Goal: Task Accomplishment & Management: Use online tool/utility

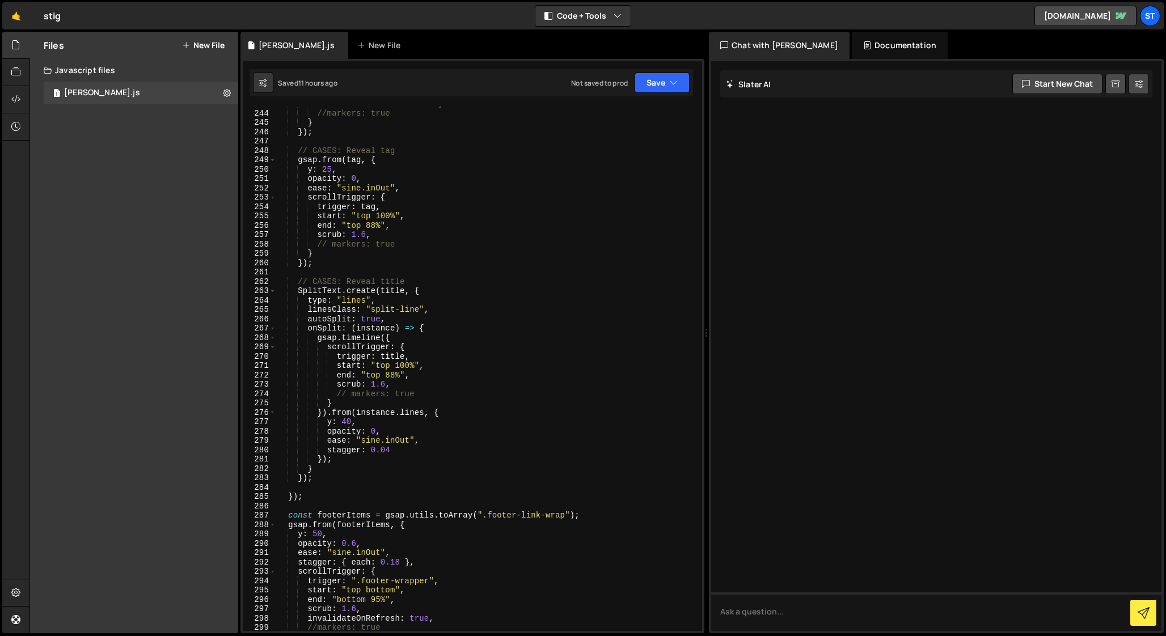
scroll to position [2377, 0]
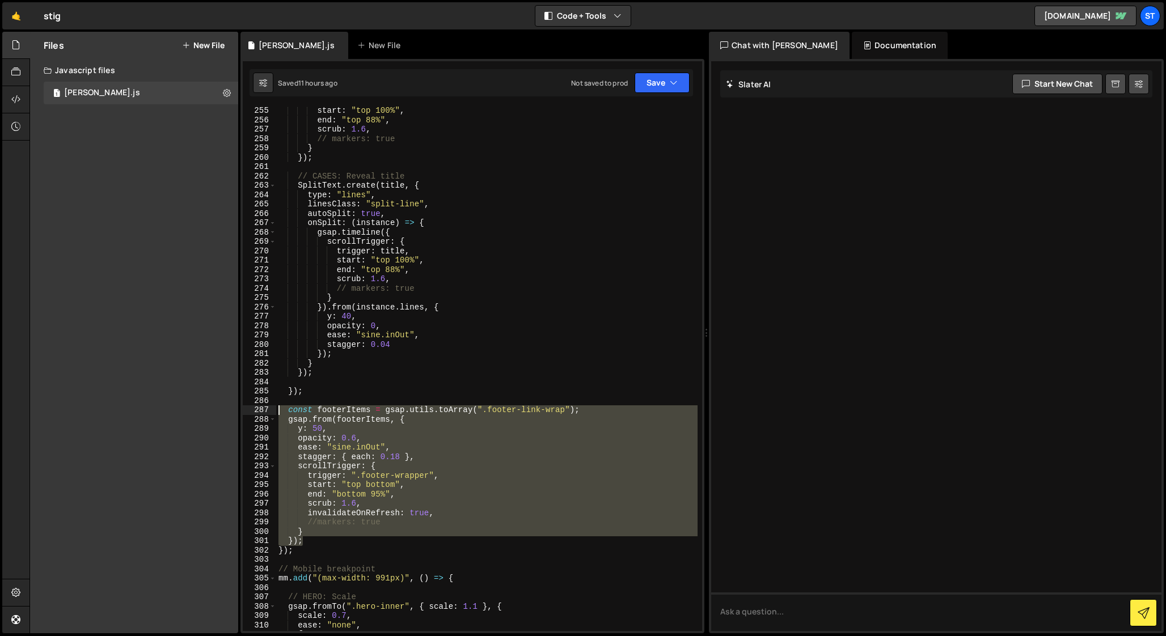
drag, startPoint x: 310, startPoint y: 540, endPoint x: 255, endPoint y: 412, distance: 139.5
click at [255, 412] on div "}); 255 256 257 258 259 260 261 262 263 264 265 266 267 268 269 270 271 272 273…" at bounding box center [472, 369] width 459 height 525
click at [312, 538] on div "start : "top 100%" , end : "top 88%" , scrub : 1.6 , // markers: true } }) ; //…" at bounding box center [486, 369] width 421 height 525
type textarea "});"
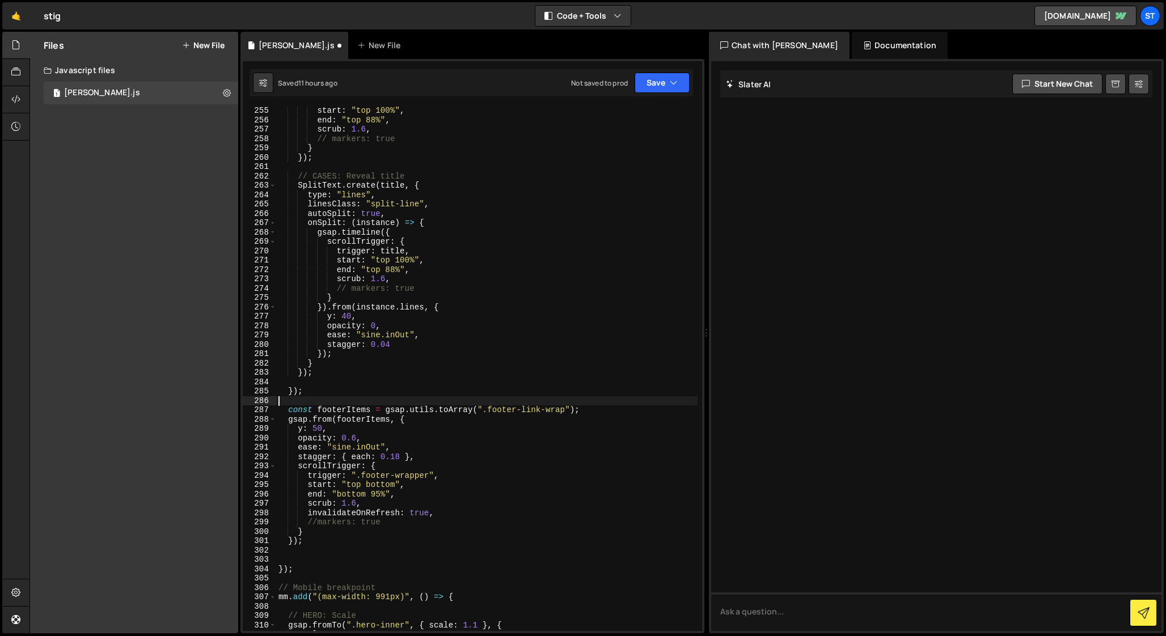
click at [281, 403] on div "start : "top 100%" , end : "top 88%" , scrub : 1.6 , // markers: true } }) ; //…" at bounding box center [486, 377] width 421 height 543
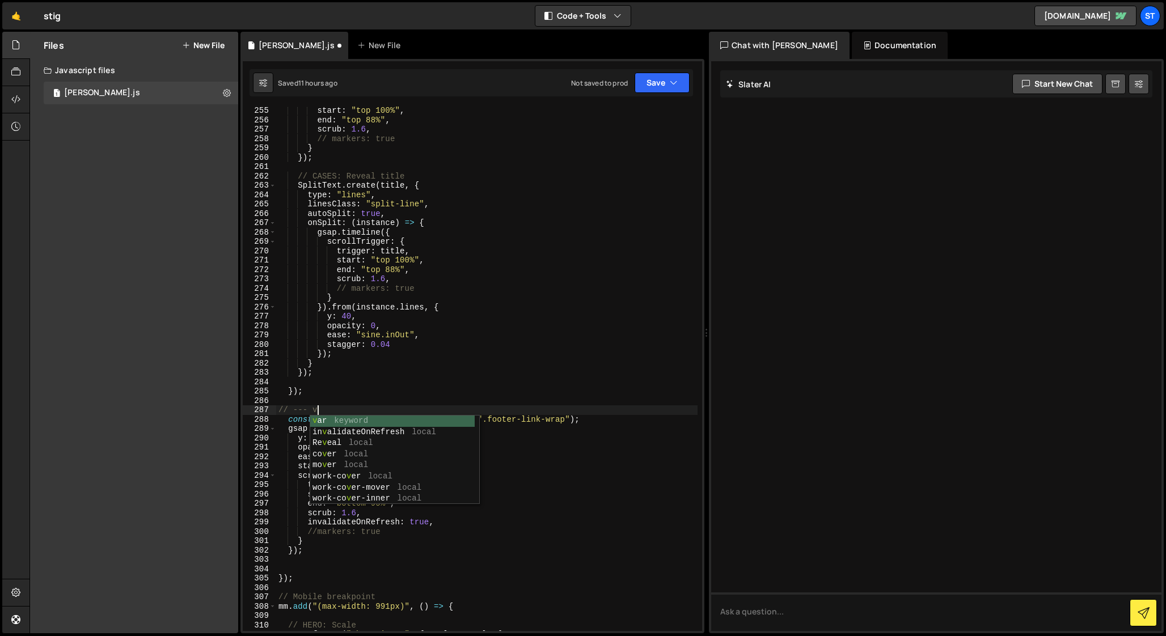
scroll to position [0, 2]
type textarea "// --- v1"
drag, startPoint x: 332, startPoint y: 407, endPoint x: 246, endPoint y: 407, distance: 85.6
click at [246, 407] on div "// --- v1 255 256 257 258 259 260 261 262 263 264 265 266 267 268 269 270 271 2…" at bounding box center [472, 369] width 459 height 525
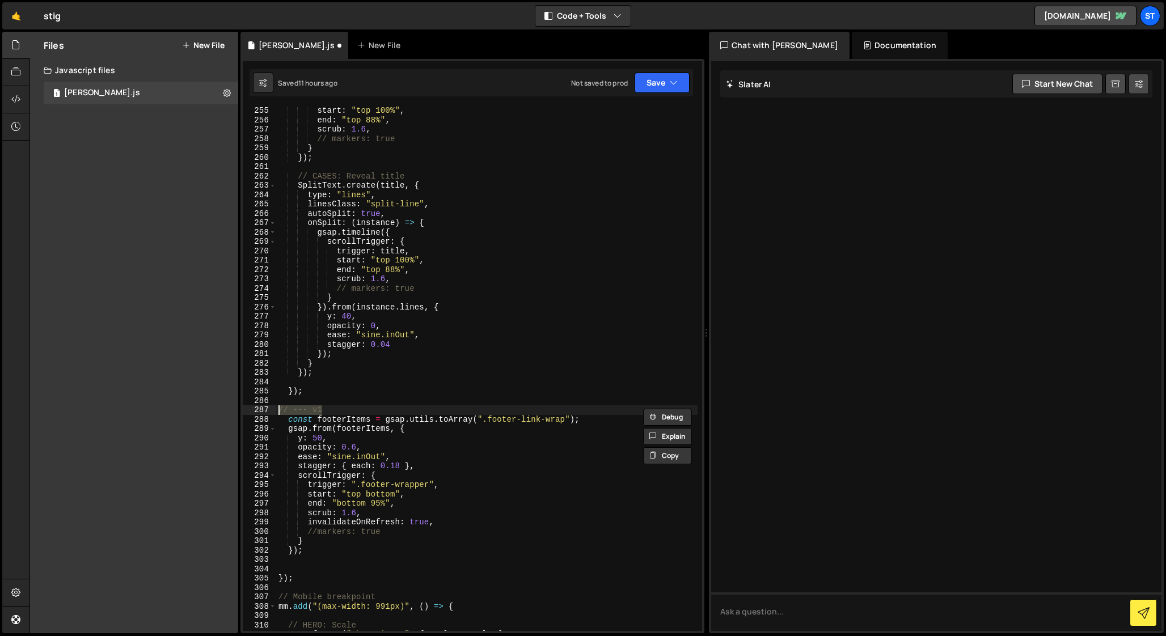
click at [285, 559] on div "start : "top 100%" , end : "top 88%" , scrub : 1.6 , // markers: true } }) ; //…" at bounding box center [486, 377] width 421 height 543
type textarea "});"
paste textarea "// --- v1"
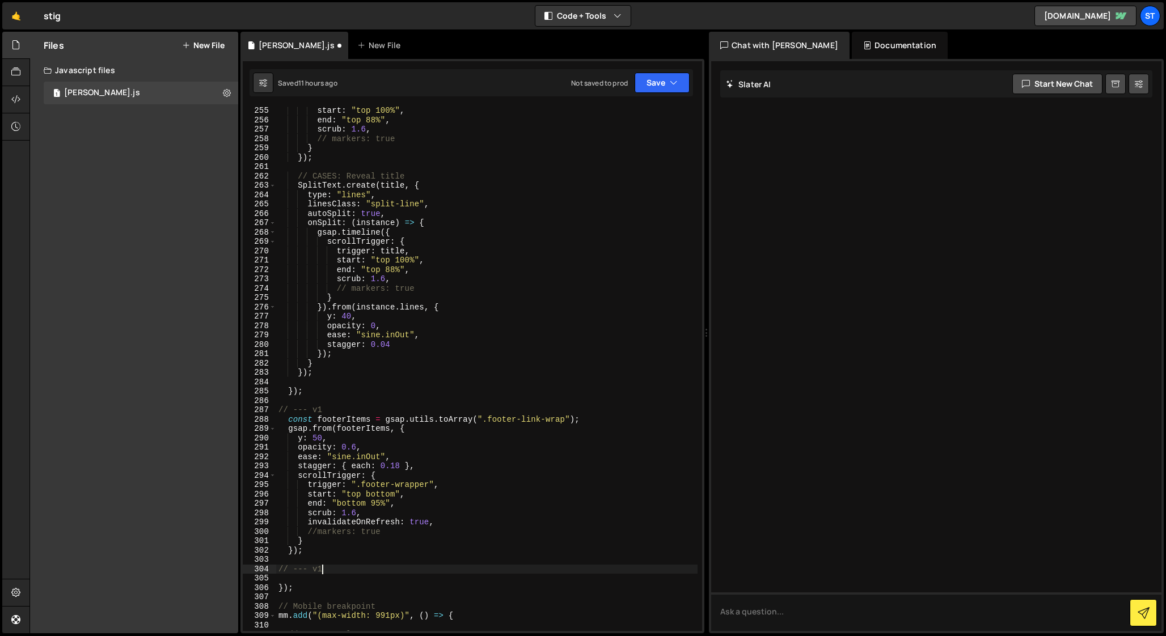
scroll to position [0, 3]
drag, startPoint x: 344, startPoint y: 411, endPoint x: 254, endPoint y: 411, distance: 89.6
click at [254, 411] on div "// --- v2 255 256 257 258 259 260 261 262 263 264 265 266 267 268 269 270 271 2…" at bounding box center [472, 369] width 459 height 525
type textarea "// --- v1"
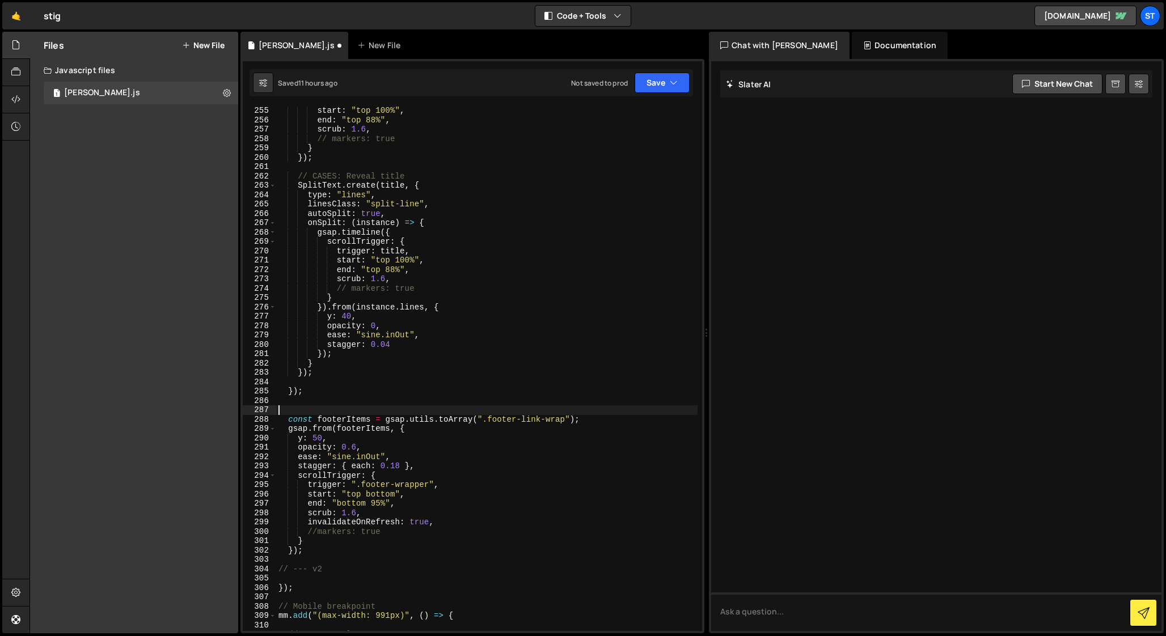
click at [585, 420] on div "start : "top 100%" , end : "top 88%" , scrub : 1.6 , // markers: true } }) ; //…" at bounding box center [486, 377] width 421 height 543
type textarea "const footerItems = gsap.utils.toArray(".footer-link-wrap");"
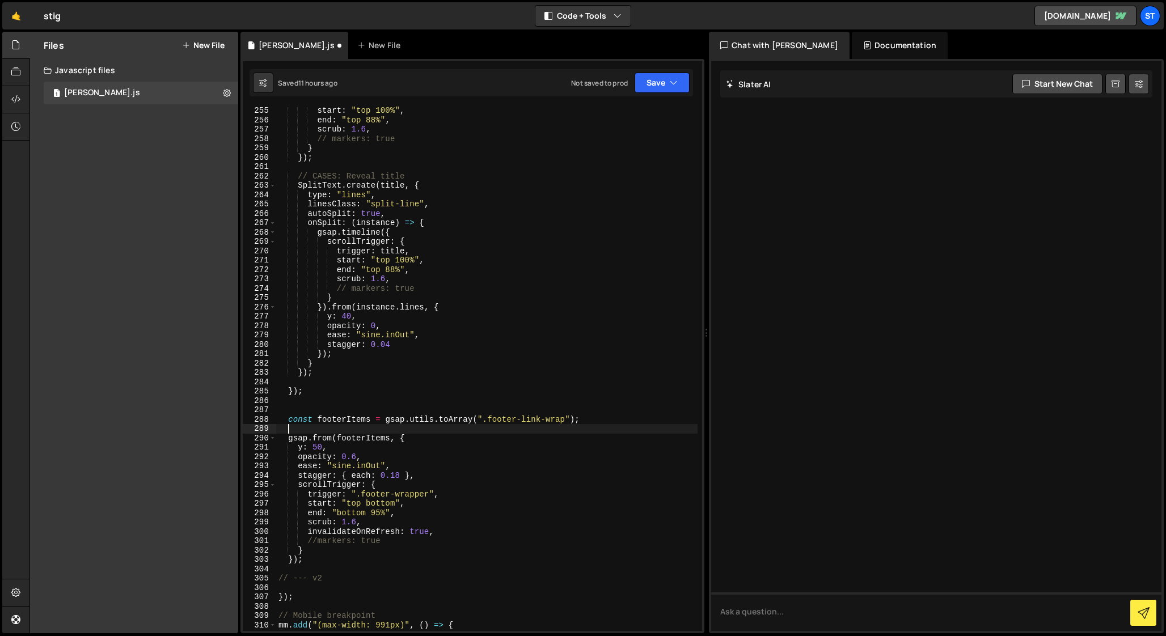
paste textarea "// --- v1"
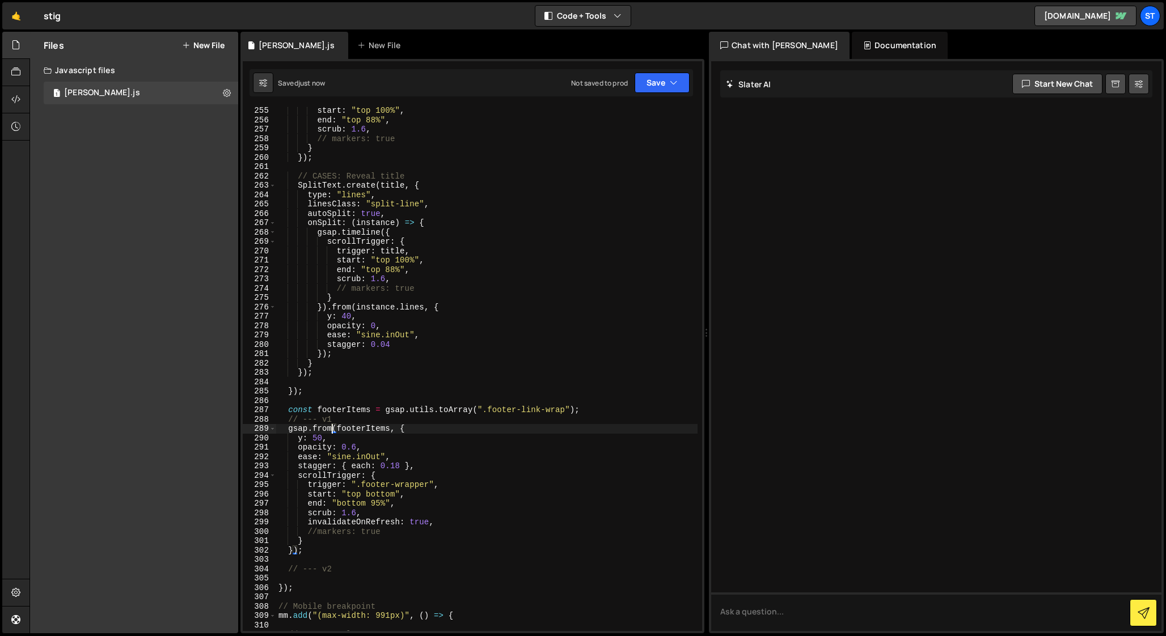
type textarea "gsap.from(footerItems, {"
click at [296, 558] on div "start : "top 100%" , end : "top 88%" , scrub : 1.6 , // markers: true } }) ; //…" at bounding box center [486, 377] width 421 height 543
click at [351, 560] on div "start : "top 100%" , end : "top 88%" , scrub : 1.6 , // markers: true } }) ; //…" at bounding box center [486, 377] width 421 height 543
type textarea "// --- v2"
paste textarea "}, 0);"
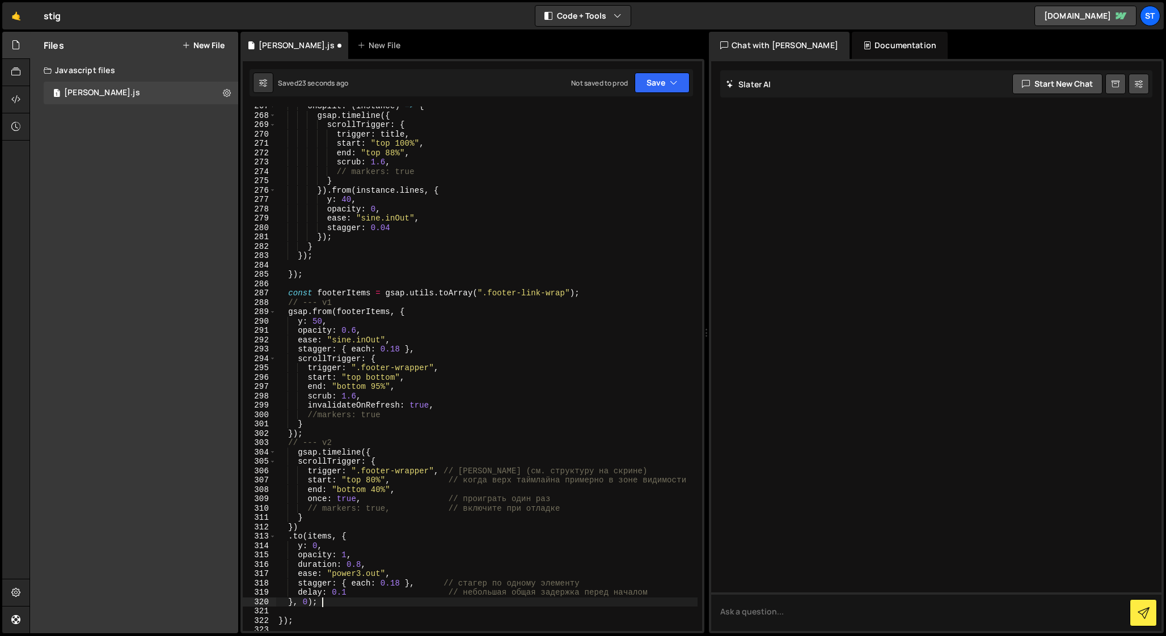
scroll to position [2508, 0]
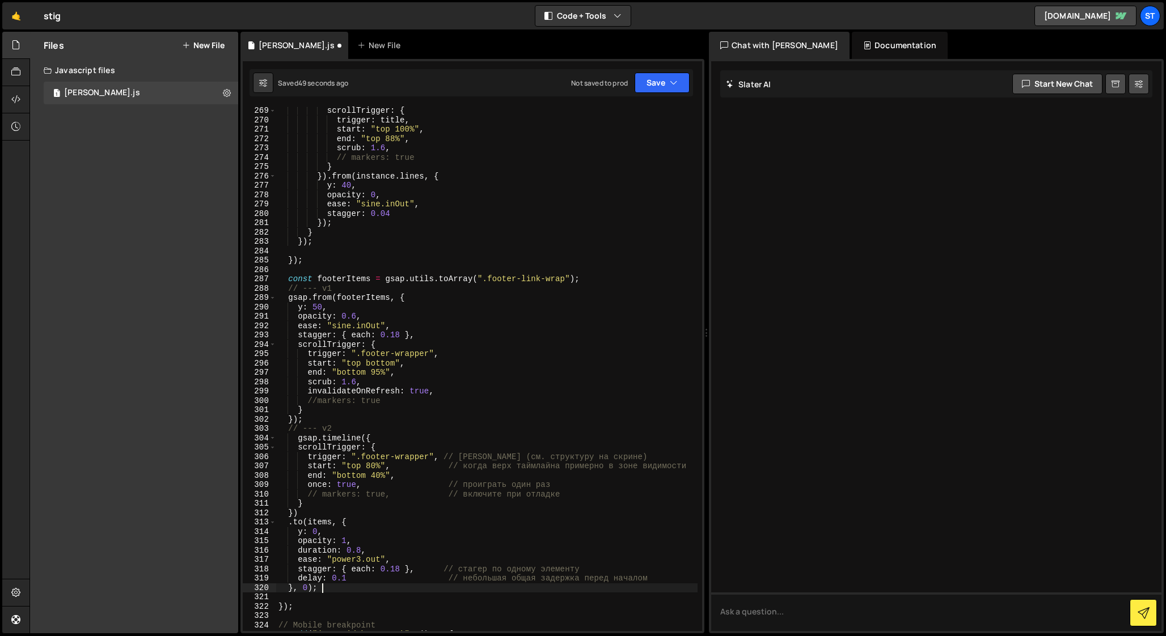
click at [371, 466] on div "scrollTrigger : { trigger : title , start : "top 100%" , end : "top 88%" , scru…" at bounding box center [486, 377] width 421 height 543
click at [354, 462] on div "scrollTrigger : { trigger : title , start : "top 100%" , end : "top 88%" , scru…" at bounding box center [486, 377] width 421 height 543
drag, startPoint x: 367, startPoint y: 467, endPoint x: 380, endPoint y: 466, distance: 12.5
click at [380, 466] on div "scrollTrigger : { trigger : title , start : "top 100%" , end : "top 88%" , scru…" at bounding box center [486, 377] width 421 height 543
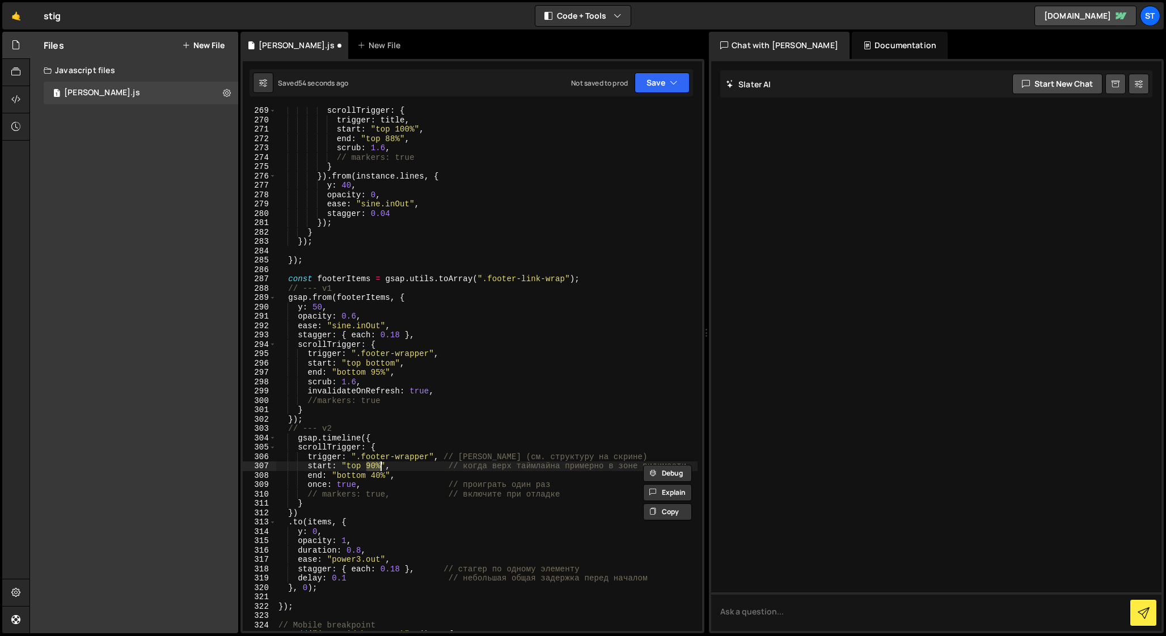
click at [377, 365] on div "scrollTrigger : { trigger : title , start : "top 100%" , end : "top 88%" , scru…" at bounding box center [486, 377] width 421 height 543
paste textarea "90%"
drag, startPoint x: 440, startPoint y: 455, endPoint x: 659, endPoint y: 458, distance: 218.9
click at [659, 458] on div "scrollTrigger : { trigger : title , start : "top 100%" , end : "top 88%" , scru…" at bounding box center [486, 377] width 421 height 543
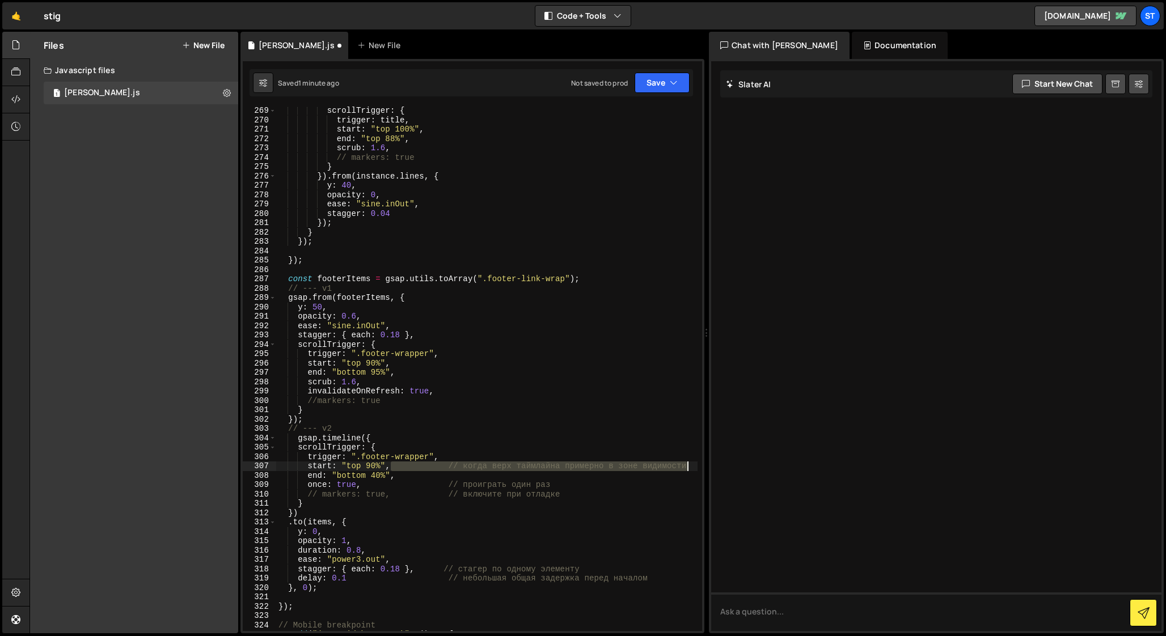
drag, startPoint x: 390, startPoint y: 468, endPoint x: 708, endPoint y: 468, distance: 318.7
click at [708, 468] on div "Files New File Javascript files 1 [PERSON_NAME].js 0 CSS files Copy share link …" at bounding box center [597, 333] width 1136 height 602
drag, startPoint x: 371, startPoint y: 374, endPoint x: 385, endPoint y: 374, distance: 13.6
click at [385, 374] on div "scrollTrigger : { trigger : title , start : "top 100%" , end : "top 88%" , scru…" at bounding box center [486, 377] width 421 height 543
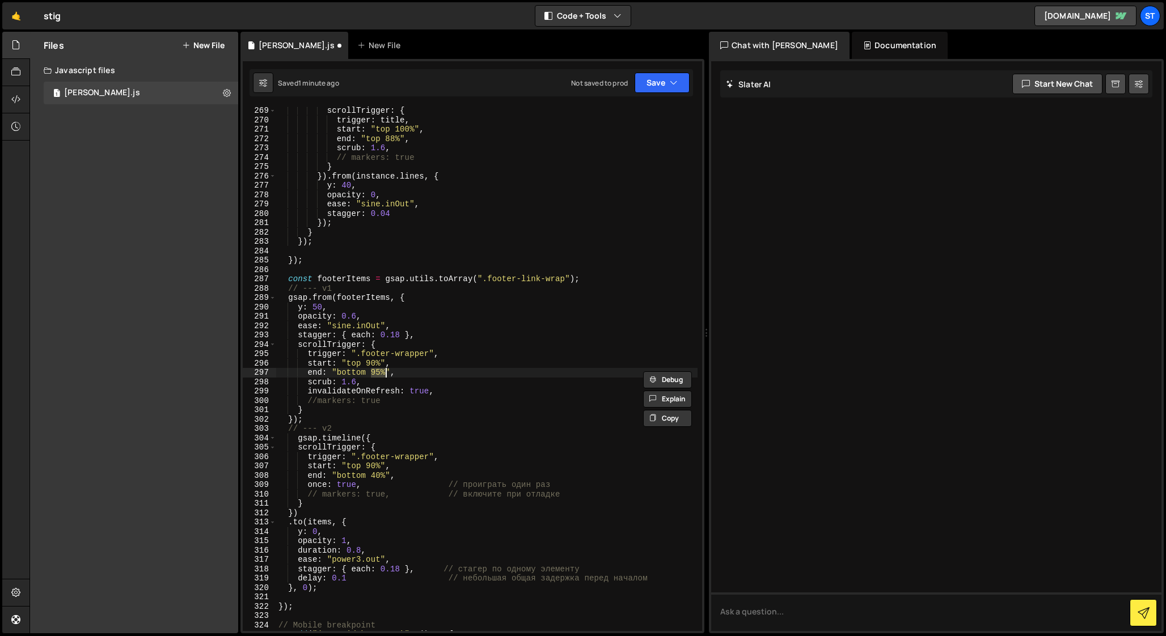
click at [373, 474] on div "scrollTrigger : { trigger : title , start : "top 100%" , end : "top 88%" , scru…" at bounding box center [486, 377] width 421 height 543
paste textarea "95%"
drag, startPoint x: 391, startPoint y: 494, endPoint x: 599, endPoint y: 494, distance: 207.6
click at [599, 494] on div "scrollTrigger : { trigger : title , start : "top 100%" , end : "top 88%" , scru…" at bounding box center [486, 377] width 421 height 543
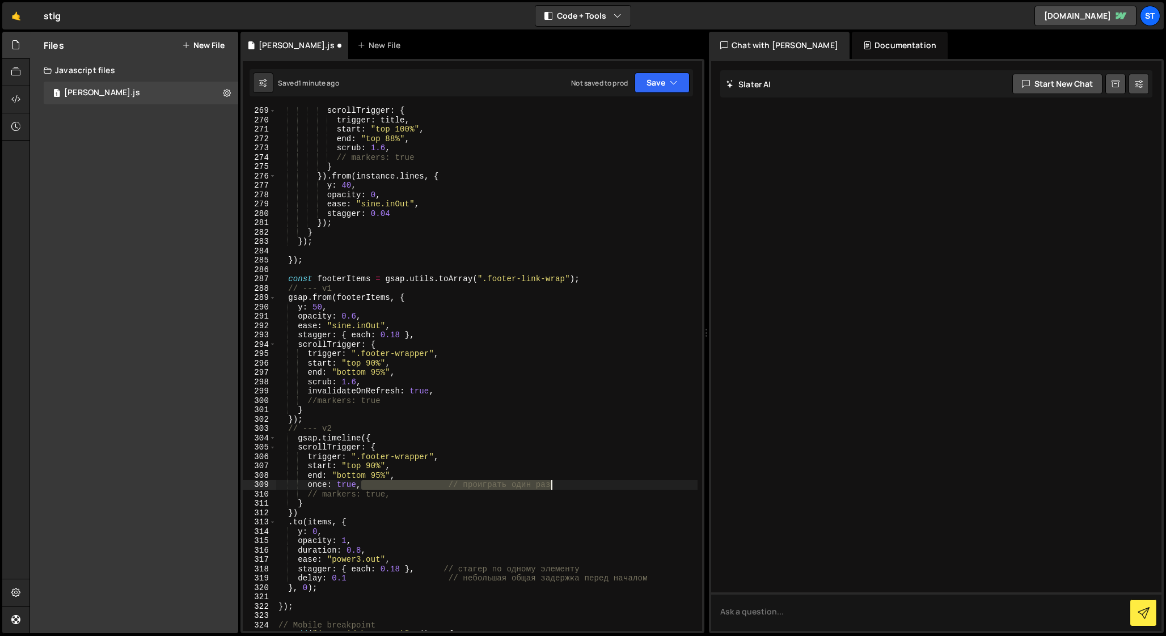
drag, startPoint x: 361, startPoint y: 485, endPoint x: 616, endPoint y: 485, distance: 255.2
click at [616, 485] on div "scrollTrigger : { trigger : title , start : "top 100%" , end : "top 88%" , scru…" at bounding box center [486, 377] width 421 height 543
click at [307, 383] on div "scrollTrigger : { trigger : title , start : "top 100%" , end : "top 88%" , scru…" at bounding box center [486, 377] width 421 height 543
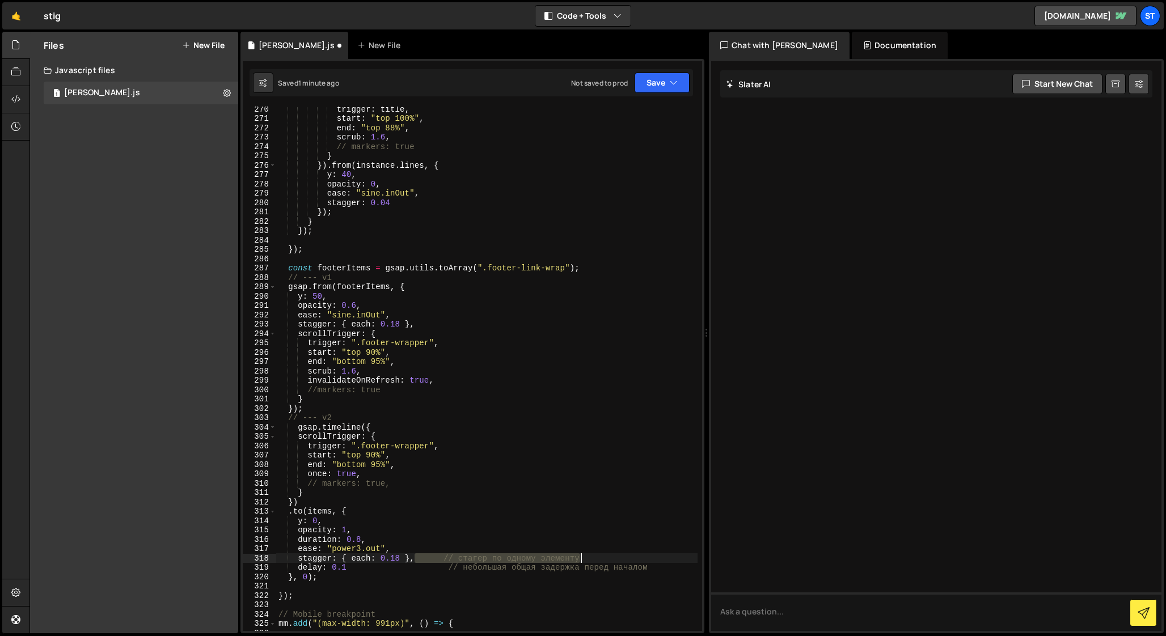
drag, startPoint x: 415, startPoint y: 560, endPoint x: 656, endPoint y: 560, distance: 240.4
click at [656, 560] on div "trigger : title , start : "top 100%" , end : "top 88%" , scrub : 1.6 , // marke…" at bounding box center [486, 375] width 421 height 543
drag, startPoint x: 654, startPoint y: 569, endPoint x: 350, endPoint y: 566, distance: 304.5
click at [350, 566] on div "trigger : title , start : "top 100%" , end : "top 88%" , scrub : 1.6 , // marke…" at bounding box center [486, 375] width 421 height 543
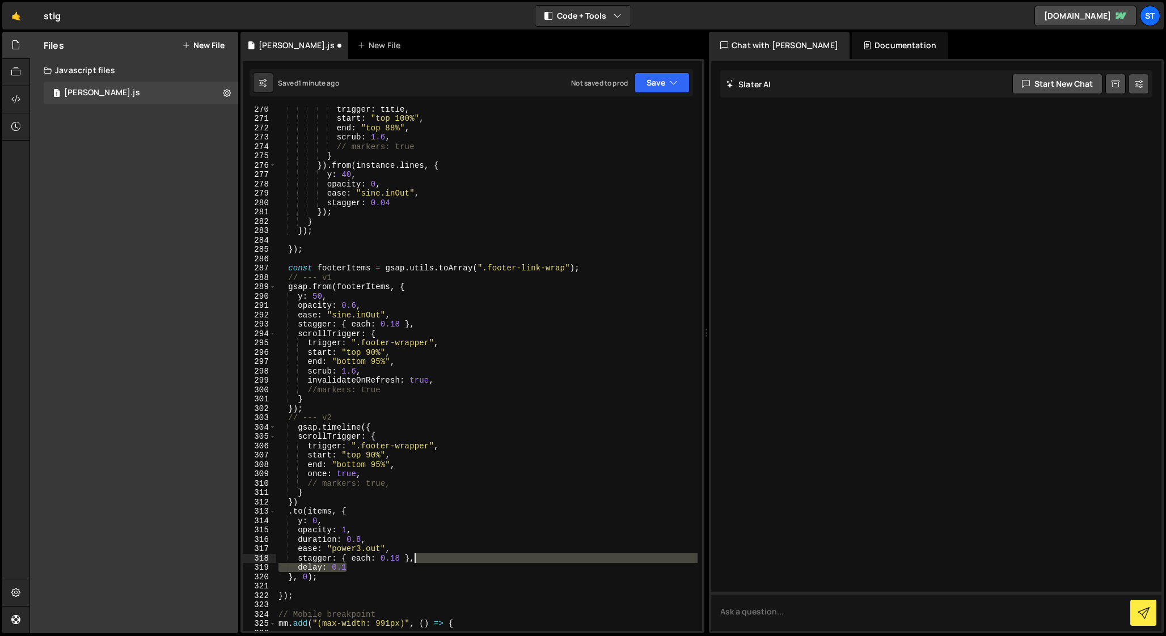
drag, startPoint x: 352, startPoint y: 570, endPoint x: 422, endPoint y: 560, distance: 71.5
click at [422, 560] on div "trigger : title , start : "top 100%" , end : "top 88%" , scrub : 1.6 , // marke…" at bounding box center [486, 375] width 421 height 543
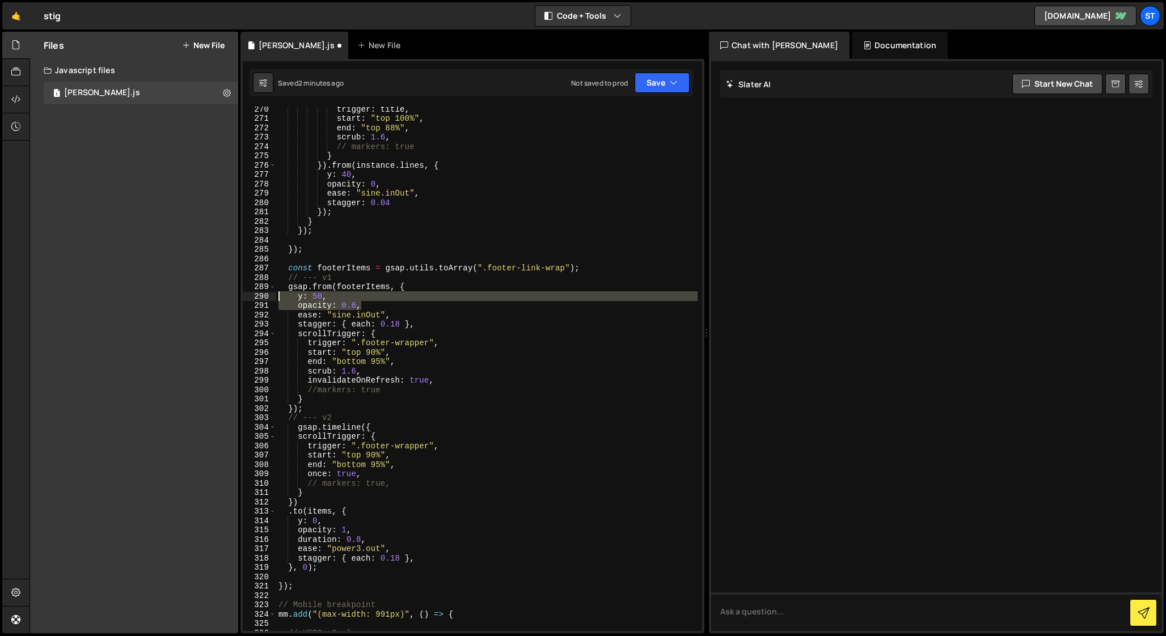
drag, startPoint x: 363, startPoint y: 305, endPoint x: 260, endPoint y: 298, distance: 103.4
click at [260, 298] on div "stagger: { each: 0.18 }, 270 271 272 273 274 275 276 277 278 279 280 281 282 28…" at bounding box center [472, 369] width 459 height 525
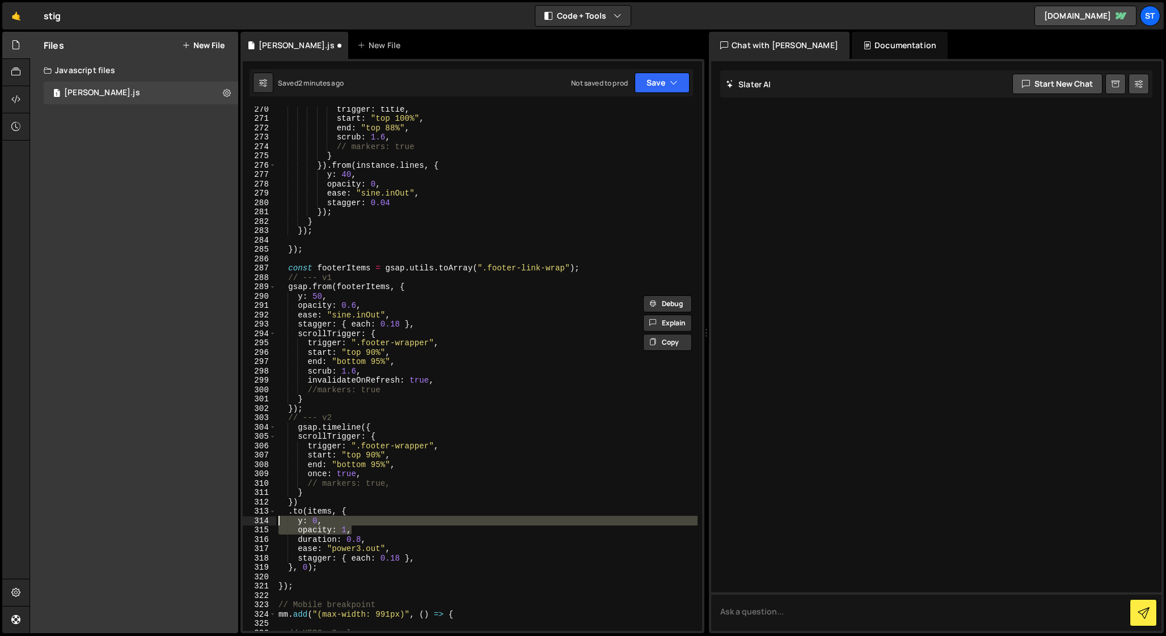
drag, startPoint x: 352, startPoint y: 531, endPoint x: 253, endPoint y: 523, distance: 99.0
click at [253, 523] on div "y: 50, opacity: 0.6, 270 271 272 273 274 275 276 277 278 279 280 281 282 283 28…" at bounding box center [472, 369] width 459 height 525
paste textarea "opacity: 0.6"
click at [302, 512] on div "trigger : title , start : "top 100%" , end : "top 88%" , scrub : 1.6 , // marke…" at bounding box center [486, 375] width 421 height 543
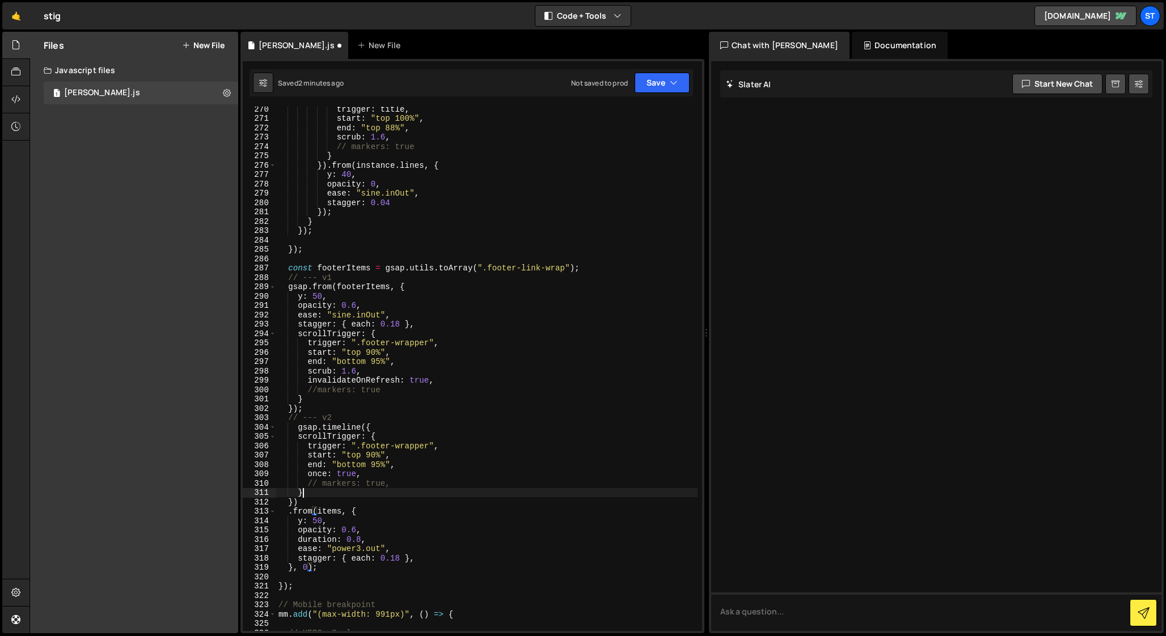
click at [314, 491] on div "trigger : title , start : "top 100%" , end : "top 88%" , scrub : 1.6 , // marke…" at bounding box center [486, 375] width 421 height 543
drag, startPoint x: 331, startPoint y: 316, endPoint x: 381, endPoint y: 313, distance: 49.4
click at [381, 313] on div "trigger : title , start : "top 100%" , end : "top 88%" , scrub : 1.6 , // marke…" at bounding box center [486, 375] width 421 height 543
drag, startPoint x: 333, startPoint y: 549, endPoint x: 379, endPoint y: 550, distance: 46.5
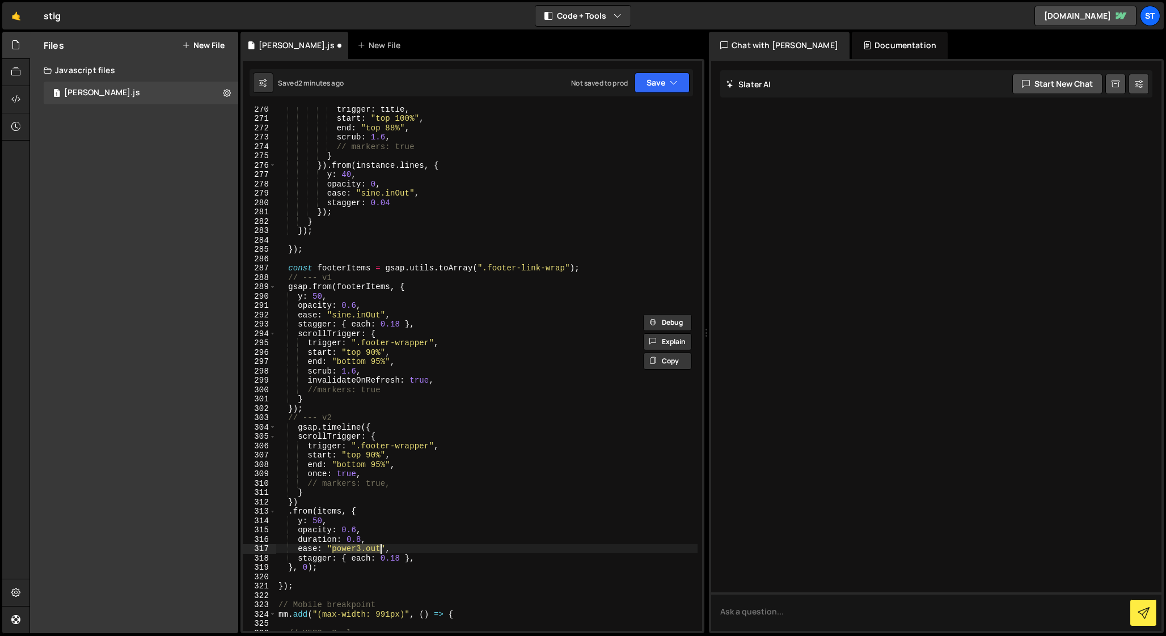
click at [379, 550] on div "trigger : title , start : "top 100%" , end : "top 88%" , scrub : 1.6 , // marke…" at bounding box center [486, 375] width 421 height 543
paste textarea "sine.inO"
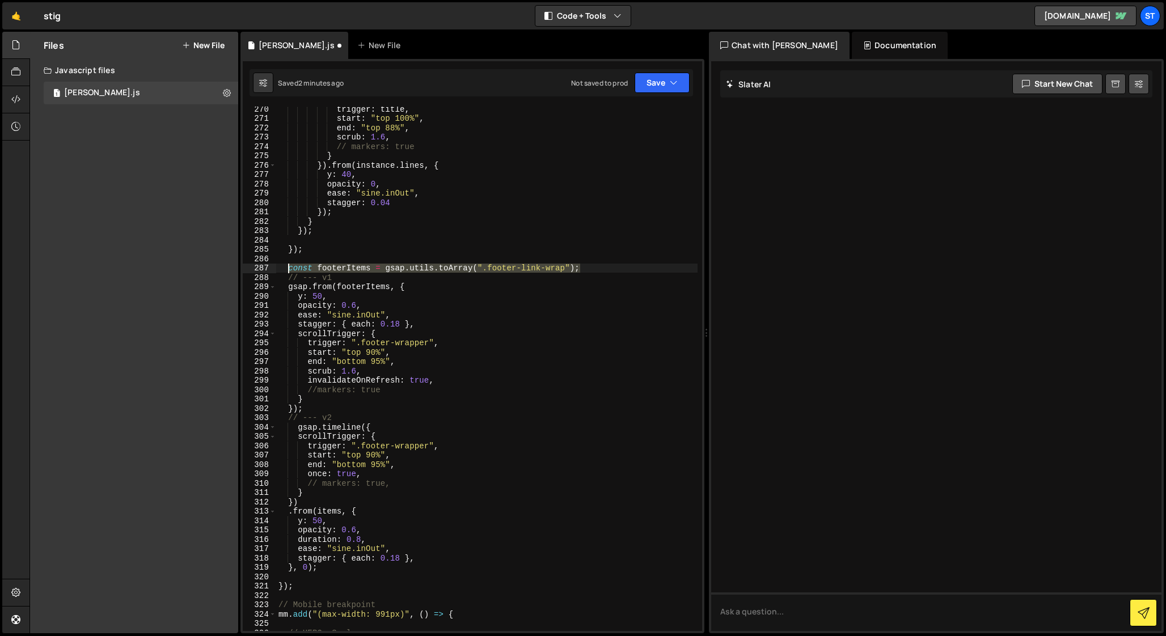
drag, startPoint x: 586, startPoint y: 269, endPoint x: 288, endPoint y: 265, distance: 297.7
click at [288, 265] on div "trigger : title , start : "top 100%" , end : "top 88%" , scrub : 1.6 , // marke…" at bounding box center [486, 375] width 421 height 543
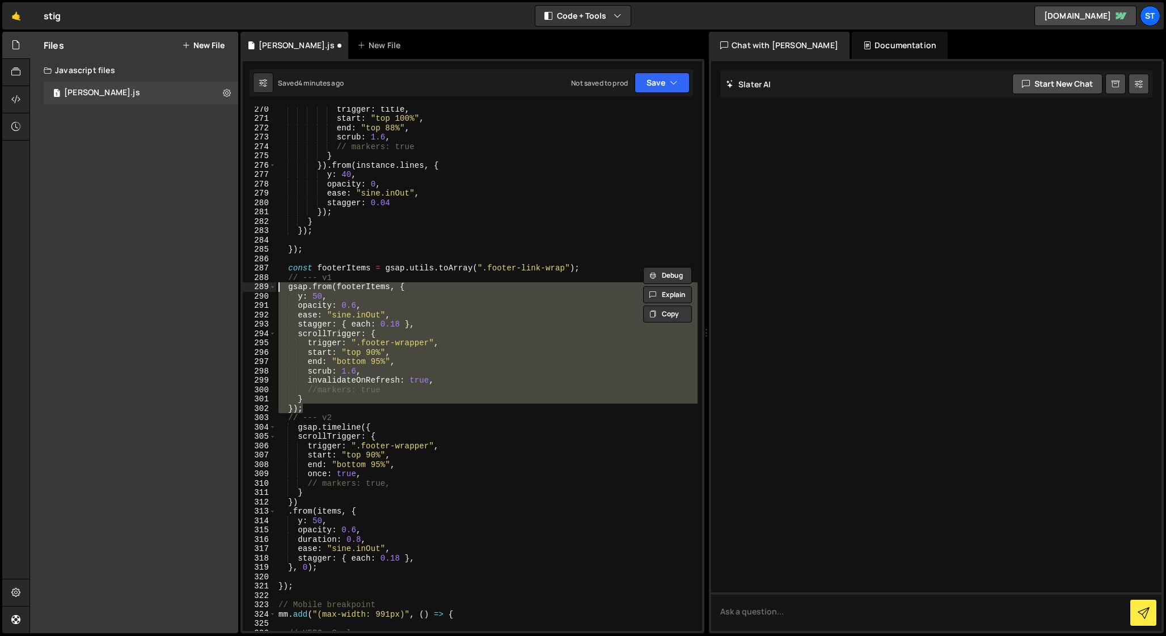
drag, startPoint x: 310, startPoint y: 411, endPoint x: 244, endPoint y: 286, distance: 140.8
click at [244, 286] on div "const footerItems = gsap.utils.toArray(".footer-link-wrap"); 270 271 272 273 27…" at bounding box center [472, 369] width 459 height 525
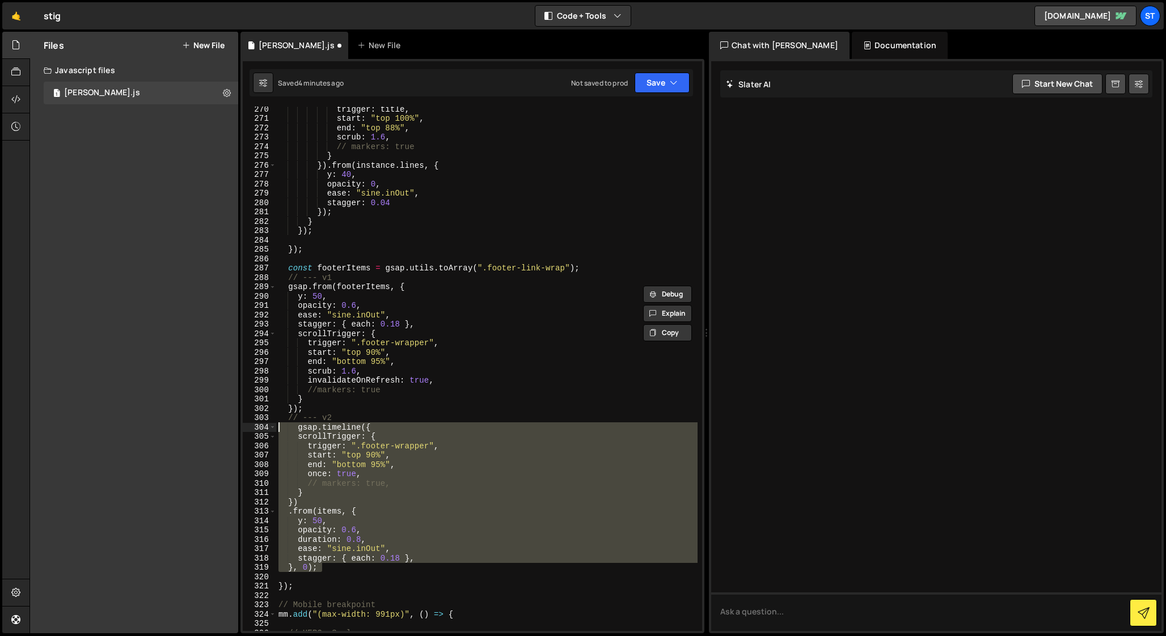
drag, startPoint x: 328, startPoint y: 566, endPoint x: 250, endPoint y: 430, distance: 156.2
click at [250, 430] on div "gsap.from(footerItems, { y: 50, 270 271 272 273 274 275 276 277 278 279 280 281…" at bounding box center [472, 369] width 459 height 525
drag, startPoint x: 339, startPoint y: 567, endPoint x: 250, endPoint y: 428, distance: 165.3
click at [250, 428] on div "gsap.timeline({ 270 271 272 273 274 275 276 277 278 279 280 281 282 283 284 285…" at bounding box center [472, 369] width 459 height 525
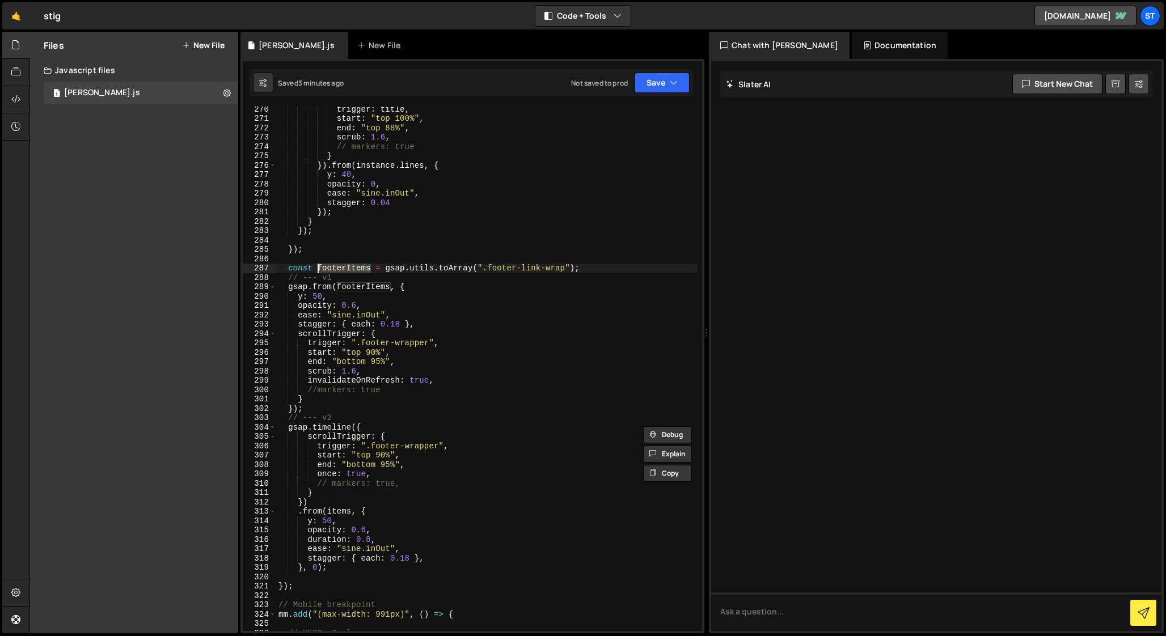
drag, startPoint x: 370, startPoint y: 269, endPoint x: 319, endPoint y: 269, distance: 51.0
click at [319, 269] on div "trigger : title , start : "top 100%" , end : "top 88%" , scrub : 1.6 , // marke…" at bounding box center [486, 375] width 421 height 543
click at [340, 513] on div "trigger : title , start : "top 100%" , end : "top 88%" , scrub : 1.6 , // marke…" at bounding box center [486, 375] width 421 height 543
paste textarea "footerI"
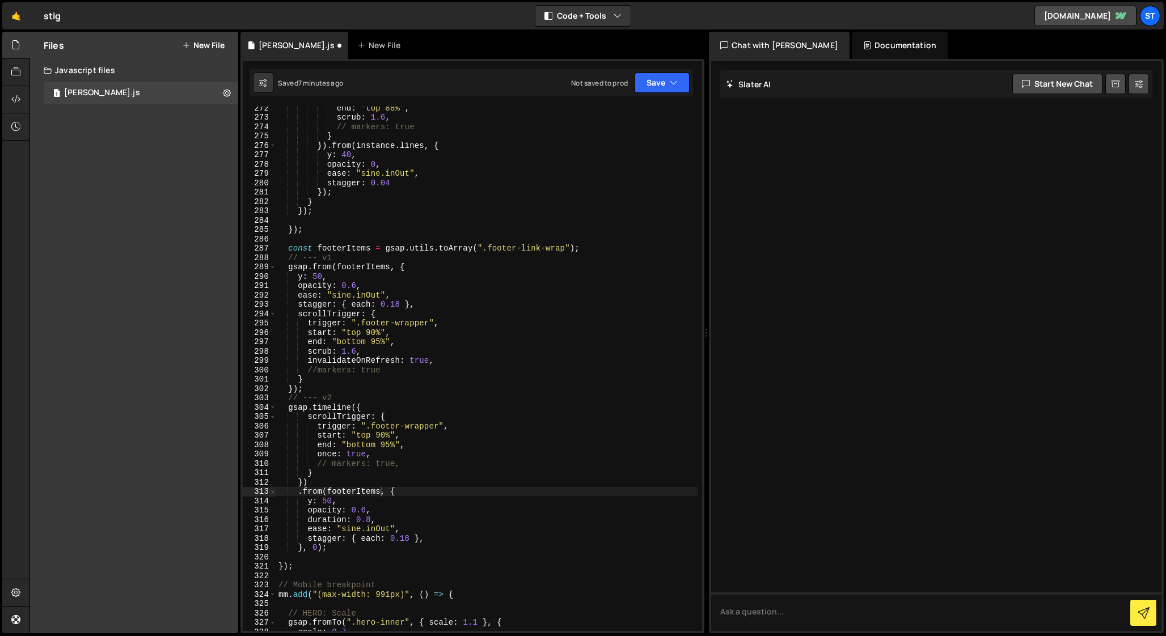
scroll to position [2539, 0]
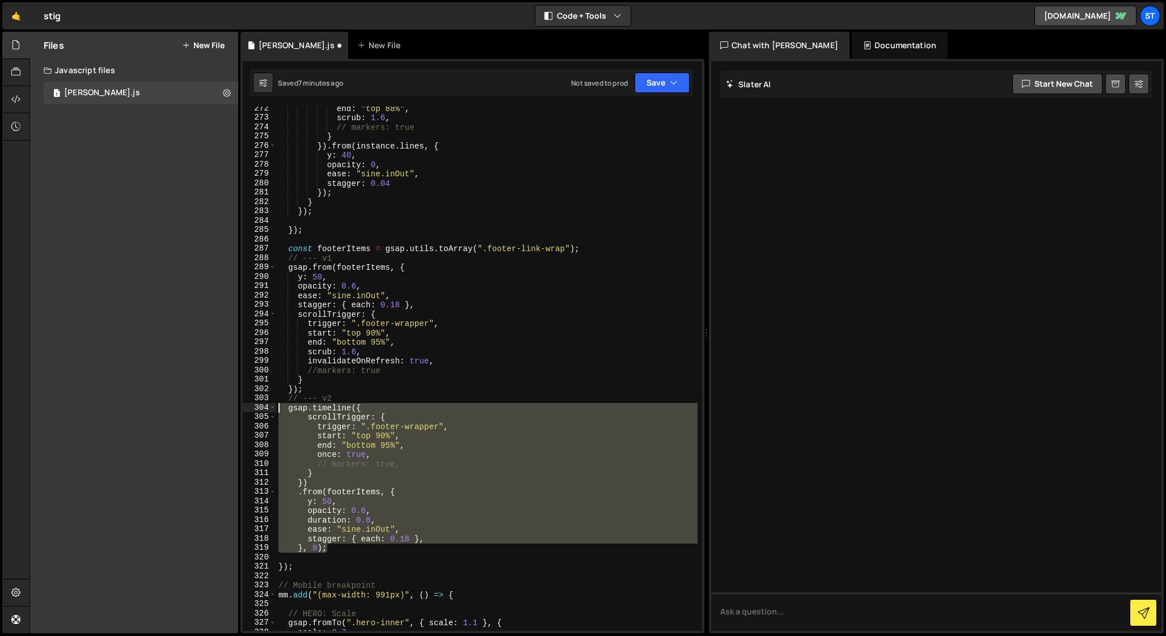
drag, startPoint x: 333, startPoint y: 549, endPoint x: 250, endPoint y: 408, distance: 163.5
click at [250, 408] on div ".from(footerItems, { 272 273 274 275 276 277 278 279 280 281 282 283 284 285 28…" at bounding box center [472, 369] width 459 height 525
click at [382, 488] on div "end : "top 88%" , scrub : 1.6 , // markers: true } }) . from ( instance . lines…" at bounding box center [486, 369] width 421 height 525
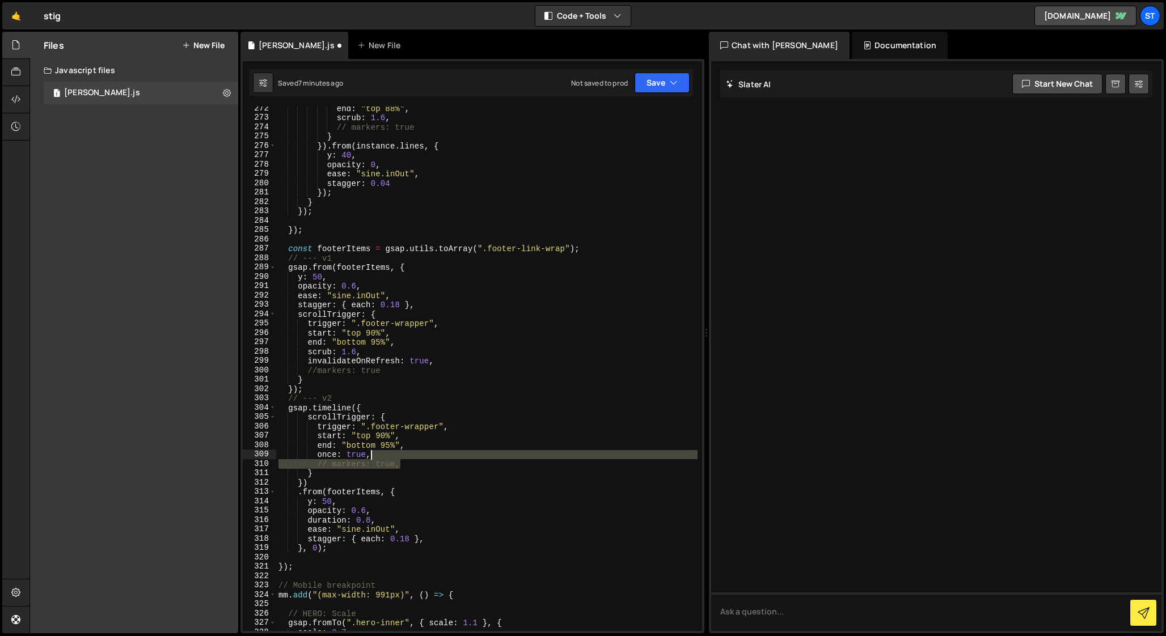
drag, startPoint x: 407, startPoint y: 465, endPoint x: 405, endPoint y: 452, distance: 13.2
click at [405, 452] on div "end : "top 88%" , scrub : 1.6 , // markers: true } }) . from ( instance . lines…" at bounding box center [486, 375] width 421 height 543
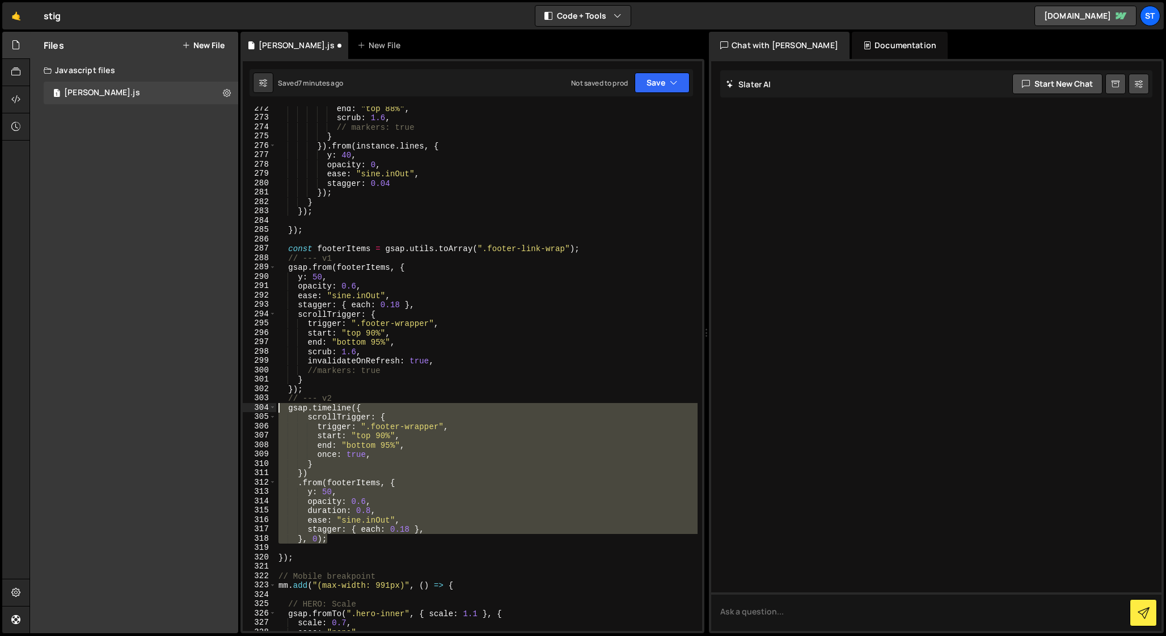
drag, startPoint x: 335, startPoint y: 538, endPoint x: 252, endPoint y: 404, distance: 156.9
click at [252, 404] on div "once: true, 272 273 274 275 276 277 278 279 280 281 282 283 284 285 286 287 288…" at bounding box center [472, 369] width 459 height 525
click at [366, 377] on div "end : "top 88%" , scrub : 1.6 , // markers: true } }) . from ( instance . lines…" at bounding box center [486, 375] width 421 height 543
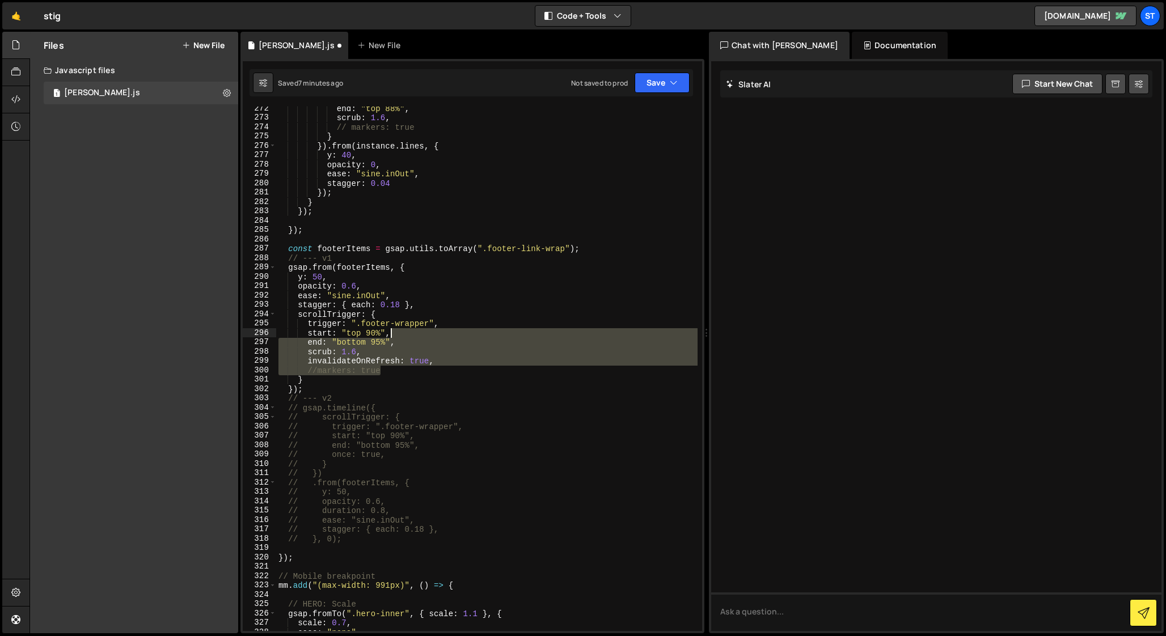
drag, startPoint x: 387, startPoint y: 371, endPoint x: 405, endPoint y: 336, distance: 39.3
click at [405, 336] on div "end : "top 88%" , scrub : 1.6 , // markers: true } }) . from ( instance . lines…" at bounding box center [486, 375] width 421 height 543
type textarea "start: "top 90%","
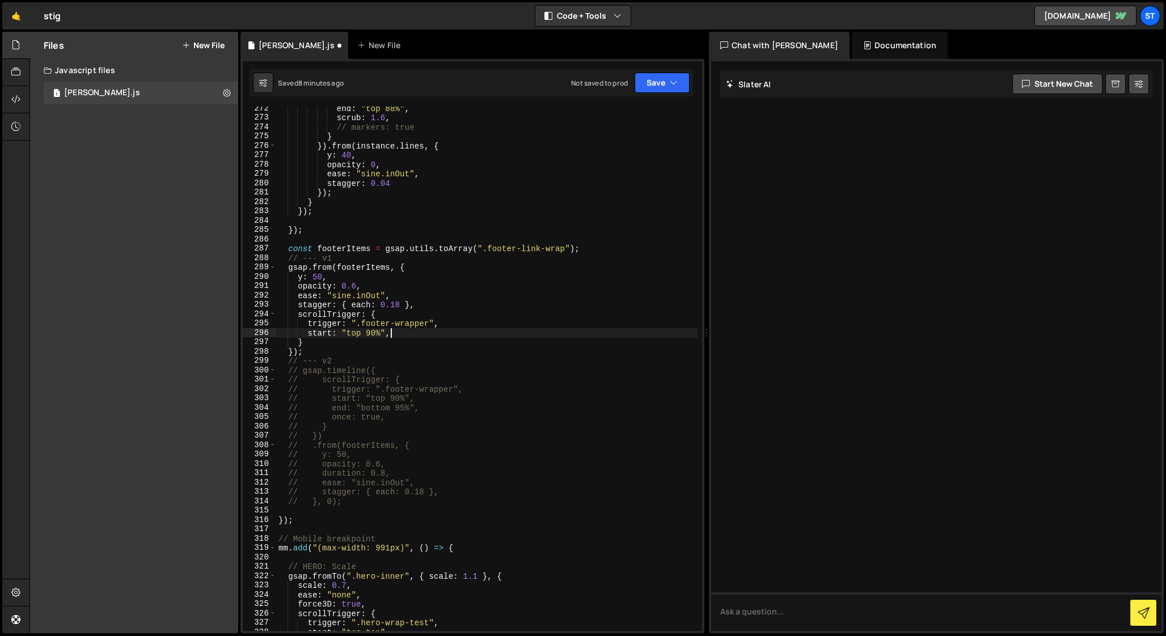
scroll to position [0, 1]
paste textarea "once: true,"
click at [373, 286] on div "end : "top 88%" , scrub : 1.6 , // markers: true } }) . from ( instance . lines…" at bounding box center [486, 375] width 421 height 543
type textarea "opacity: 0.6,"
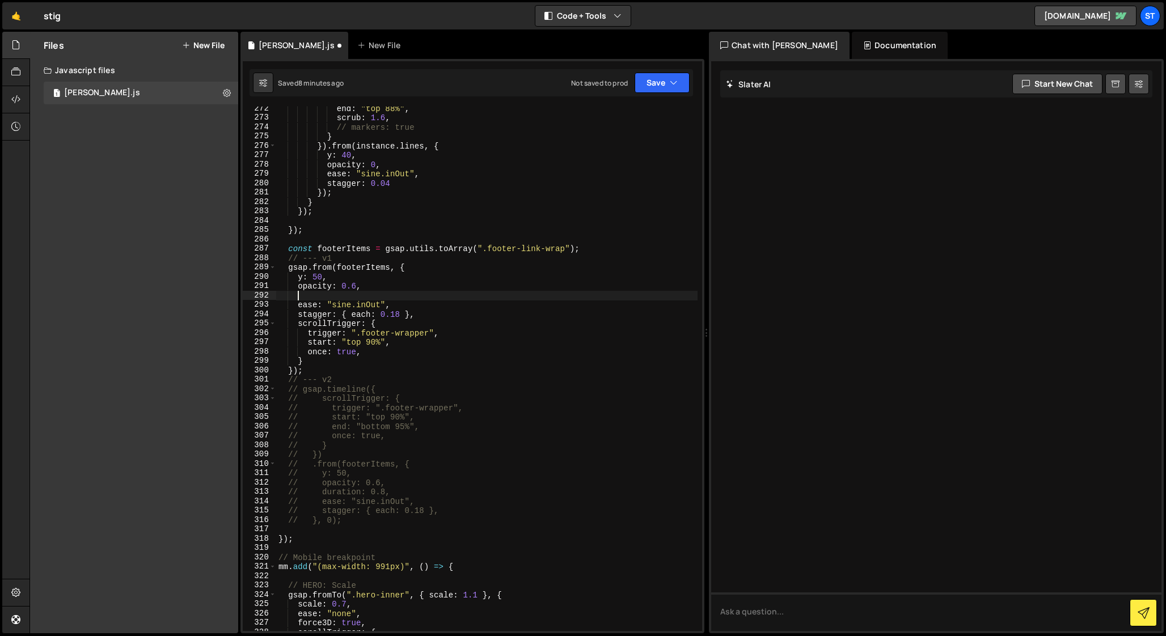
paste textarea "duration: 0.8,"
click at [371, 344] on div "end : "top 88%" , scrub : 1.6 , // markers: true } }) . from ( instance . lines…" at bounding box center [486, 375] width 421 height 543
click at [348, 341] on div "end : "top 88%" , scrub : 1.6 , // markers: true } }) . from ( instance . lines…" at bounding box center [486, 375] width 421 height 543
drag, startPoint x: 360, startPoint y: 296, endPoint x: 345, endPoint y: 295, distance: 15.3
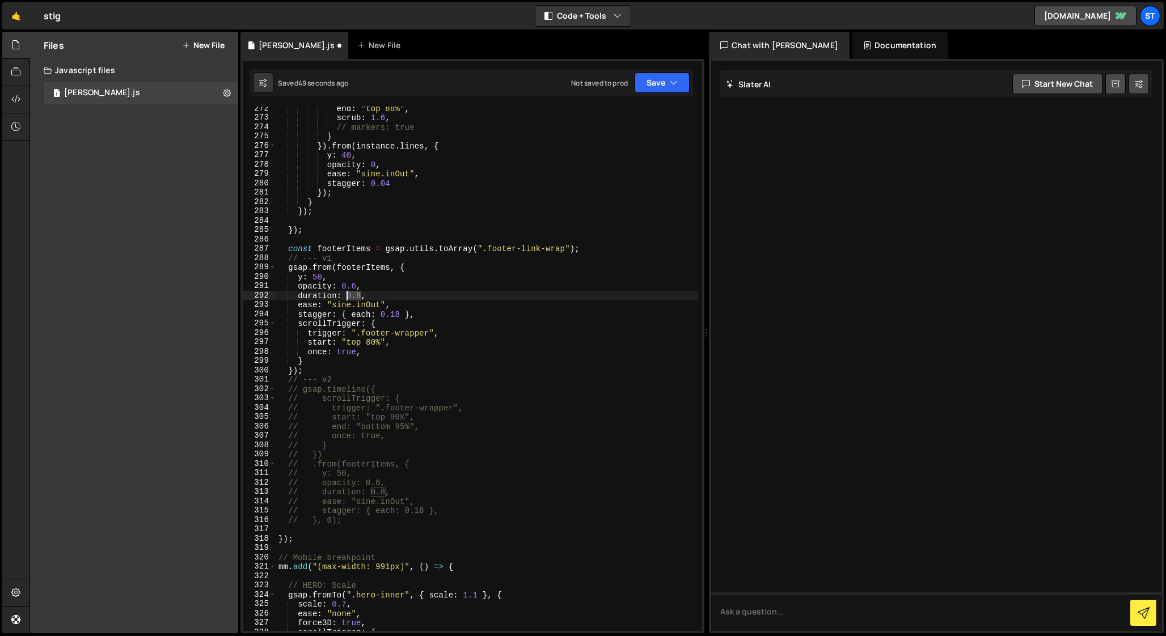
click at [345, 295] on div "end : "top 88%" , scrub : 1.6 , // markers: true } }) . from ( instance . lines…" at bounding box center [486, 375] width 421 height 543
click at [350, 295] on div "end : "top 88%" , scrub : 1.6 , // markers: true } }) . from ( instance . lines…" at bounding box center [486, 369] width 421 height 525
click at [369, 289] on div "end : "top 88%" , scrub : 1.6 , // markers: true } }) . from ( instance . lines…" at bounding box center [486, 375] width 421 height 543
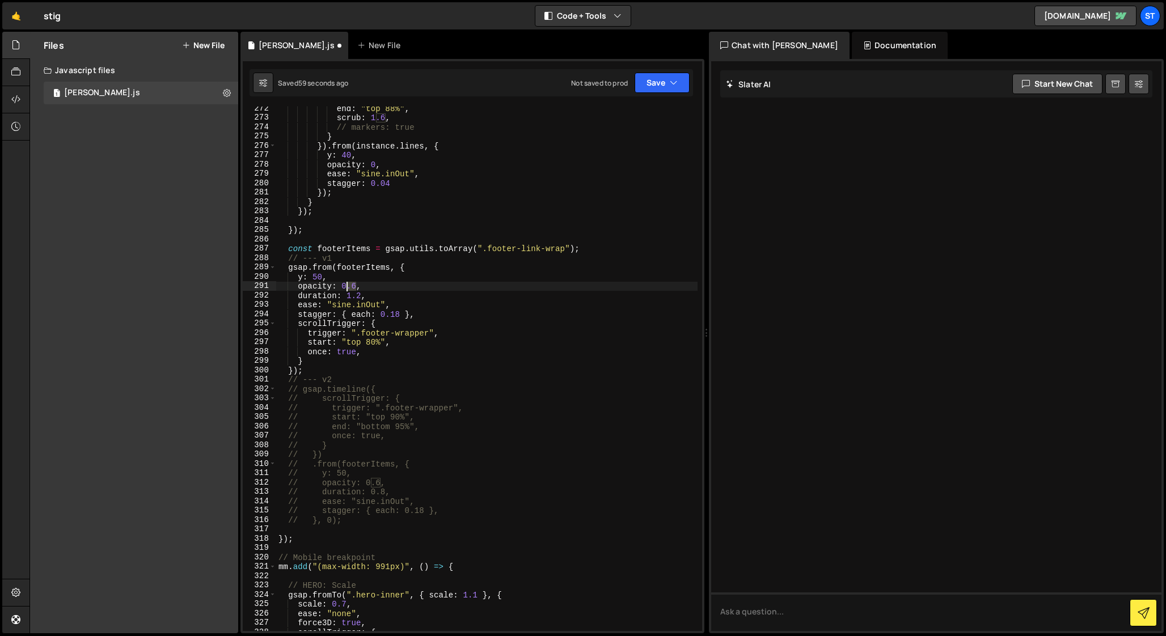
drag, startPoint x: 354, startPoint y: 287, endPoint x: 348, endPoint y: 288, distance: 6.8
click at [348, 288] on div "end : "top 88%" , scrub : 1.6 , // markers: true } }) . from ( instance . lines…" at bounding box center [486, 375] width 421 height 543
click at [389, 293] on div "end : "top 88%" , scrub : 1.6 , // markers: true } }) . from ( instance . lines…" at bounding box center [486, 375] width 421 height 543
click at [360, 298] on div "end : "top 88%" , scrub : 1.6 , // markers: true } }) . from ( instance . lines…" at bounding box center [486, 375] width 421 height 543
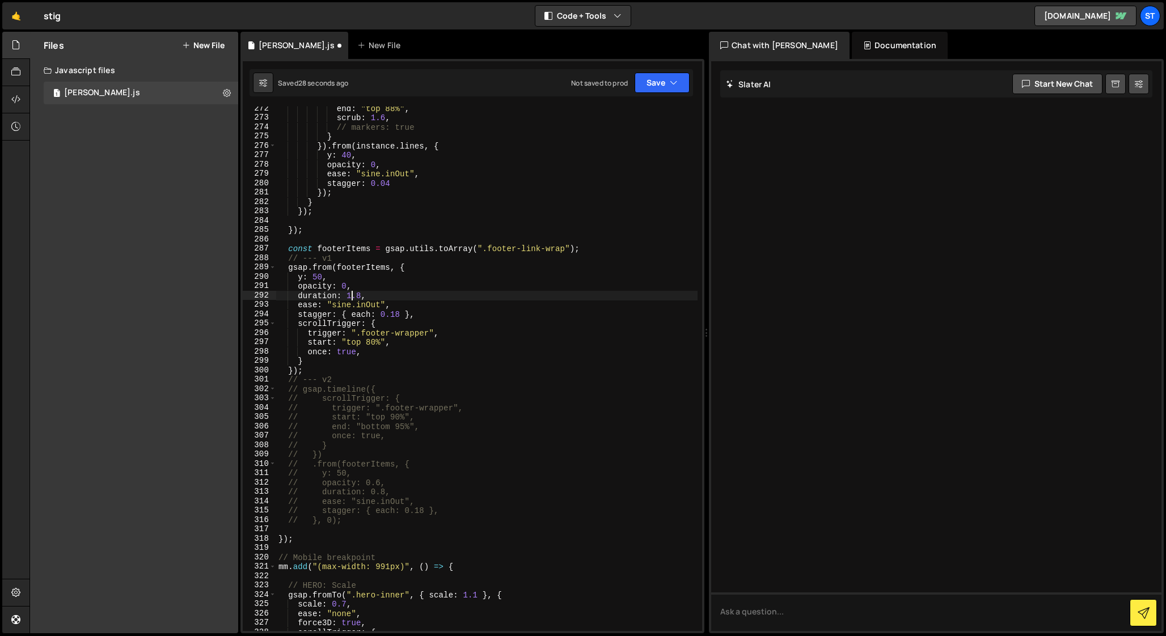
scroll to position [0, 5]
click at [361, 284] on div "end : "top 88%" , scrub : 1.6 , // markers: true } }) . from ( instance . lines…" at bounding box center [486, 375] width 421 height 543
drag, startPoint x: 332, startPoint y: 306, endPoint x: 379, endPoint y: 305, distance: 46.5
click at [379, 305] on div "end : "top 88%" , scrub : 1.6 , // markers: true } }) . from ( instance . lines…" at bounding box center [486, 375] width 421 height 543
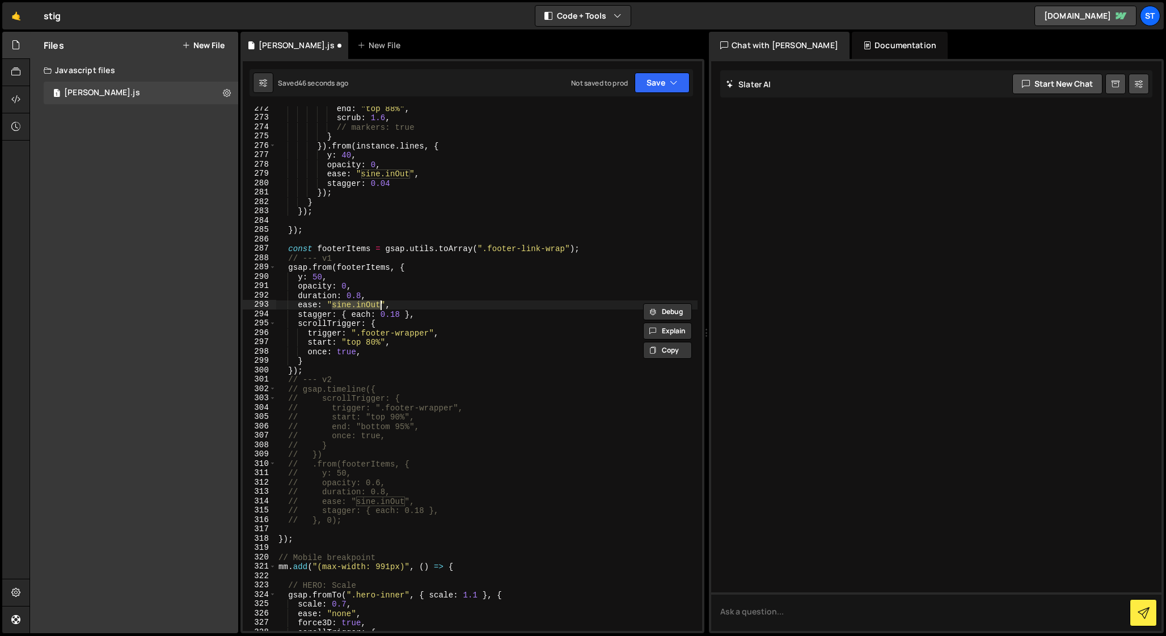
paste textarea "power3.o"
drag, startPoint x: 322, startPoint y: 278, endPoint x: 314, endPoint y: 278, distance: 7.9
click at [314, 278] on div "end : "top 88%" , scrub : 1.6 , // markers: true } }) . from ( instance . lines…" at bounding box center [486, 375] width 421 height 543
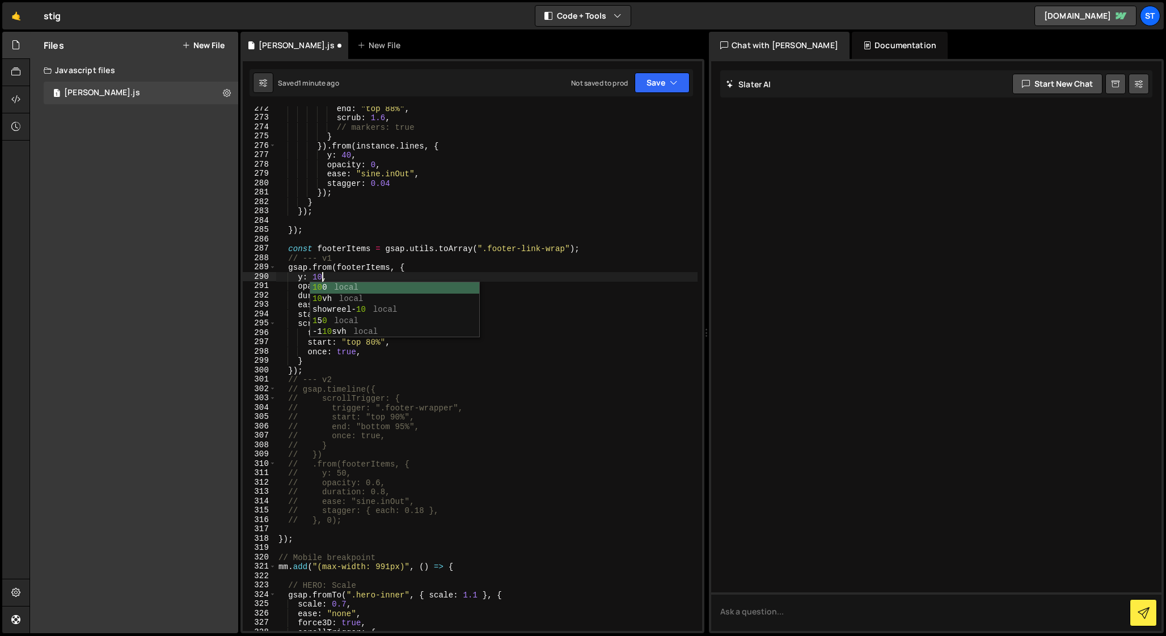
scroll to position [0, 3]
click at [413, 269] on div "end : "top 88%" , scrub : 1.6 , // markers: true } }) . from ( instance . lines…" at bounding box center [486, 375] width 421 height 543
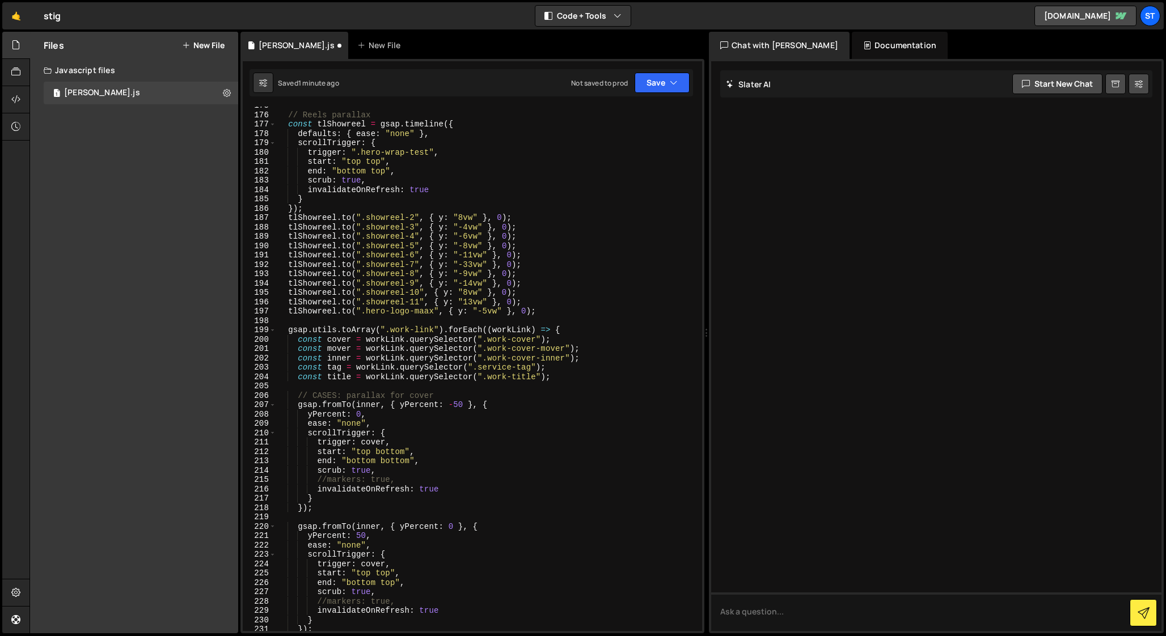
scroll to position [1646, 0]
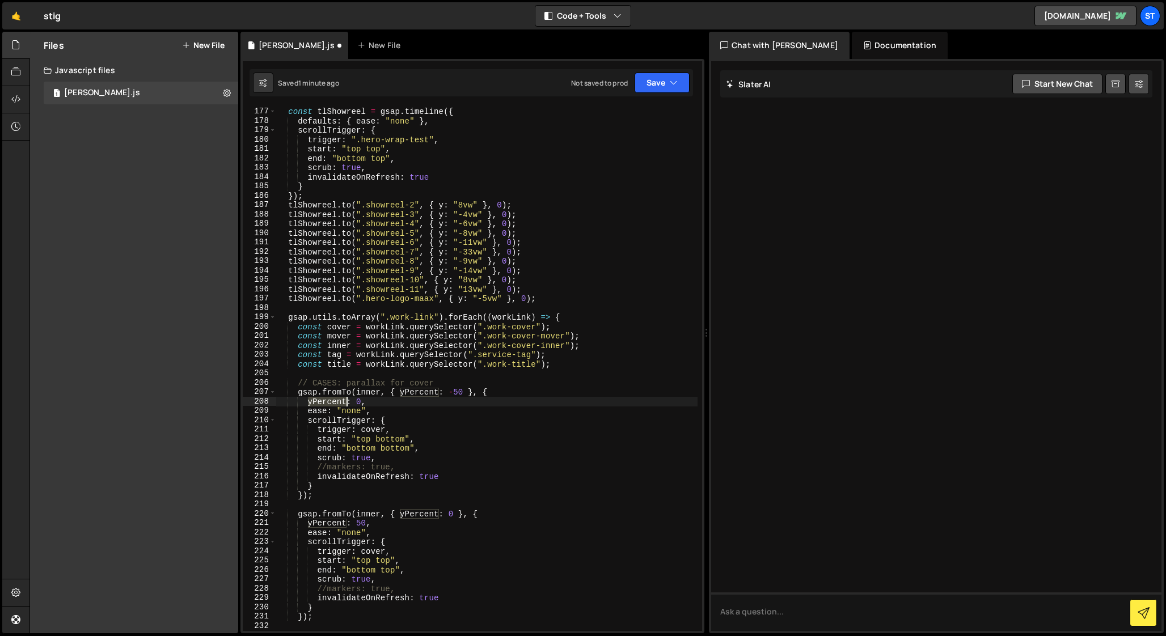
drag, startPoint x: 307, startPoint y: 403, endPoint x: 348, endPoint y: 402, distance: 40.8
click at [348, 402] on div "// Reels parallax const tlShowreel = gsap . timeline ({ defaults : { ease : "no…" at bounding box center [486, 369] width 421 height 543
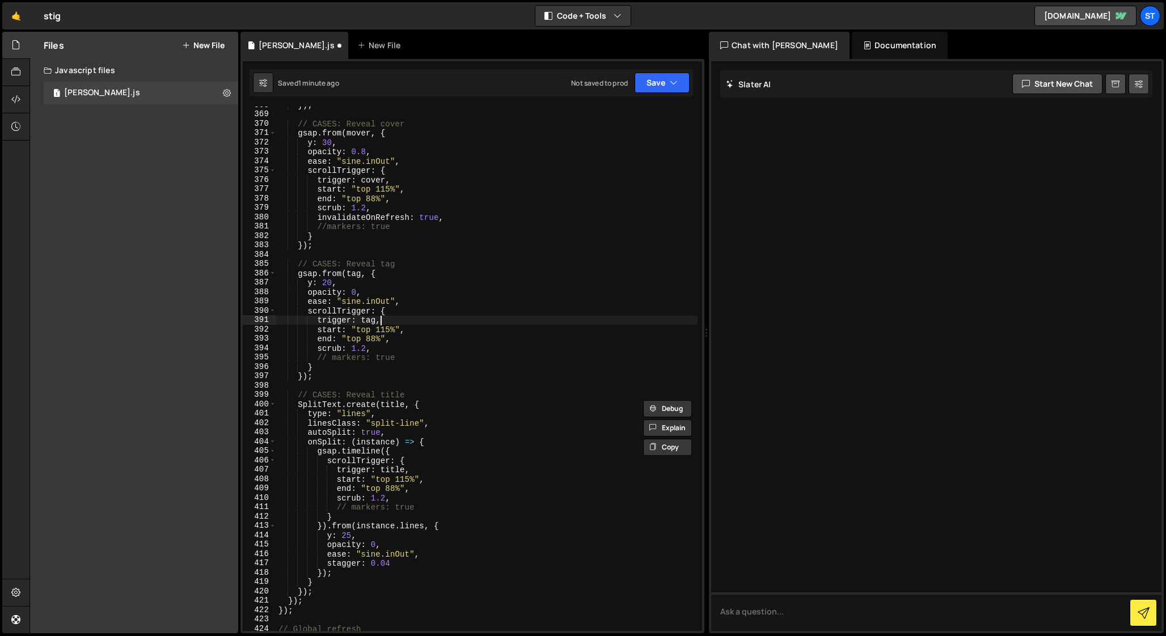
click at [420, 323] on div "}) ; // CASES: Reveal cover gsap . from ( mover , { y : 30 , opacity : 0.8 , ea…" at bounding box center [486, 371] width 421 height 543
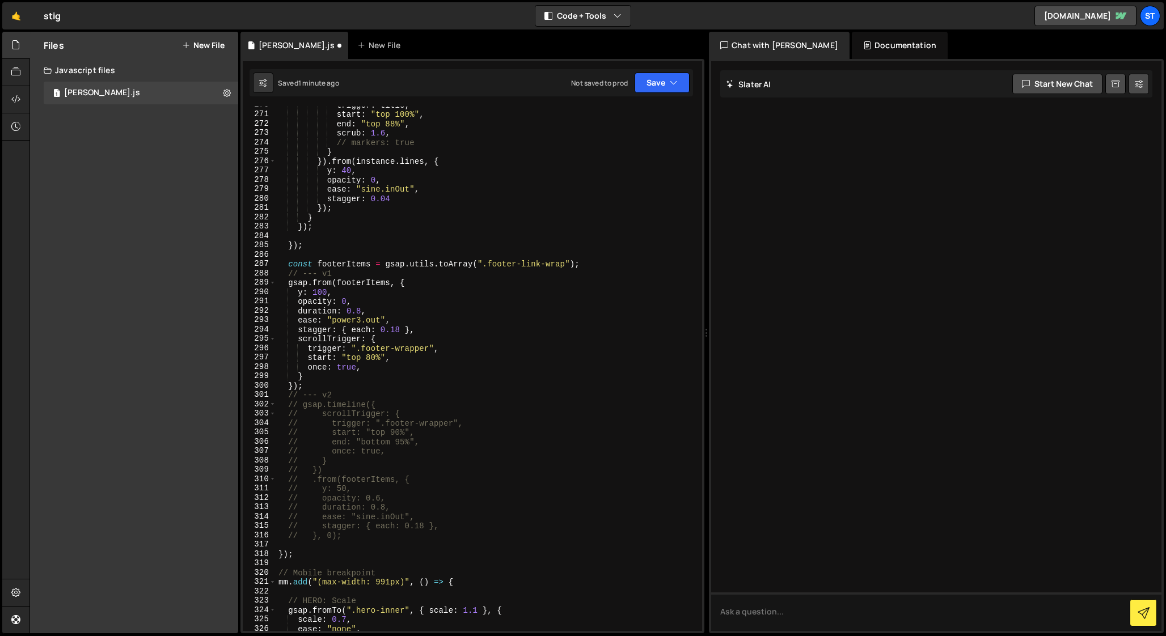
scroll to position [2517, 0]
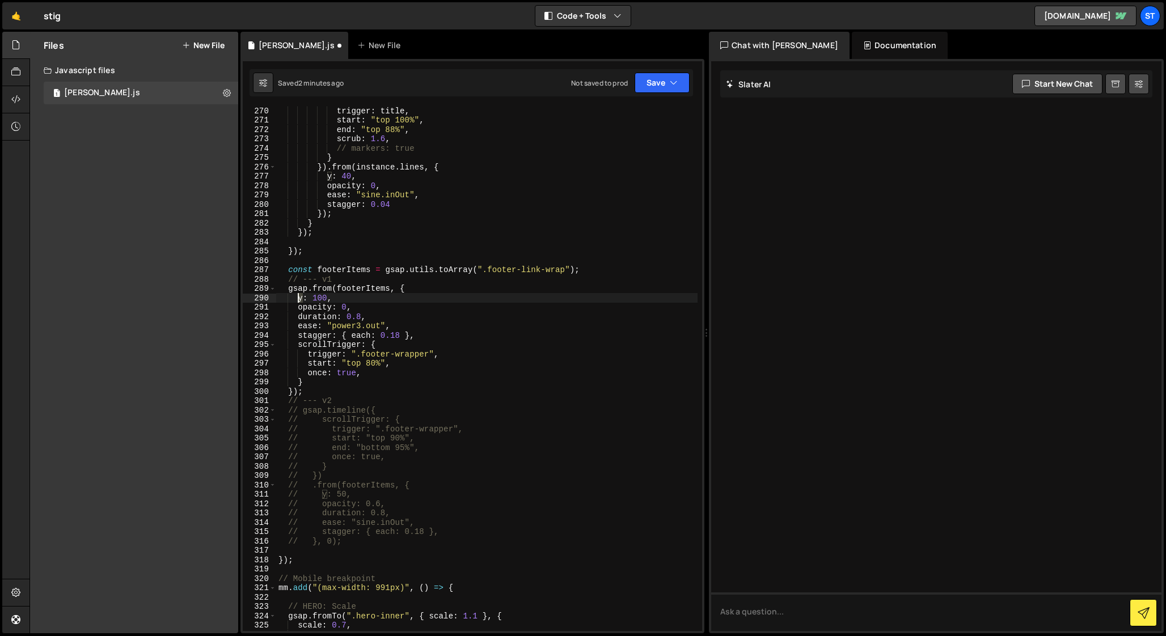
click at [297, 300] on div "trigger : title , start : "top 100%" , end : "top 88%" , scrub : 1.6 , // marke…" at bounding box center [486, 377] width 421 height 543
paste textarea "Percent"
click at [354, 298] on div "trigger : title , start : "top 100%" , end : "top 88%" , scrub : 1.6 , // marke…" at bounding box center [486, 377] width 421 height 543
click at [369, 291] on div "trigger : title , start : "top 100%" , end : "top 88%" , scrub : 1.6 , // marke…" at bounding box center [486, 377] width 421 height 543
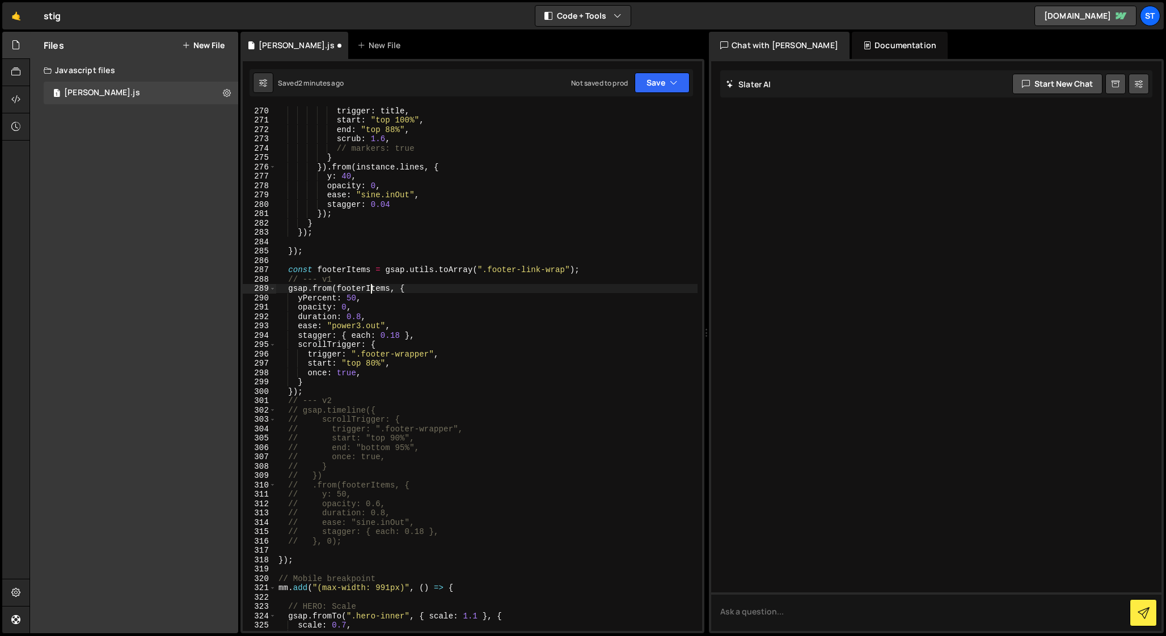
click at [369, 295] on div "trigger : title , start : "top 100%" , end : "top 88%" , scrub : 1.6 , // marke…" at bounding box center [486, 377] width 421 height 543
click at [351, 299] on div "trigger : title , start : "top 100%" , end : "top 88%" , scrub : 1.6 , // marke…" at bounding box center [486, 377] width 421 height 543
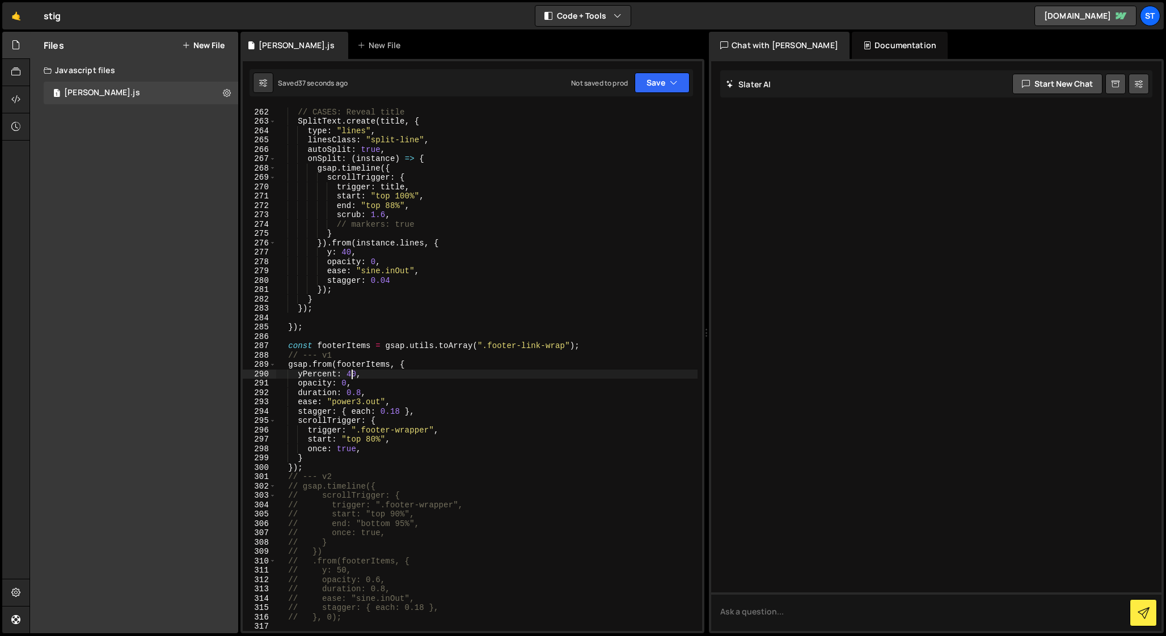
scroll to position [2408, 0]
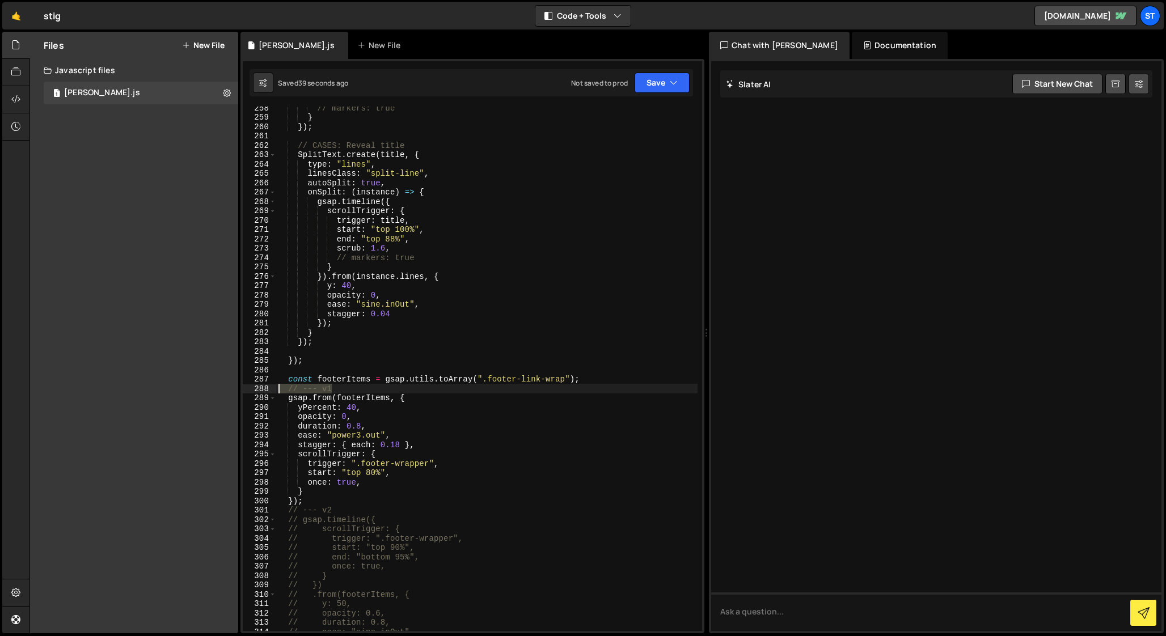
drag, startPoint x: 339, startPoint y: 388, endPoint x: 255, endPoint y: 388, distance: 84.5
click at [255, 388] on div "yPercent: 40, 258 259 260 261 262 263 264 265 266 267 268 269 270 271 272 273 2…" at bounding box center [472, 369] width 459 height 525
type textarea "// --- v1"
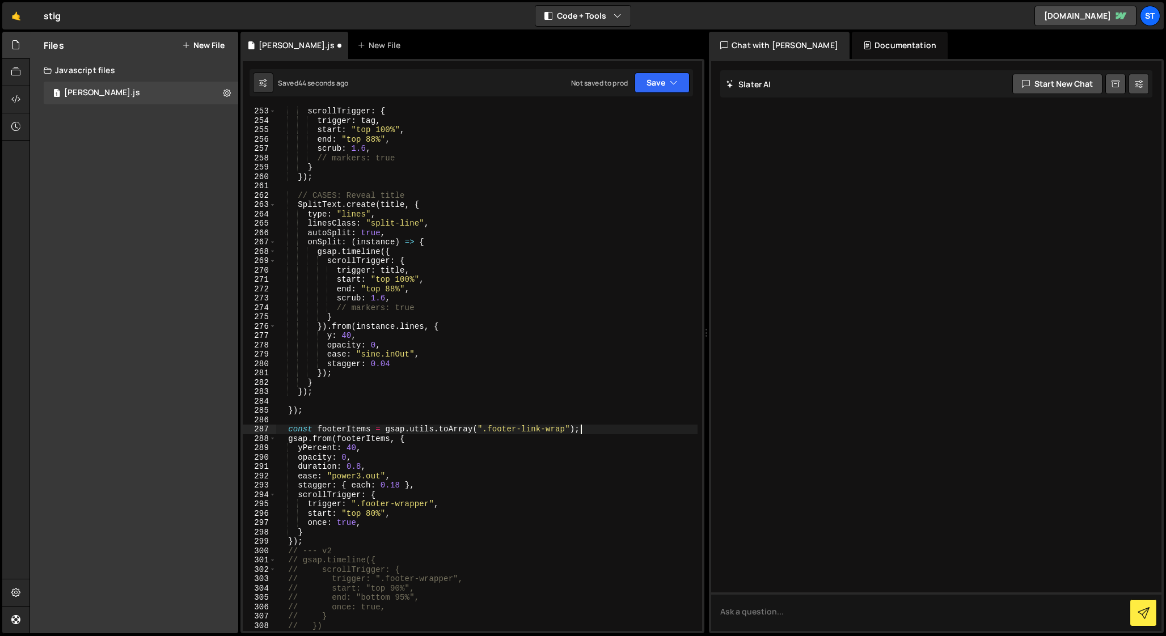
scroll to position [2356, 0]
drag, startPoint x: 409, startPoint y: 196, endPoint x: 299, endPoint y: 198, distance: 110.0
click at [299, 198] on div "ease : "sine.inOut" , scrollTrigger : { trigger : tag , start : "top 100%" , en…" at bounding box center [486, 370] width 421 height 543
type textarea "// CASES: Reveal title"
click at [295, 422] on div "ease : "sine.inOut" , scrollTrigger : { trigger : tag , start : "top 100%" , en…" at bounding box center [486, 370] width 421 height 543
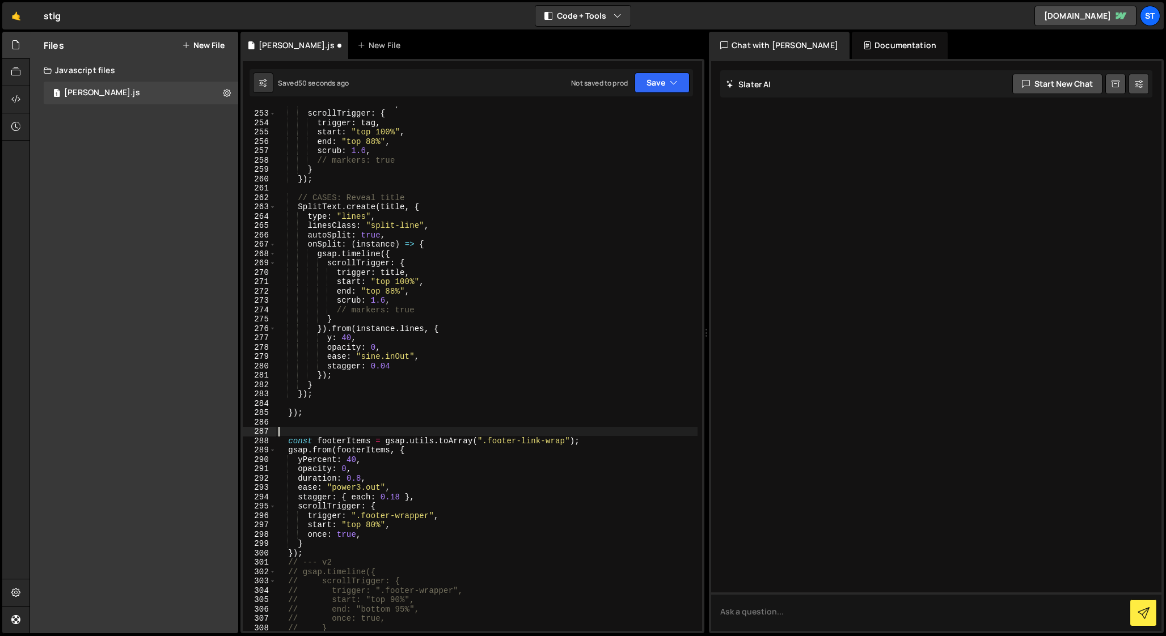
paste textarea "// CASES: Reveal title"
click at [302, 432] on div "ease : "sine.inOut" , scrollTrigger : { trigger : tag , start : "top 100%" , en…" at bounding box center [486, 370] width 421 height 543
click at [377, 433] on div "ease : "sine.inOut" , scrollTrigger : { trigger : tag , start : "top 100%" , en…" at bounding box center [486, 370] width 421 height 543
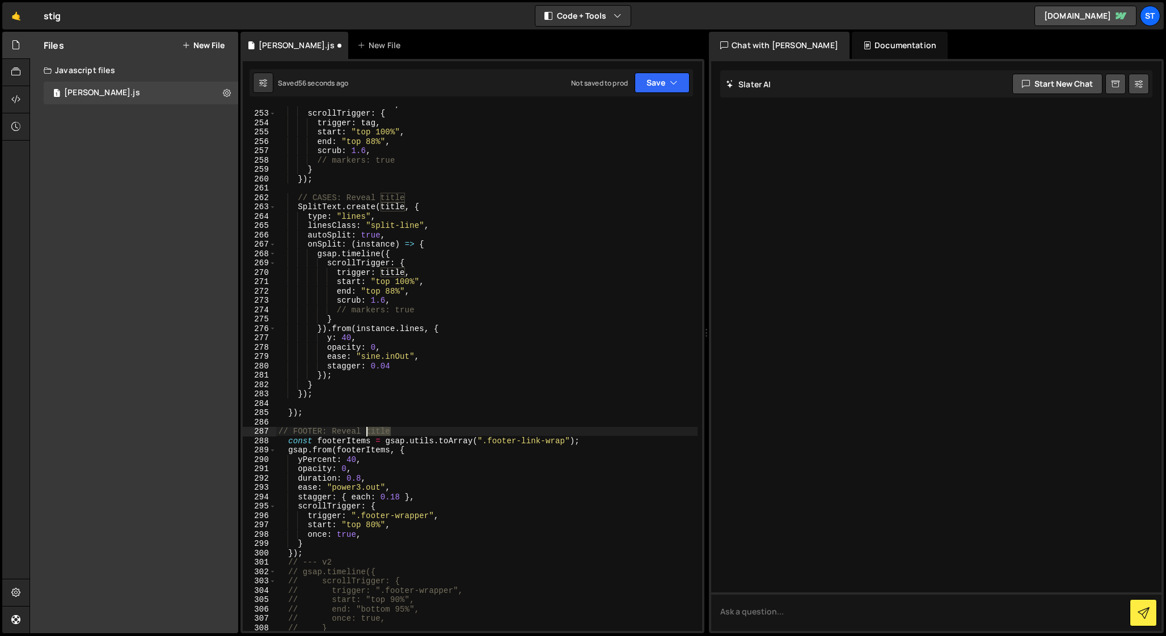
click at [377, 433] on div "ease : "sine.inOut" , scrollTrigger : { trigger : tag , start : "top 100%" , en…" at bounding box center [486, 370] width 421 height 543
type textarea "// FOOTER: Reveal blocks"
click at [377, 426] on div "ease : "sine.inOut" , scrollTrigger : { trigger : tag , start : "top 100%" , en…" at bounding box center [486, 370] width 421 height 543
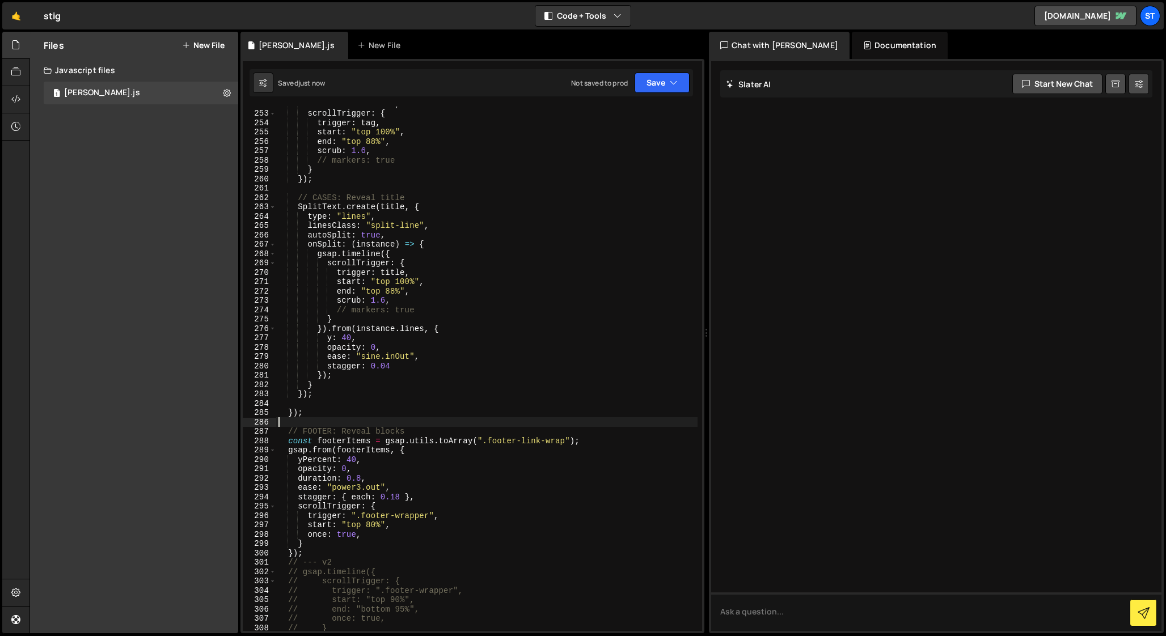
click at [375, 431] on div "ease : "sine.inOut" , scrollTrigger : { trigger : tag , start : "top 100%" , en…" at bounding box center [486, 370] width 421 height 543
click at [427, 432] on div "ease : "sine.inOut" , scrollTrigger : { trigger : tag , start : "top 100%" , en…" at bounding box center [486, 370] width 421 height 543
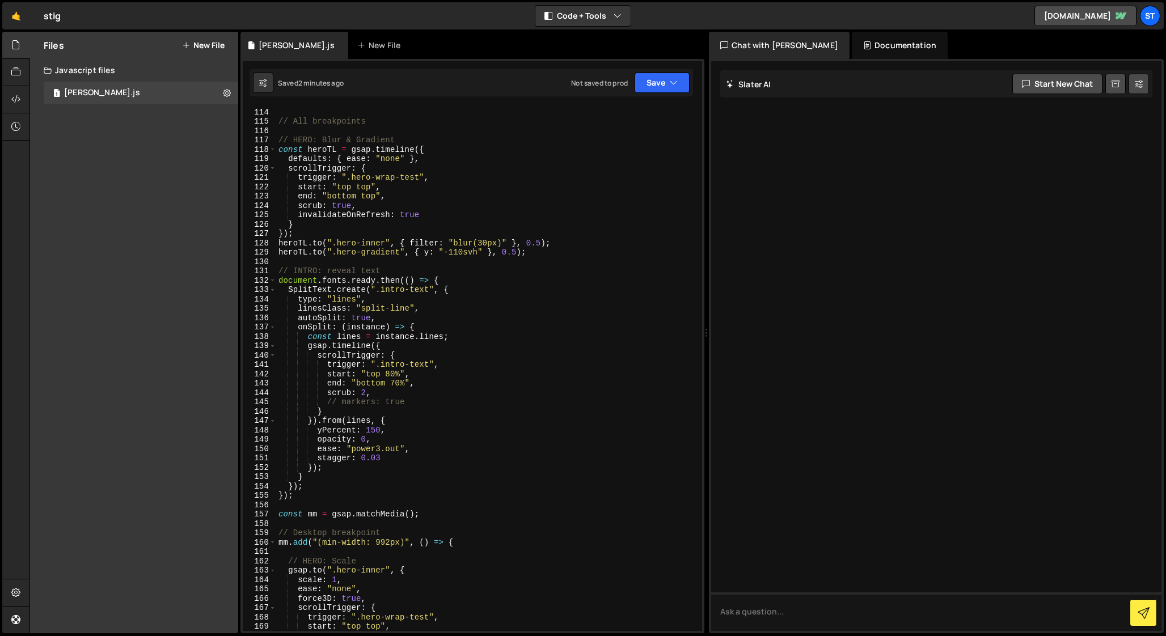
scroll to position [1056, 0]
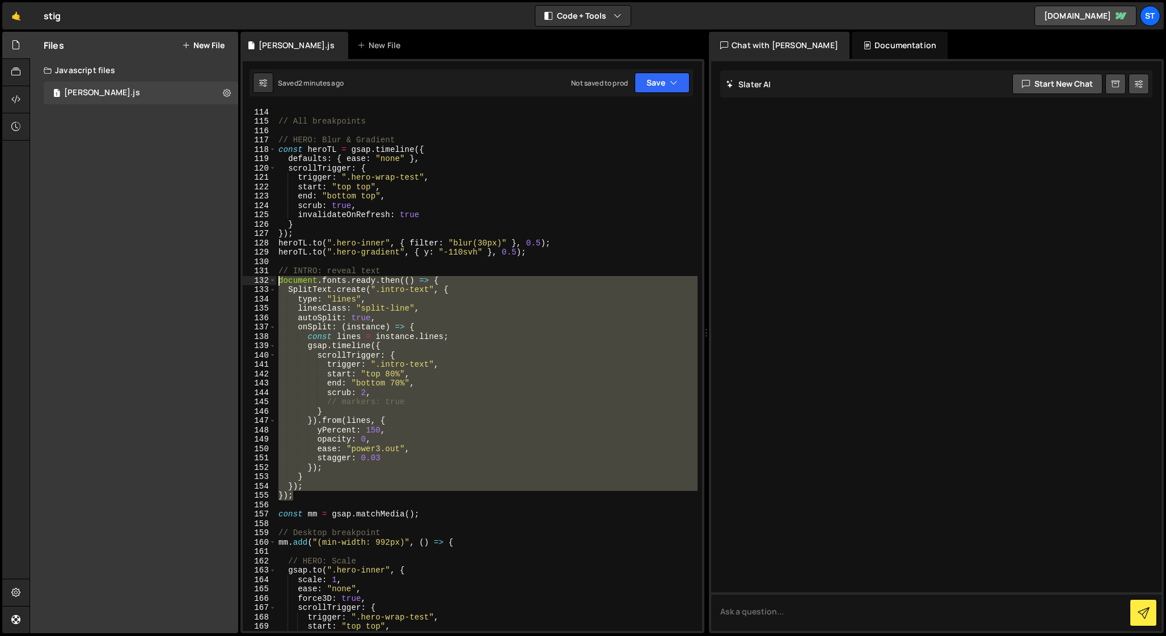
drag, startPoint x: 305, startPoint y: 498, endPoint x: 212, endPoint y: 285, distance: 232.6
click at [212, 285] on div "Files New File Javascript files 1 [PERSON_NAME].js 0 CSS files Copy share link …" at bounding box center [597, 333] width 1136 height 602
click at [378, 393] on div "// }); // All breakpoints // HERO: Blur & Gradient const heroTL = gsap . timeli…" at bounding box center [486, 369] width 421 height 525
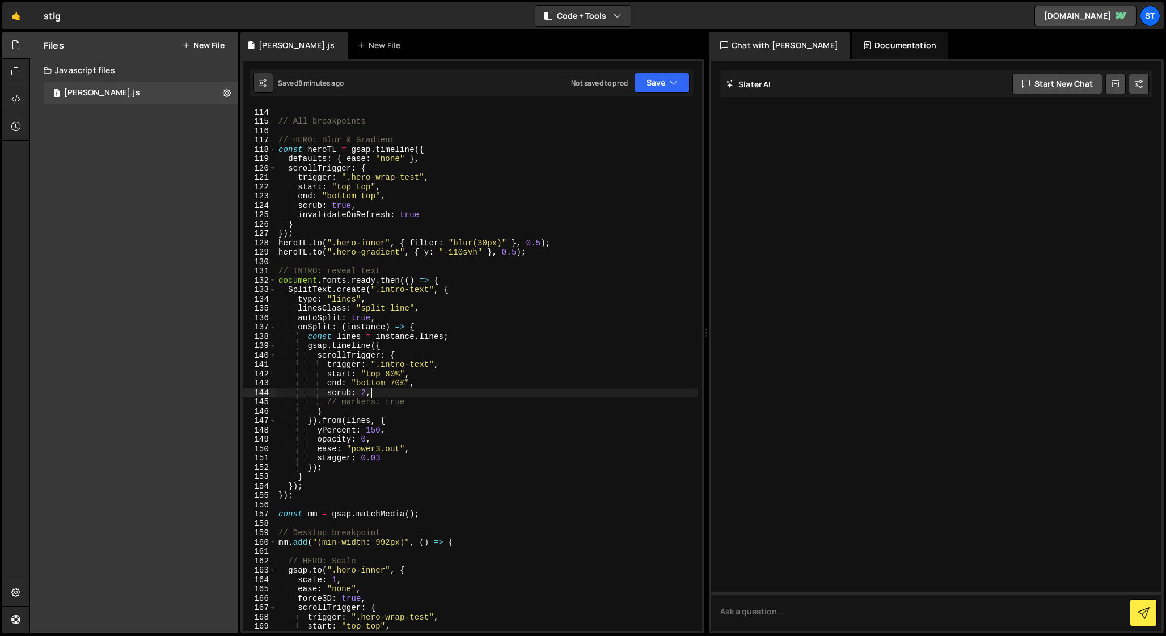
click at [327, 392] on div "// }); // All breakpoints // HERO: Blur & Gradient const heroTL = gsap . timeli…" at bounding box center [486, 369] width 421 height 543
click at [420, 384] on div "// }); // All breakpoints // HERO: Blur & Gradient const heroTL = gsap . timeli…" at bounding box center [486, 369] width 421 height 543
type textarea "end: "bottom 70%","
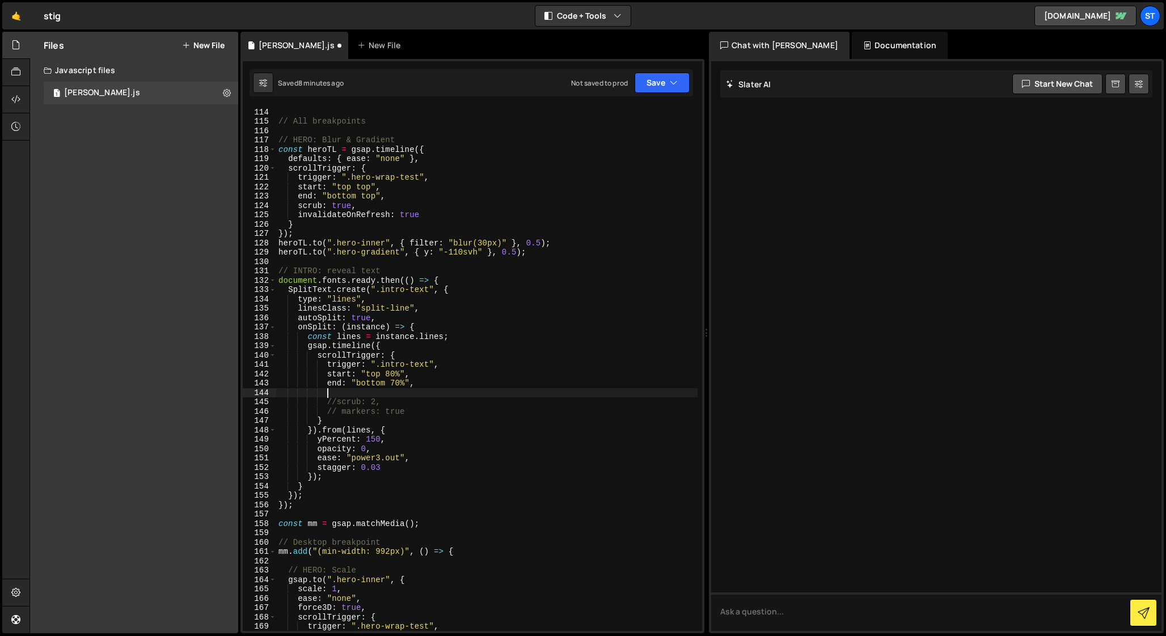
paste textarea "once: true,"
click at [327, 383] on div "// }); // All breakpoints // HERO: Blur & Gradient const heroTL = gsap . timeli…" at bounding box center [486, 369] width 421 height 543
click at [404, 470] on div "// }); // All breakpoints // HERO: Blur & Gradient const heroTL = gsap . timeli…" at bounding box center [486, 369] width 421 height 543
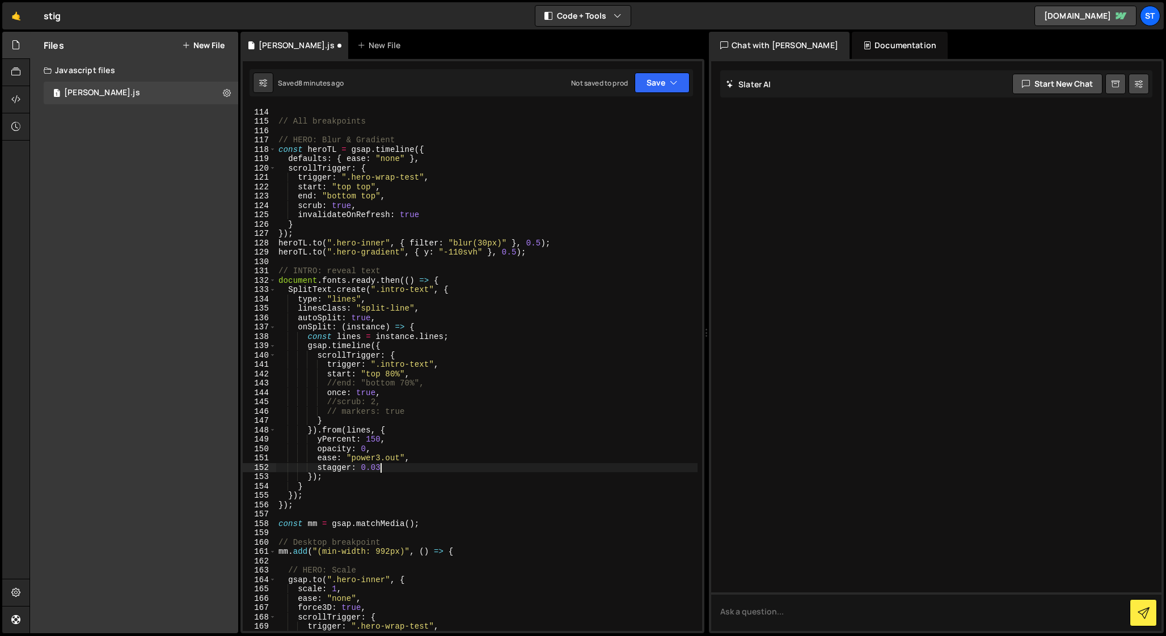
type textarea "stagger: 0.03,"
paste textarea "duration: 1"
click at [456, 337] on div "// }); // All breakpoints // HERO: Blur & Gradient const heroTL = gsap . timeli…" at bounding box center [486, 369] width 421 height 543
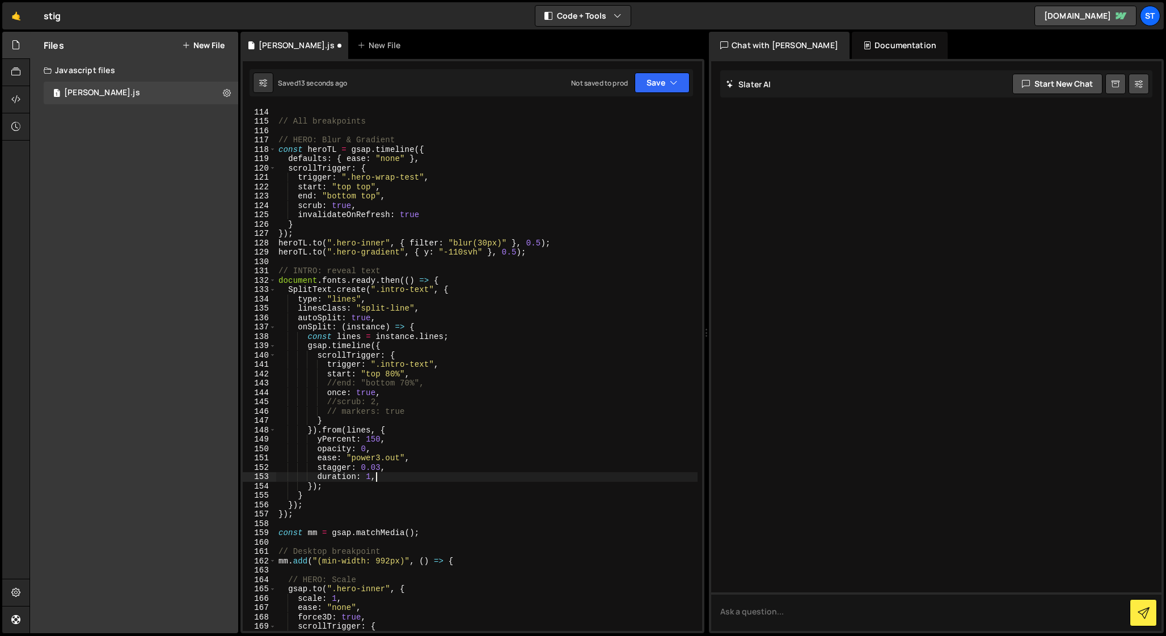
type textarea "const lines = instance.lines;"
click at [456, 337] on div "// }); // All breakpoints // HERO: Blur & Gradient const heroTL = gsap . timeli…" at bounding box center [486, 369] width 421 height 543
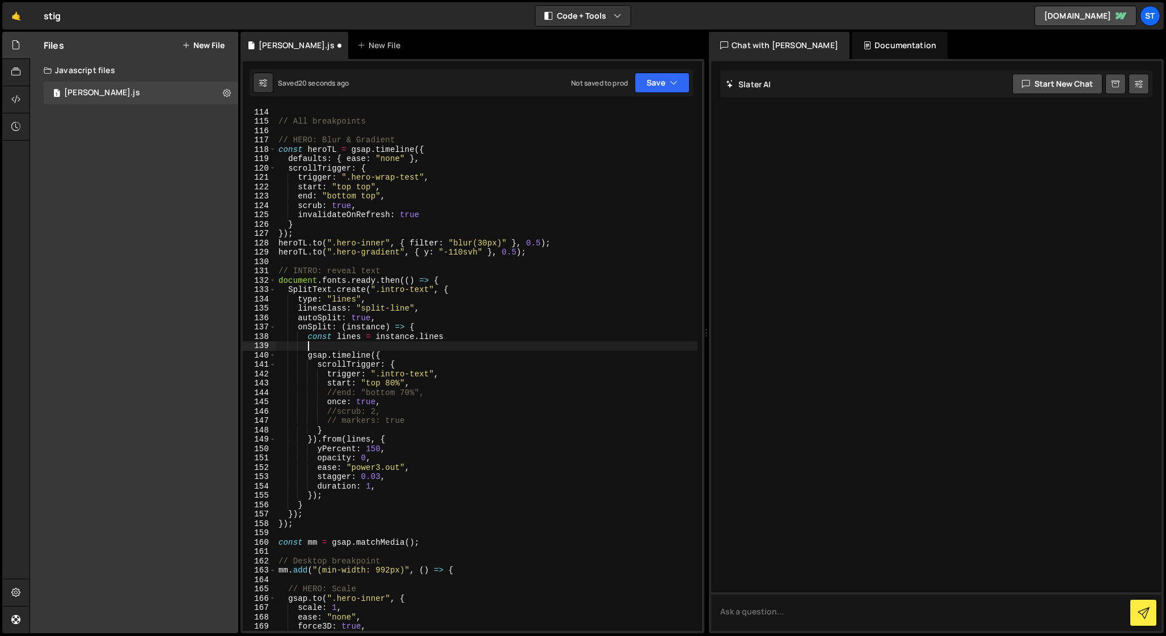
scroll to position [0, 0]
click at [370, 487] on div "// }); // All breakpoints // HERO: Blur & Gradient const heroTL = gsap . timeli…" at bounding box center [486, 369] width 421 height 543
click at [392, 477] on div "// }); // All breakpoints // HERO: Blur & Gradient const heroTL = gsap . timeli…" at bounding box center [486, 369] width 421 height 543
click at [390, 383] on div "// }); // All breakpoints // HERO: Blur & Gradient const heroTL = gsap . timeli…" at bounding box center [486, 369] width 421 height 543
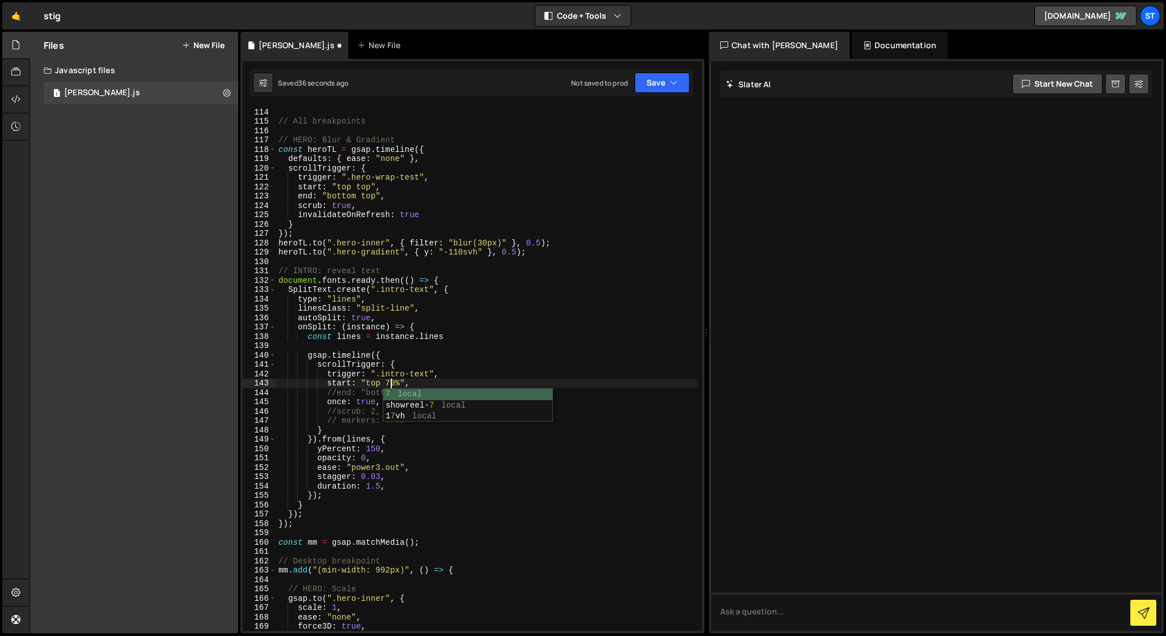
scroll to position [0, 7]
drag, startPoint x: 375, startPoint y: 450, endPoint x: 366, endPoint y: 450, distance: 9.7
click at [366, 450] on div "// }); // All breakpoints // HERO: Blur & Gradient const heroTL = gsap . timeli…" at bounding box center [486, 369] width 421 height 543
click at [349, 452] on div "// }); // All breakpoints // HERO: Blur & Gradient const heroTL = gsap . timeli…" at bounding box center [486, 369] width 421 height 543
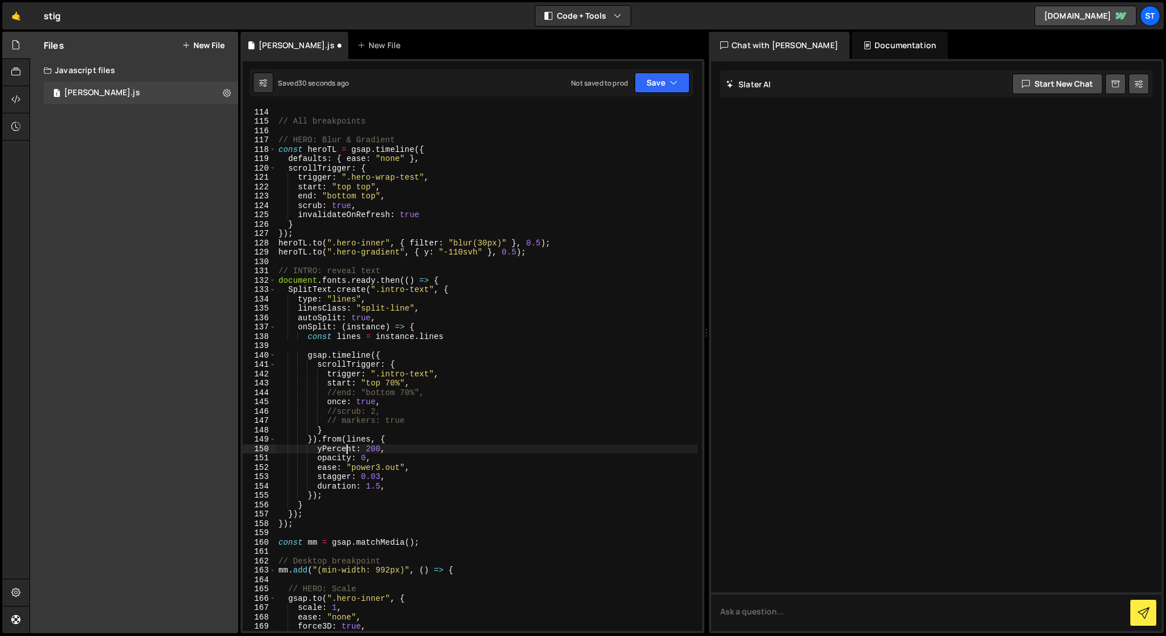
click at [379, 477] on div "// }); // All breakpoints // HERO: Blur & Gradient const heroTL = gsap . timeli…" at bounding box center [486, 369] width 421 height 543
click at [390, 384] on div "// }); // All breakpoints // HERO: Blur & Gradient const heroTL = gsap . timeli…" at bounding box center [486, 369] width 421 height 543
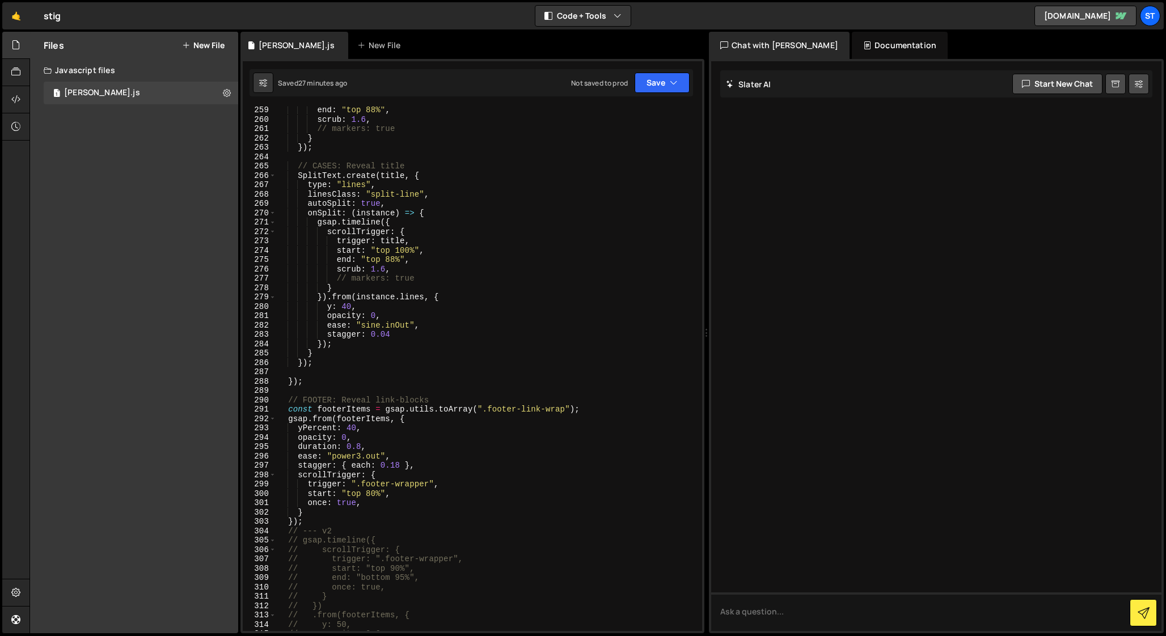
scroll to position [2451, 0]
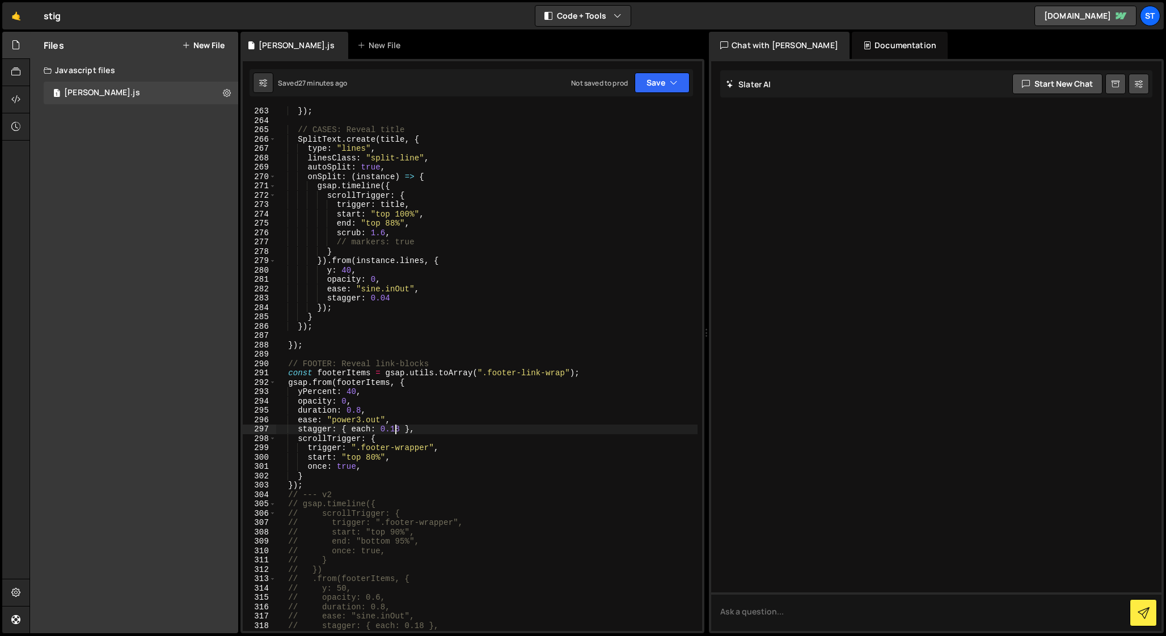
click at [398, 428] on div "}) ; // CASES: Reveal title SplitText . create ( title , { type : "lines" , lin…" at bounding box center [486, 378] width 421 height 543
click at [358, 424] on div "}) ; // CASES: Reveal title SplitText . create ( title , { type : "lines" , lin…" at bounding box center [486, 378] width 421 height 543
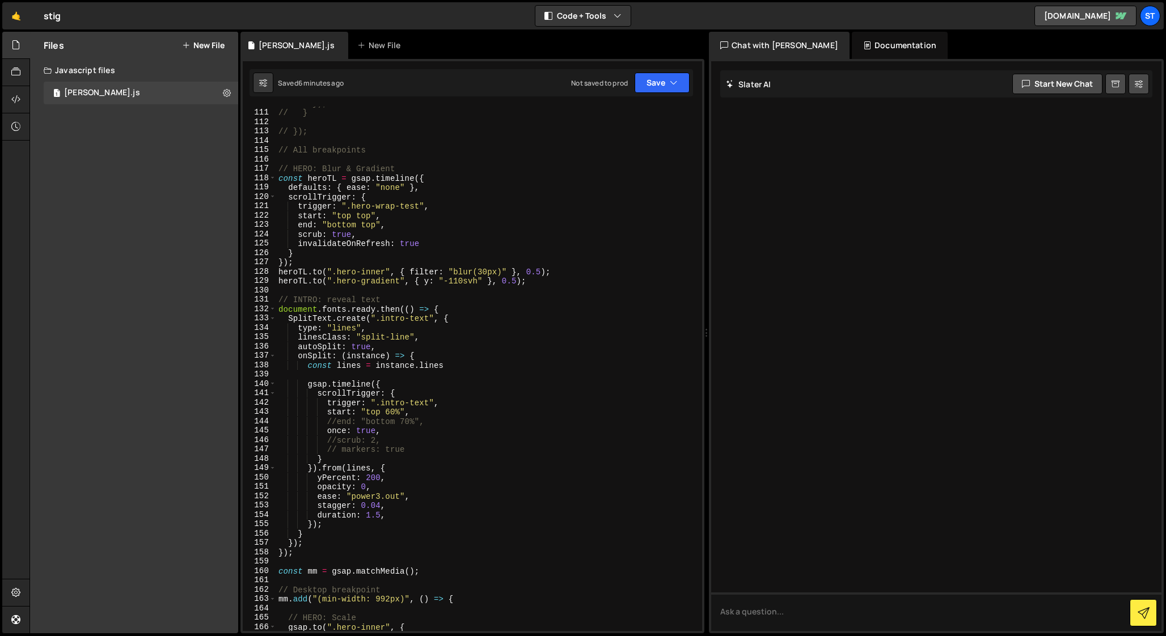
scroll to position [1010, 0]
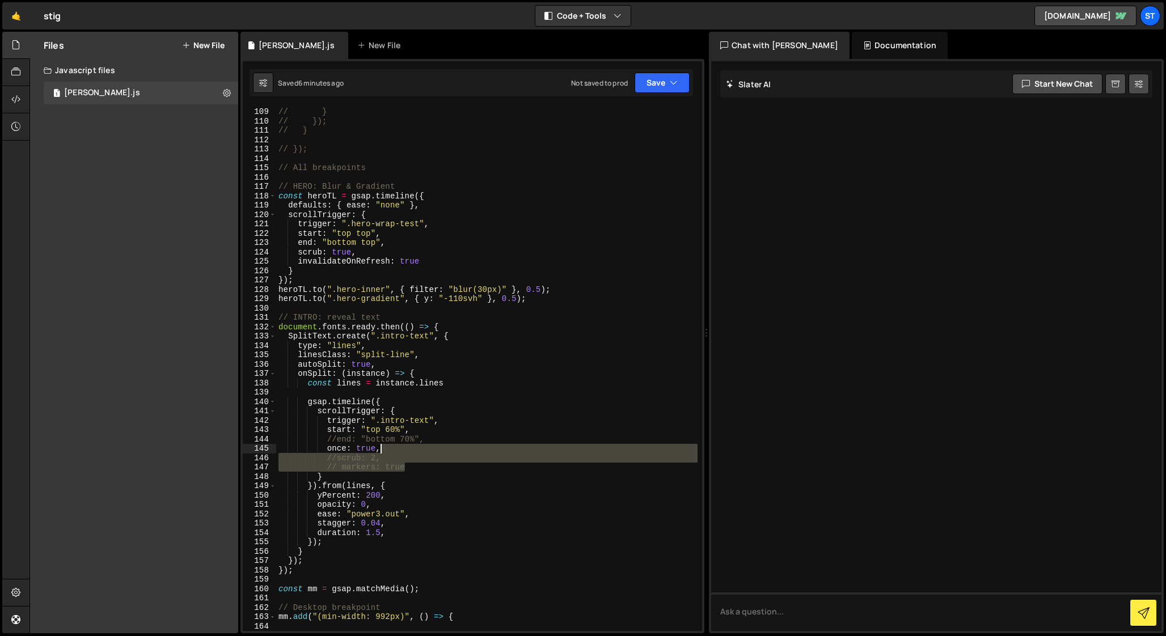
drag, startPoint x: 407, startPoint y: 467, endPoint x: 413, endPoint y: 450, distance: 17.8
click at [413, 450] on div "// scrub: true // } // }); // } // }); // All breakpoints // HERO: Blur & Gradi…" at bounding box center [486, 369] width 421 height 543
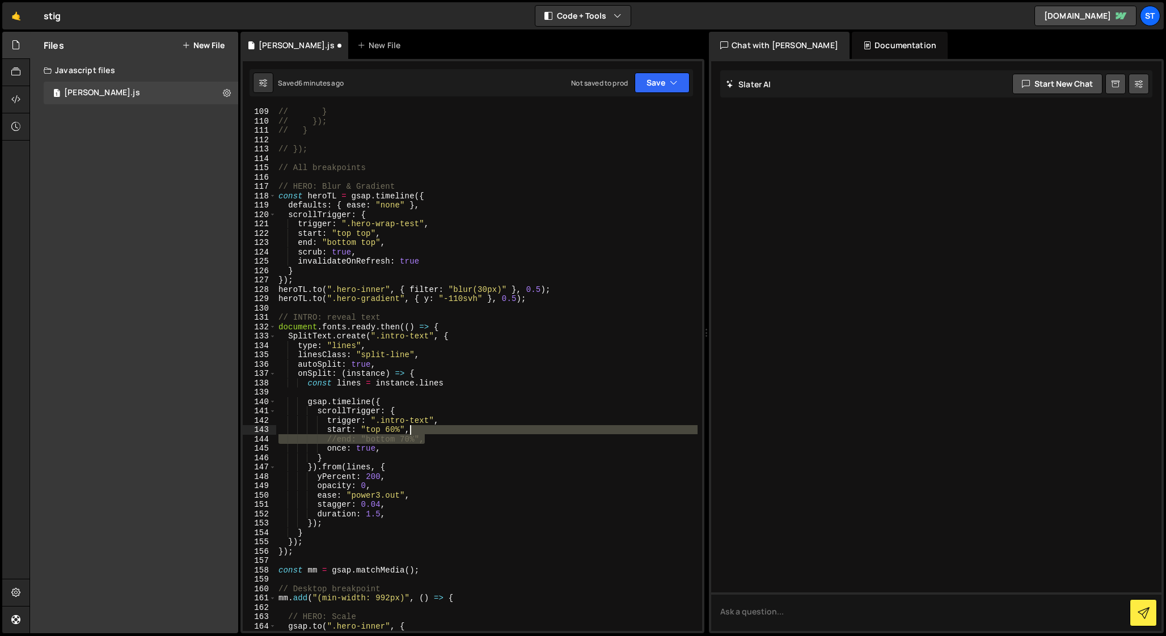
drag, startPoint x: 430, startPoint y: 438, endPoint x: 432, endPoint y: 429, distance: 9.2
click at [432, 429] on div "// scrub: true // } // }); // } // }); // All breakpoints // HERO: Blur & Gradi…" at bounding box center [486, 369] width 421 height 543
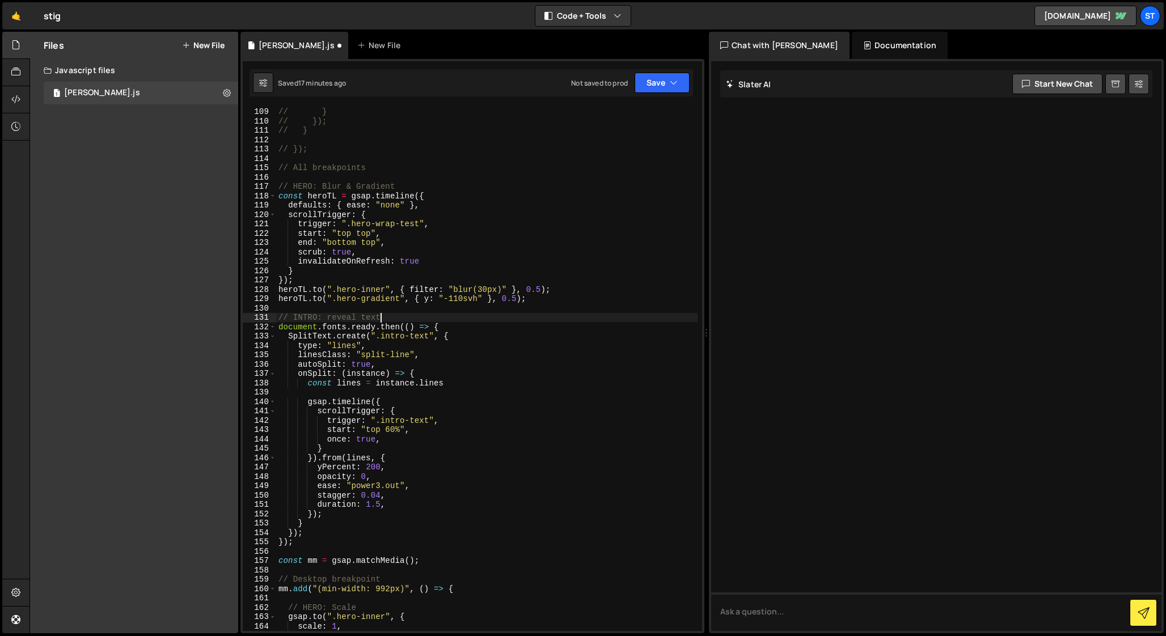
click at [392, 316] on div "// scrub: true // } // }); // } // }); // All breakpoints // HERO: Blur & Gradi…" at bounding box center [486, 369] width 421 height 543
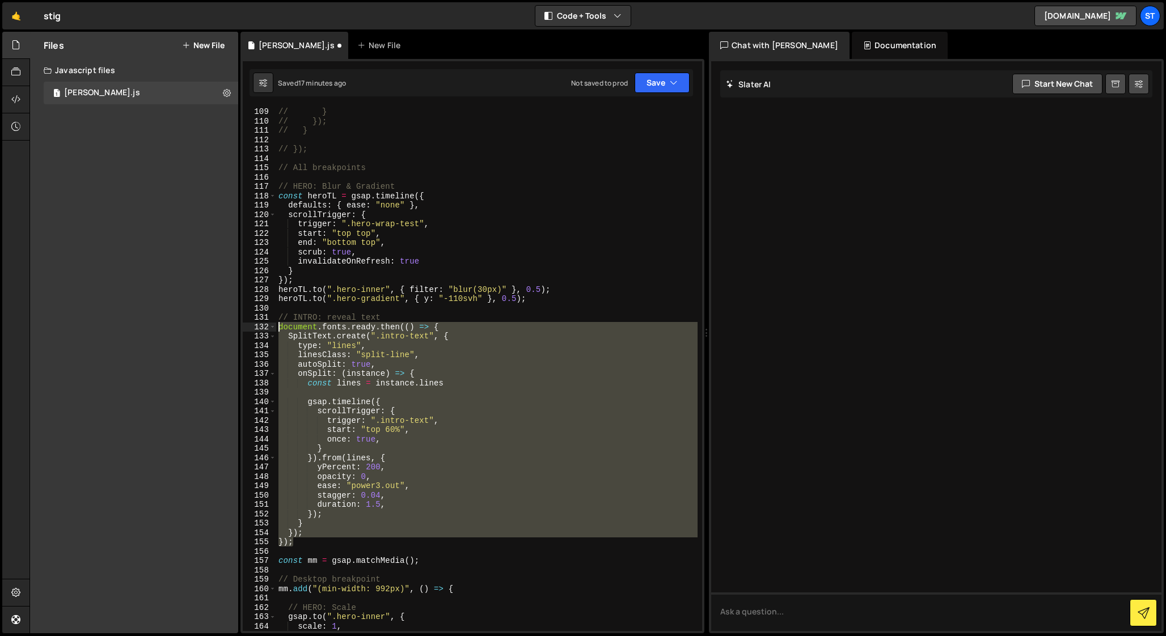
drag, startPoint x: 302, startPoint y: 543, endPoint x: 242, endPoint y: 328, distance: 223.3
click at [242, 328] on div "// INTRO: reveal text 108 109 110 111 112 113 114 115 116 117 118 119 120 121 1…" at bounding box center [472, 346] width 464 height 574
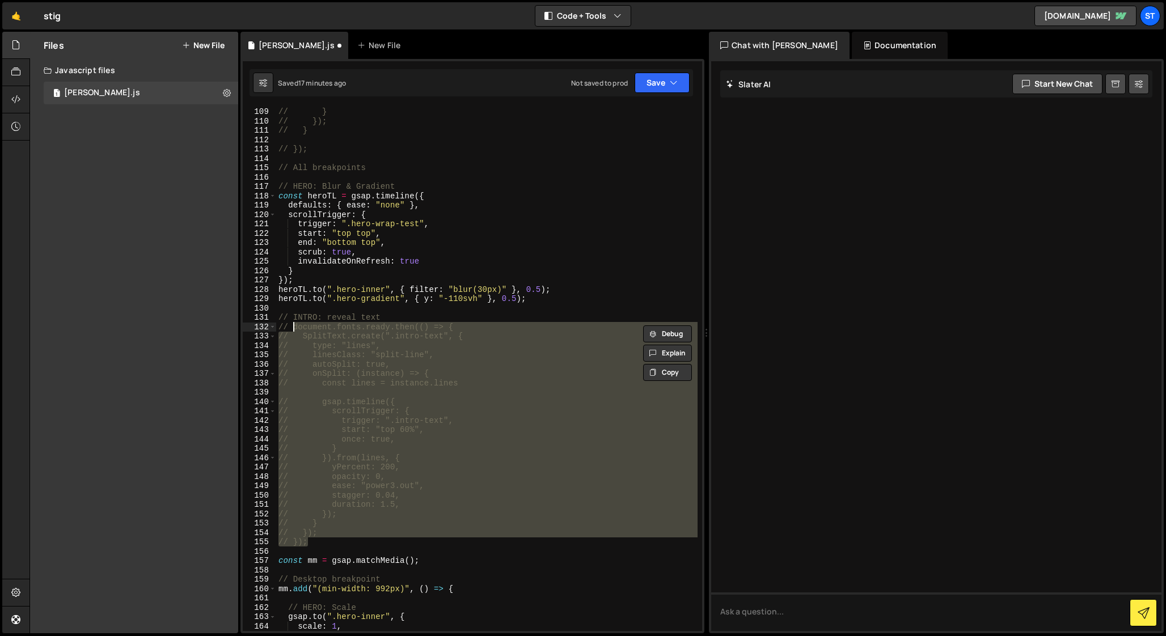
click at [399, 315] on div "// scrub: true // } // }); // } // }); // All breakpoints // HERO: Blur & Gradi…" at bounding box center [486, 369] width 421 height 543
type textarea "// INTRO: reveal text"
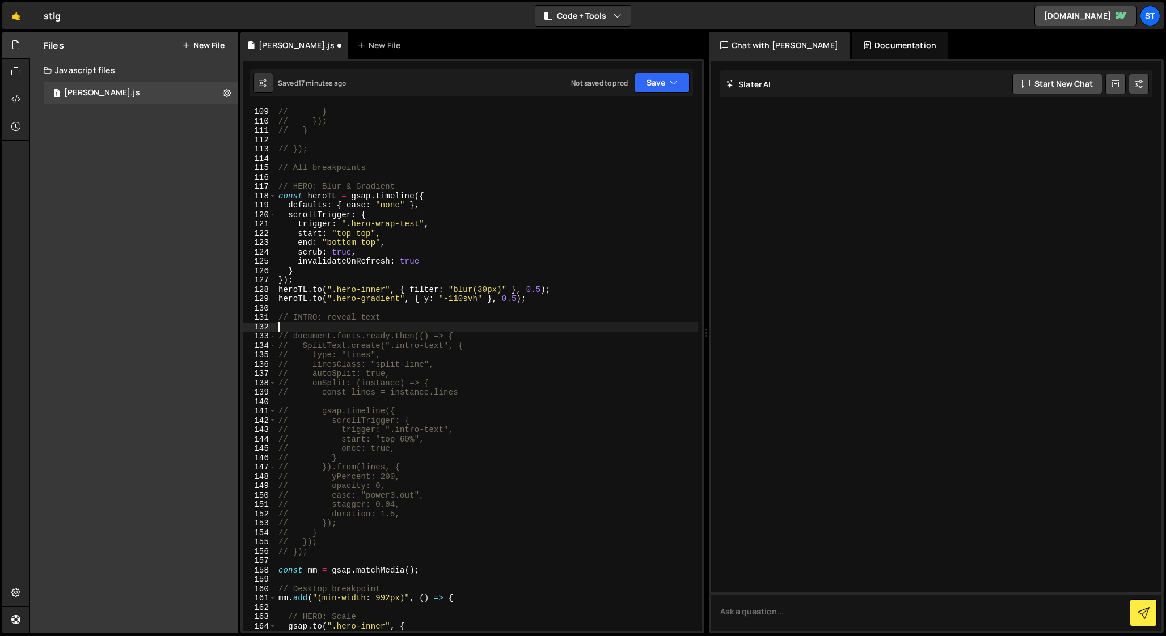
scroll to position [0, 0]
paste textarea "});"
type textarea "});"
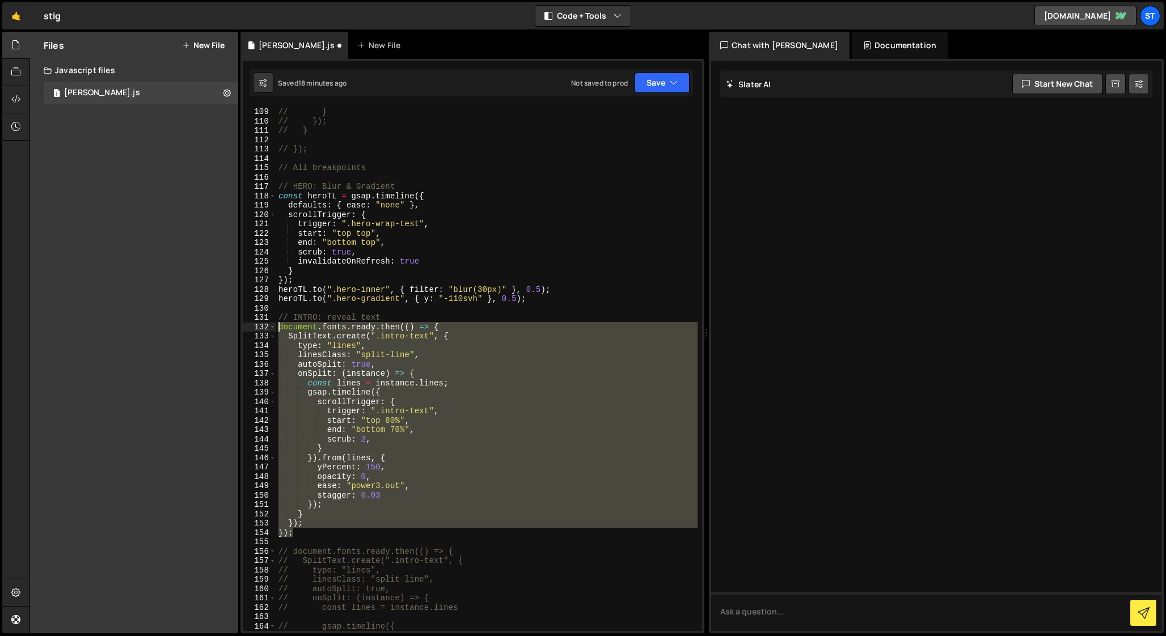
drag, startPoint x: 297, startPoint y: 533, endPoint x: 226, endPoint y: 331, distance: 214.0
click at [226, 331] on div "Files New File Javascript files 1 [PERSON_NAME].js 0 CSS files Copy share link …" at bounding box center [597, 333] width 1136 height 602
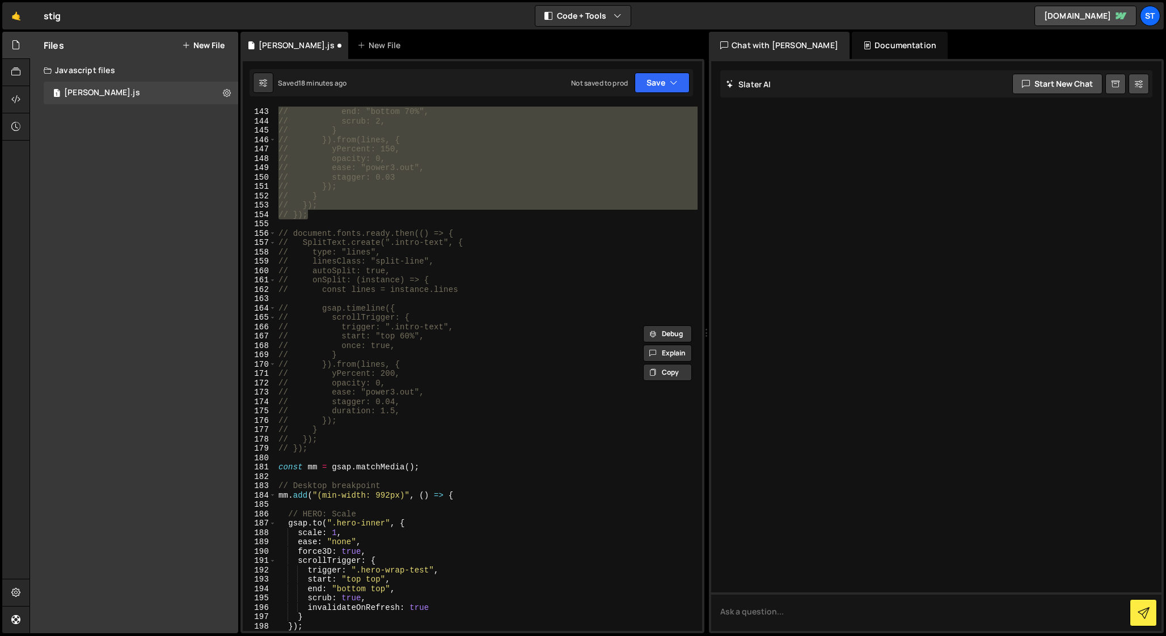
scroll to position [1334, 0]
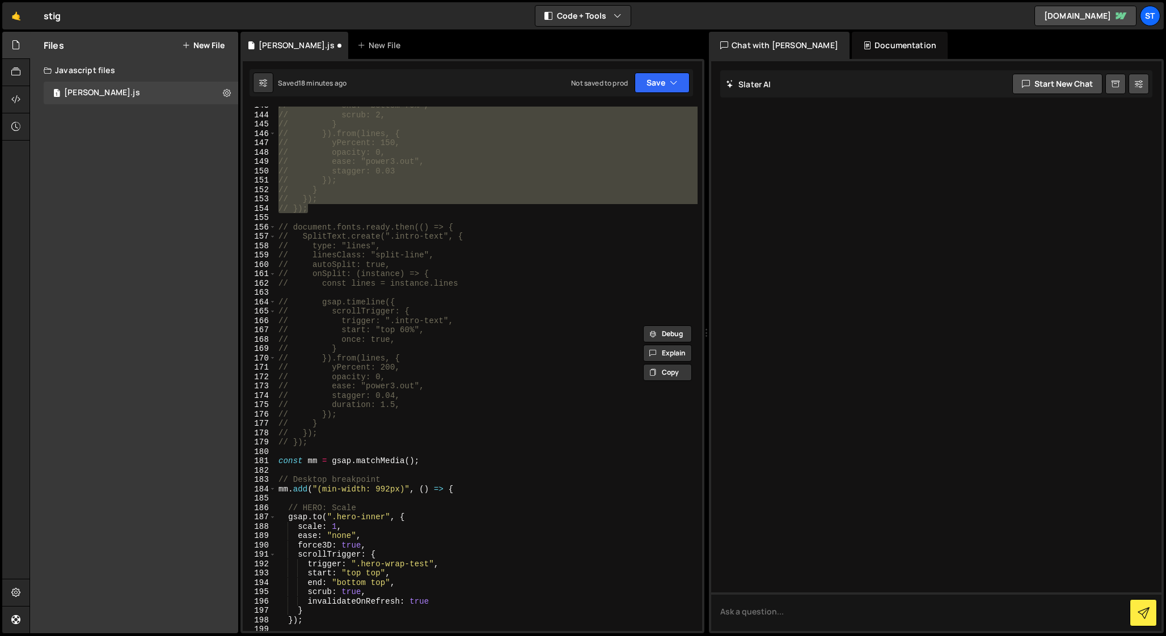
type textarea "// document.fonts.ready.then(() => { // SplitText.create(".intro-text", {"
click at [298, 450] on div "// end: "bottom 70%", // scrub: 2, // } // }).from(lines, { // yPercent: 150, /…" at bounding box center [486, 372] width 421 height 543
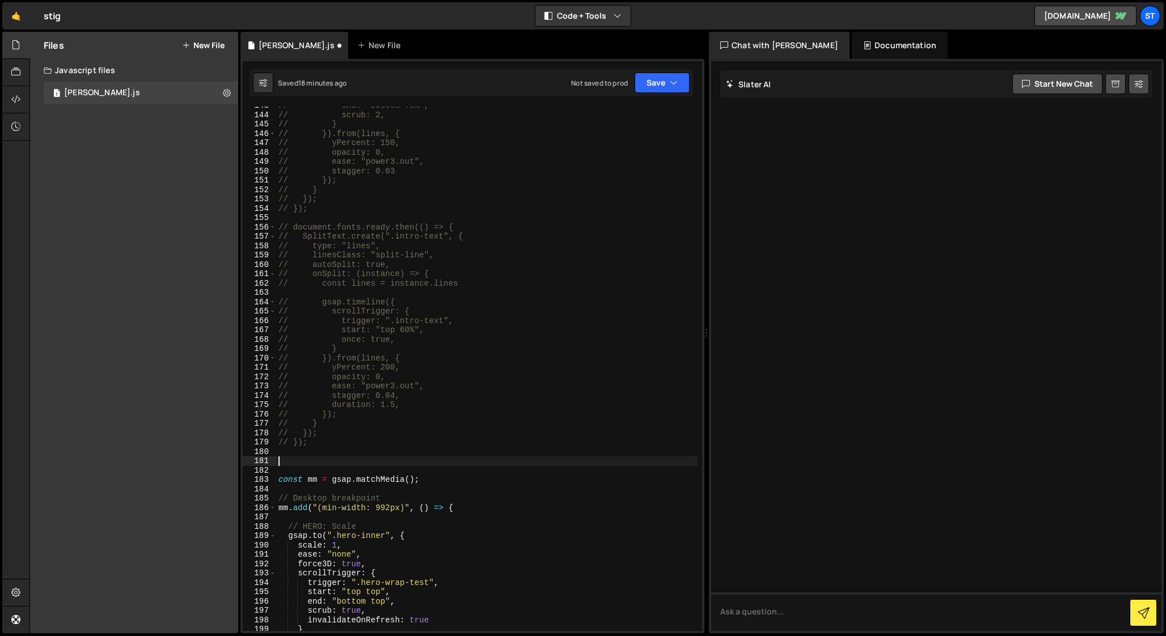
paste textarea "});"
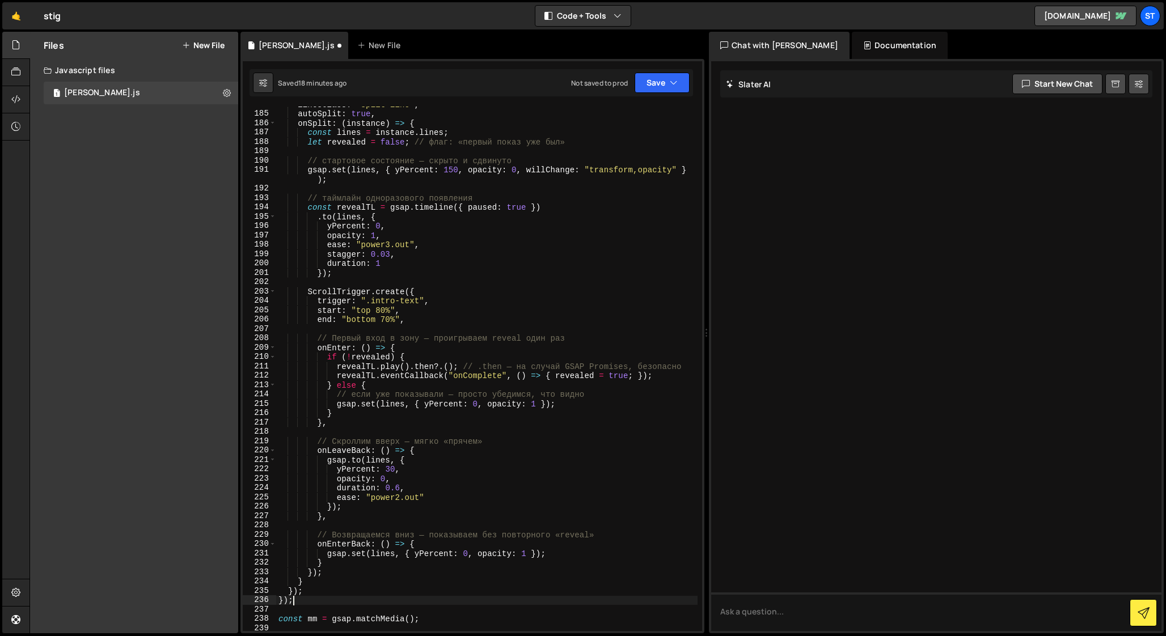
scroll to position [1719, 0]
drag, startPoint x: 599, startPoint y: 536, endPoint x: 253, endPoint y: 532, distance: 345.9
click at [253, 532] on div "}); 184 185 186 187 188 189 190 191 192 193 194 195 196 197 198 199 200 201 202…" at bounding box center [472, 369] width 459 height 525
type textarea "// Возвращаемся вниз — показываем без повторного «reveal»"
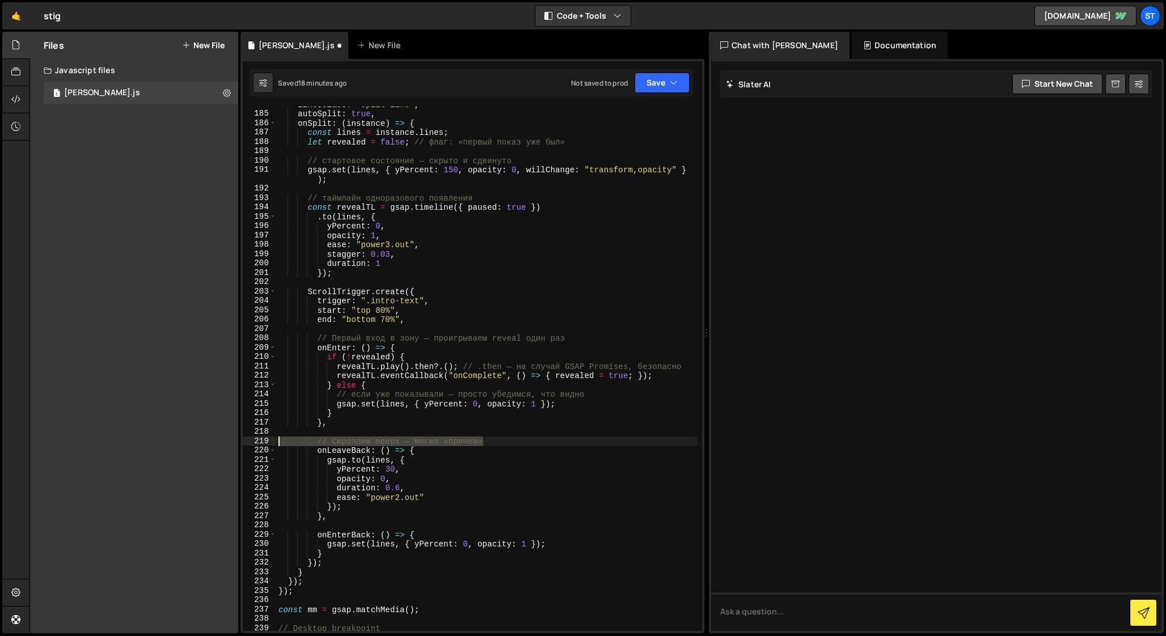
drag, startPoint x: 489, startPoint y: 441, endPoint x: 235, endPoint y: 440, distance: 254.1
click at [235, 440] on div "Files New File Javascript files 1 [PERSON_NAME].js 0 CSS files Copy share link …" at bounding box center [597, 333] width 1136 height 602
type textarea "// Скроллим вверх — мягко «прячем»"
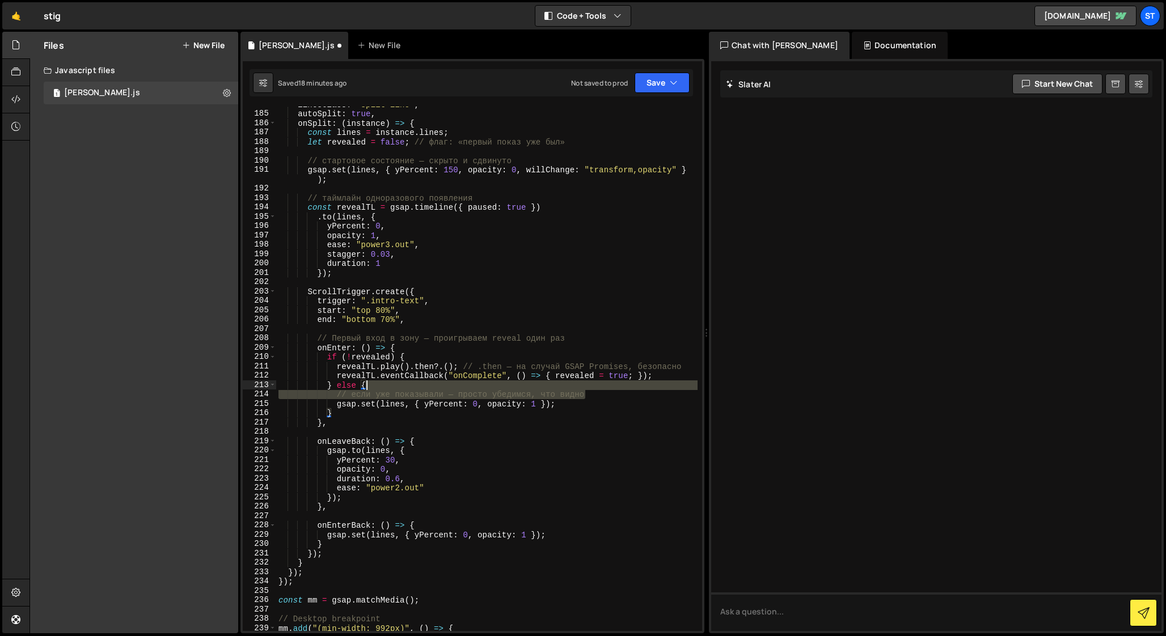
drag, startPoint x: 594, startPoint y: 392, endPoint x: 536, endPoint y: 387, distance: 58.1
click at [536, 387] on div "linesClass : "split-line" , autoSplit : true , onSplit : ( instance ) => { cons…" at bounding box center [486, 371] width 421 height 543
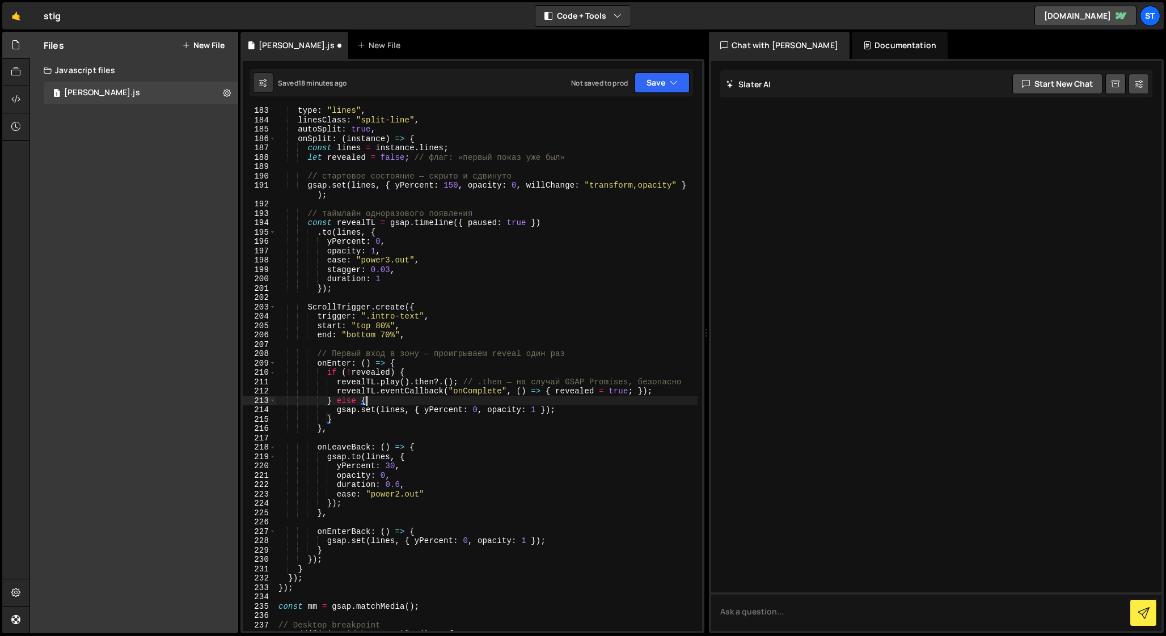
scroll to position [1703, 0]
drag, startPoint x: 460, startPoint y: 382, endPoint x: 686, endPoint y: 384, distance: 225.7
click at [686, 384] on div "type : "lines" , linesClass : "split-line" , autoSplit : true , onSplit : ( ins…" at bounding box center [486, 377] width 421 height 543
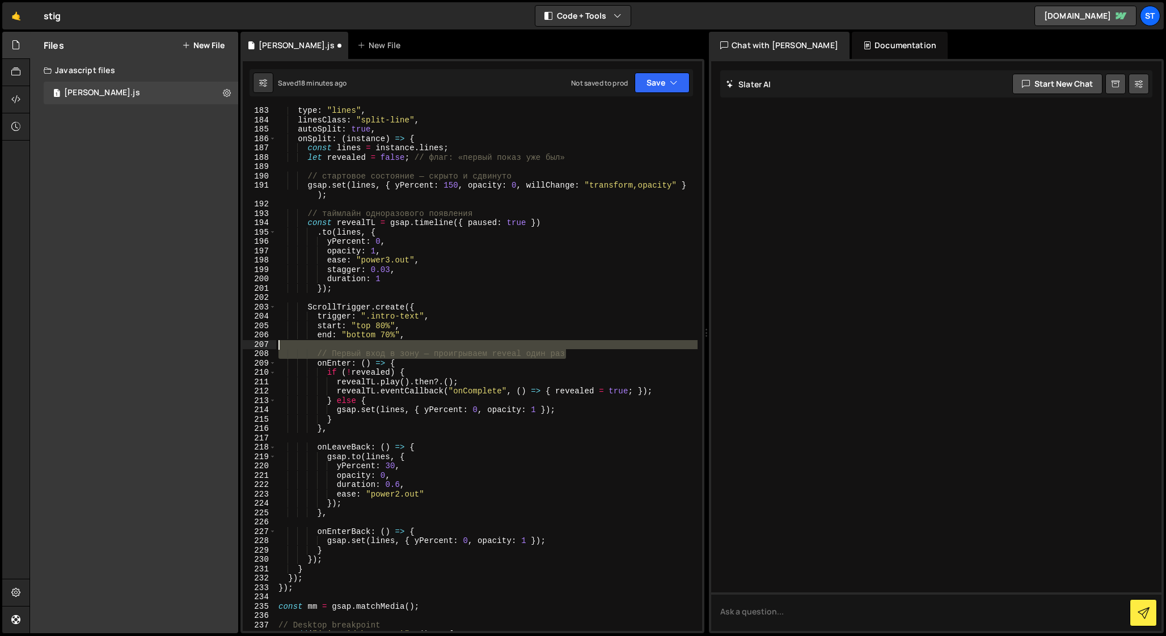
drag, startPoint x: 573, startPoint y: 354, endPoint x: 261, endPoint y: 347, distance: 312.0
click at [261, 347] on div "[DOMAIN_NAME]().then?.(); 183 184 185 186 187 188 189 190 191 192 193 194 195 1…" at bounding box center [472, 369] width 459 height 525
type textarea "// Первый вход в зону — проигрываем reveal один раз"
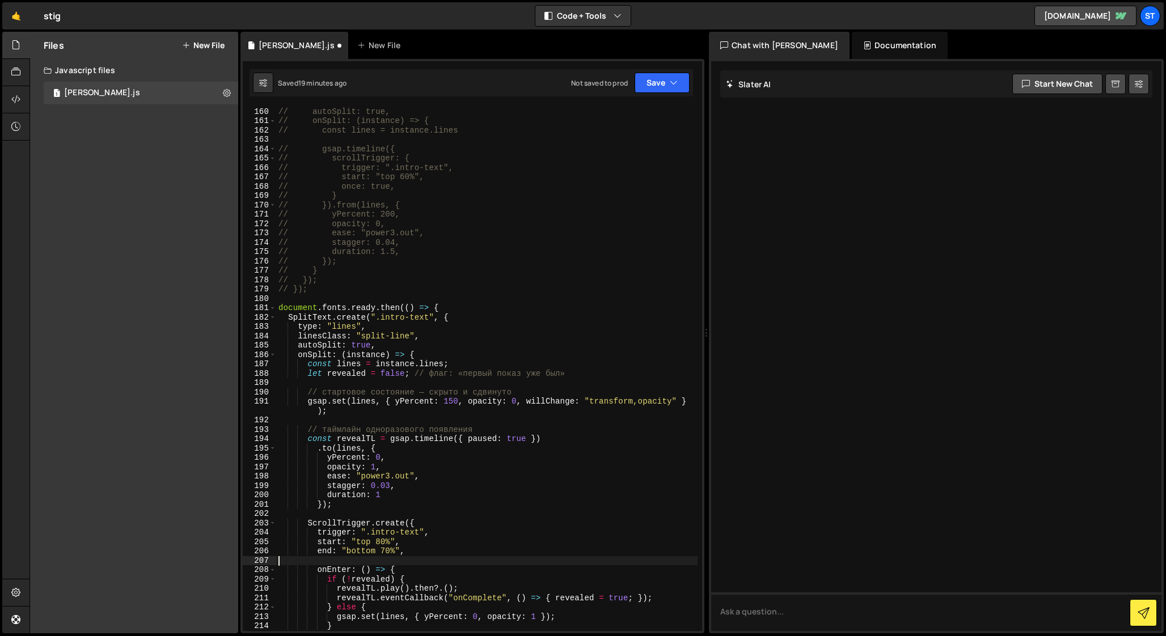
scroll to position [1493, 0]
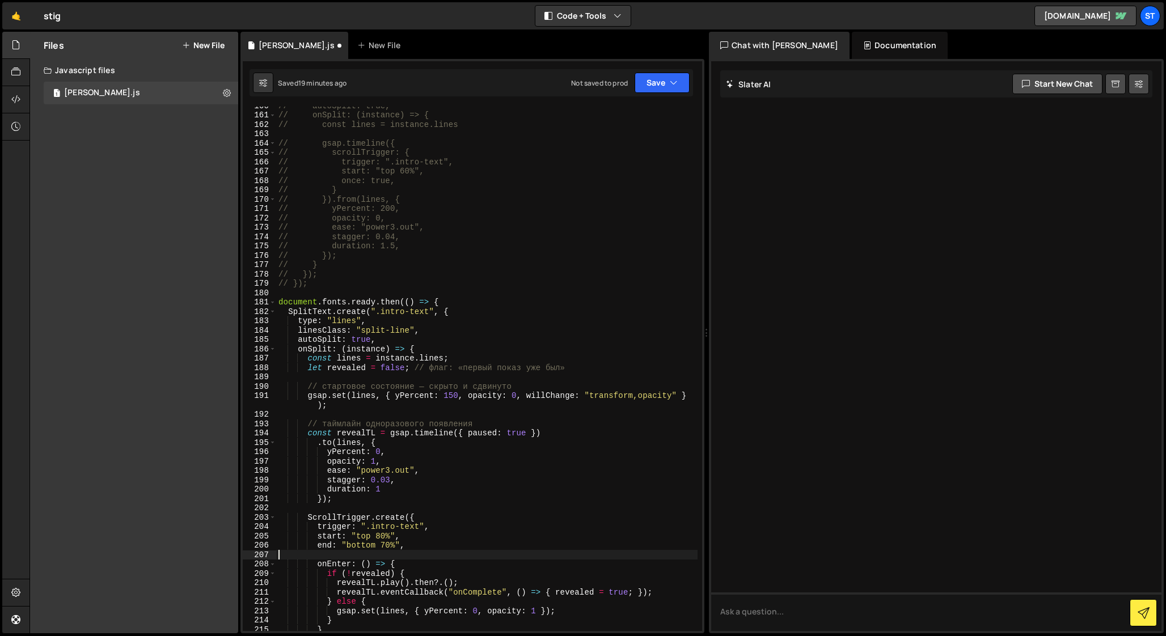
click at [381, 535] on div "// autoSplit: true, // onSplit: (instance) => { // const lines = instance.lines…" at bounding box center [486, 372] width 421 height 543
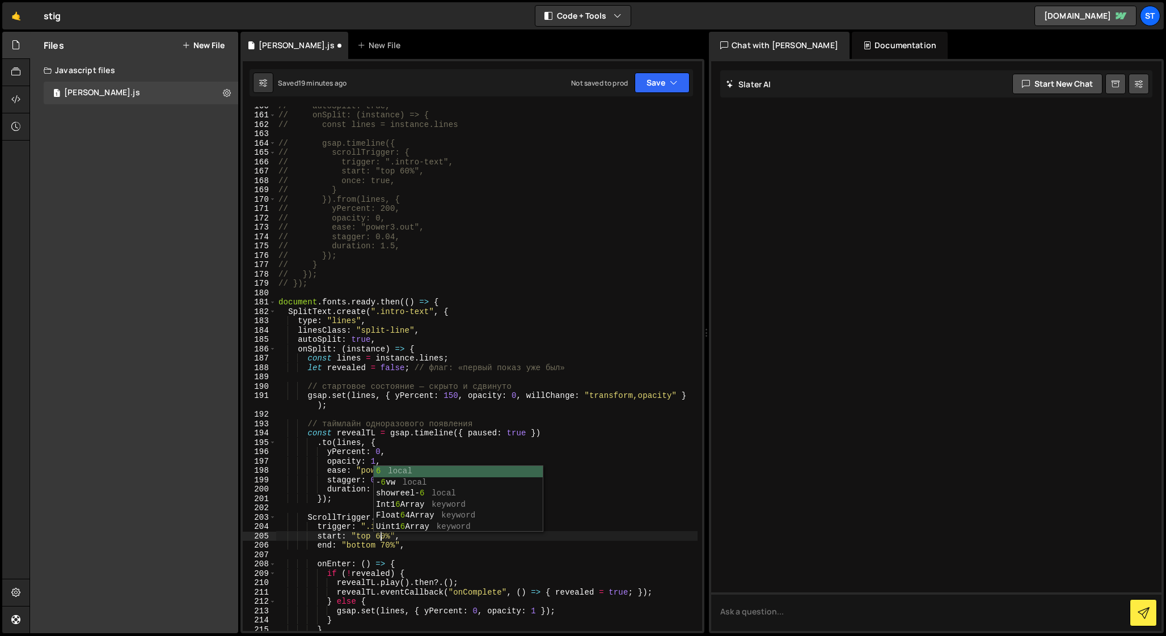
scroll to position [0, 7]
click at [441, 420] on div "// autoSplit: true, // onSplit: (instance) => { // const lines = instance.lines…" at bounding box center [486, 372] width 421 height 543
type textarea "// таймлайн одноразового появления"
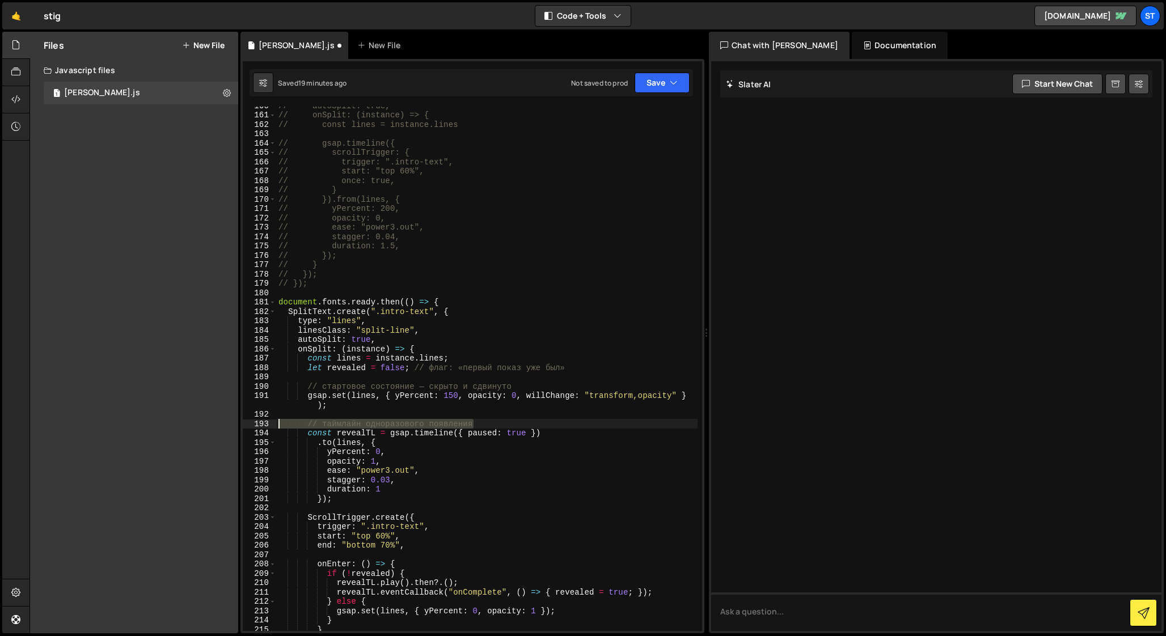
drag, startPoint x: 485, startPoint y: 424, endPoint x: 256, endPoint y: 421, distance: 229.1
click at [256, 421] on div "// таймлайн одноразового появления 160 161 162 163 164 165 166 167 168 169 170 …" at bounding box center [472, 369] width 459 height 525
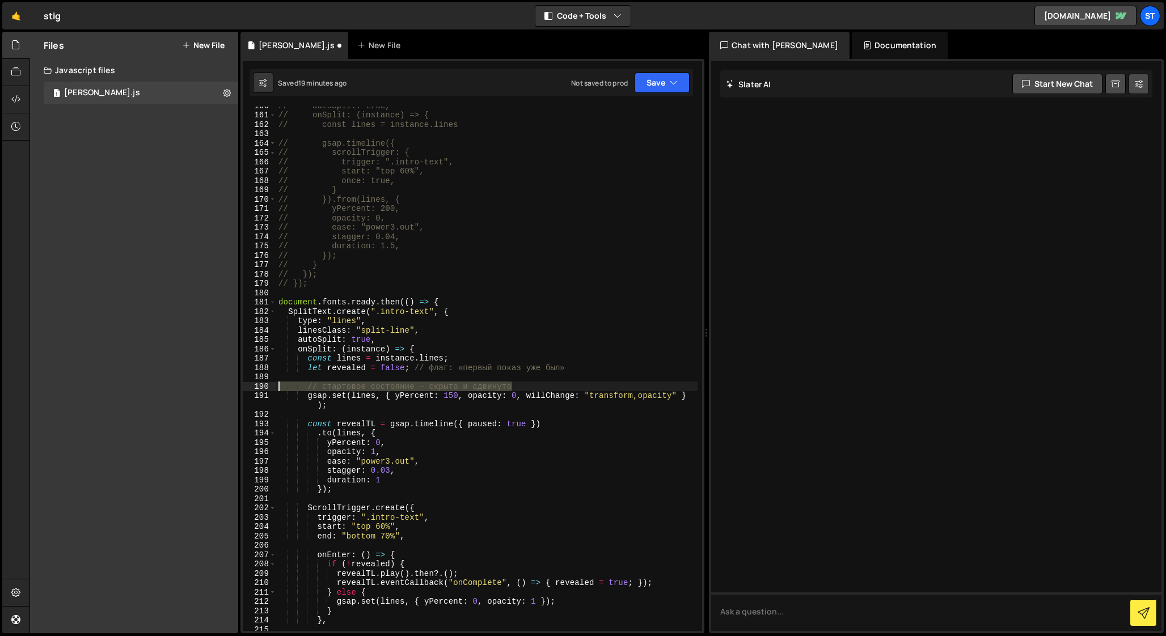
drag, startPoint x: 524, startPoint y: 386, endPoint x: 238, endPoint y: 386, distance: 286.4
click at [238, 386] on div "Files New File Javascript files 1 [PERSON_NAME].js 0 CSS files Copy share link …" at bounding box center [597, 333] width 1136 height 602
type textarea "// стартовое состояние — скрыто и сдвинуто"
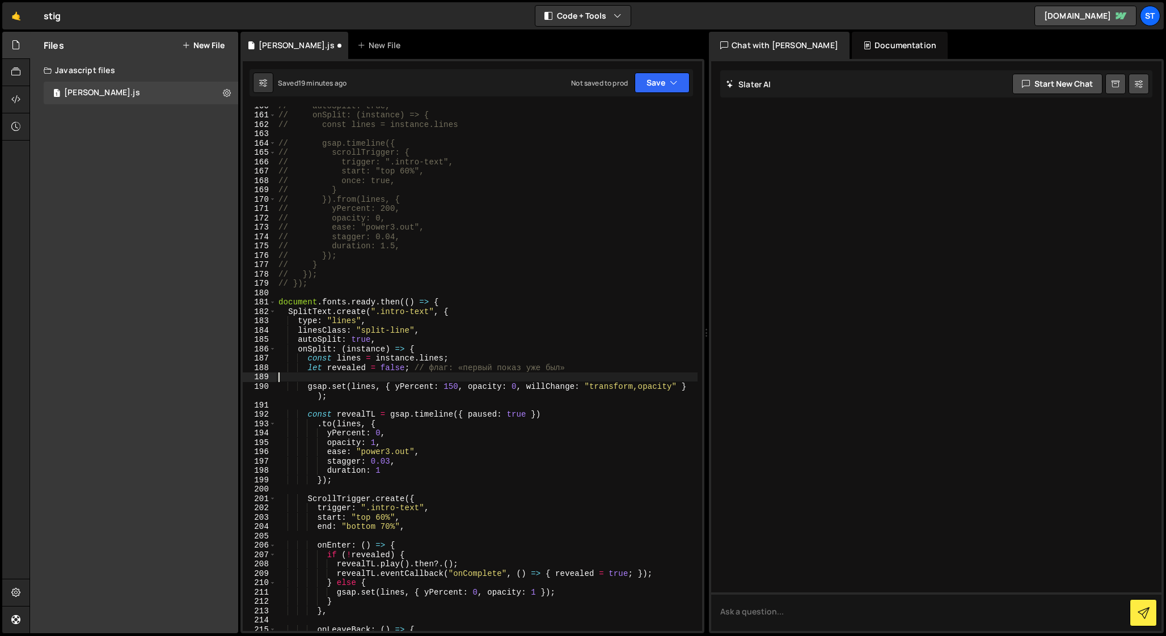
click at [452, 387] on div "// autoSplit: true, // onSplit: (instance) => { // const lines = instance.lines…" at bounding box center [486, 372] width 421 height 543
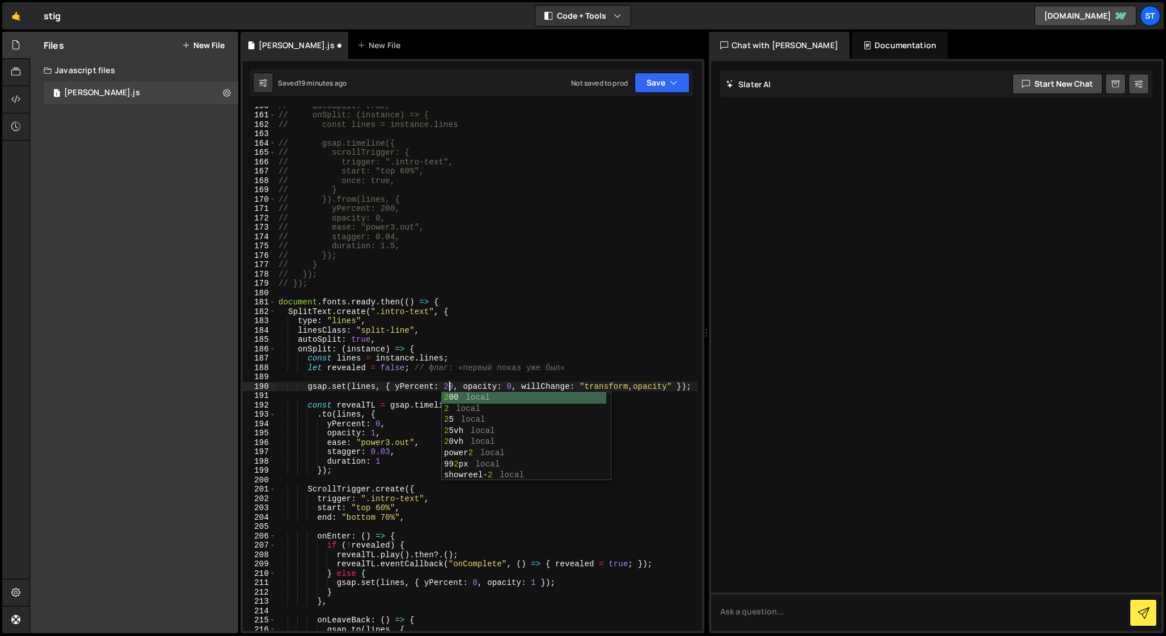
scroll to position [0, 12]
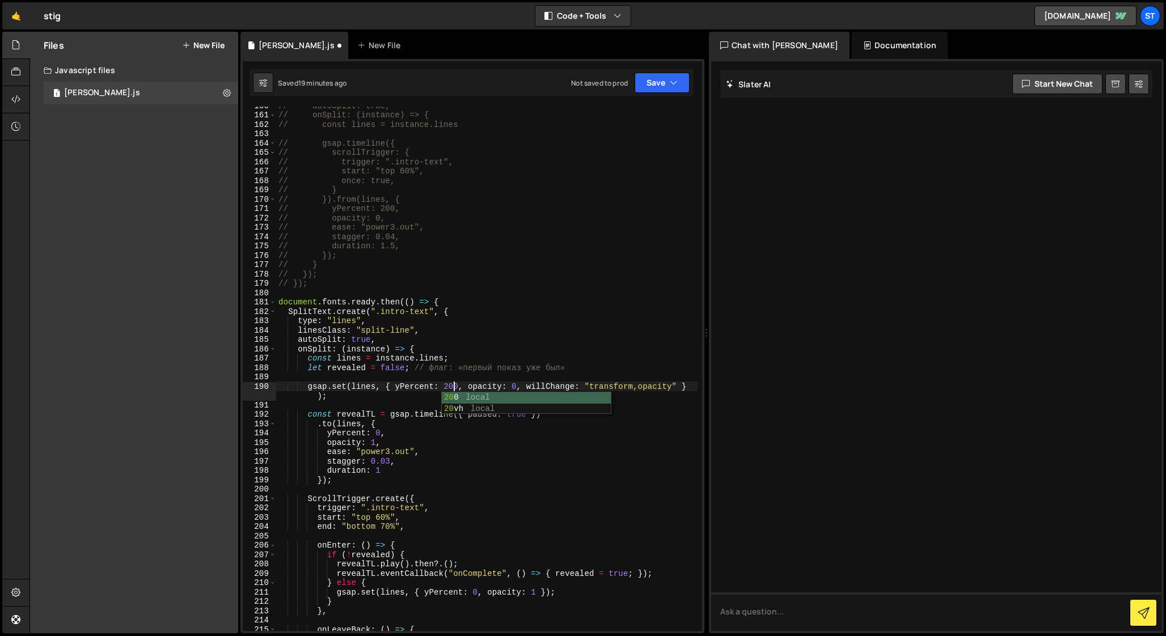
click at [425, 385] on div "// autoSplit: true, // onSplit: (instance) => { // const lines = instance.lines…" at bounding box center [486, 372] width 421 height 543
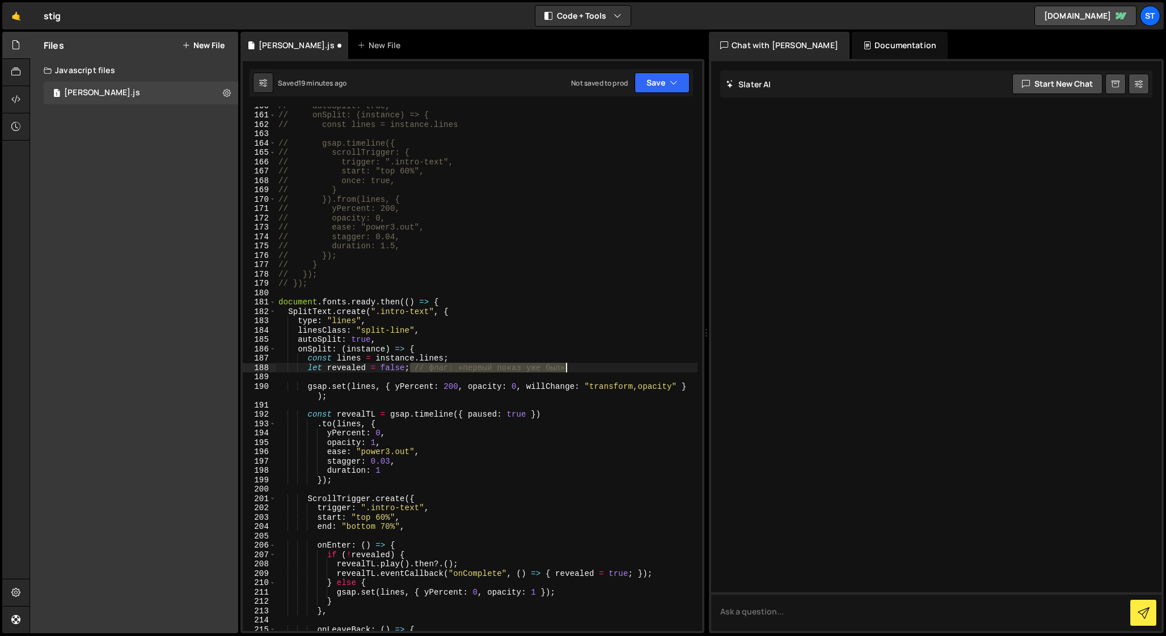
drag, startPoint x: 411, startPoint y: 369, endPoint x: 648, endPoint y: 369, distance: 237.0
click at [648, 369] on div "// autoSplit: true, // onSplit: (instance) => { // const lines = instance.lines…" at bounding box center [486, 372] width 421 height 543
click at [391, 462] on div "// autoSplit: true, // onSplit: (instance) => { // const lines = instance.lines…" at bounding box center [486, 372] width 421 height 543
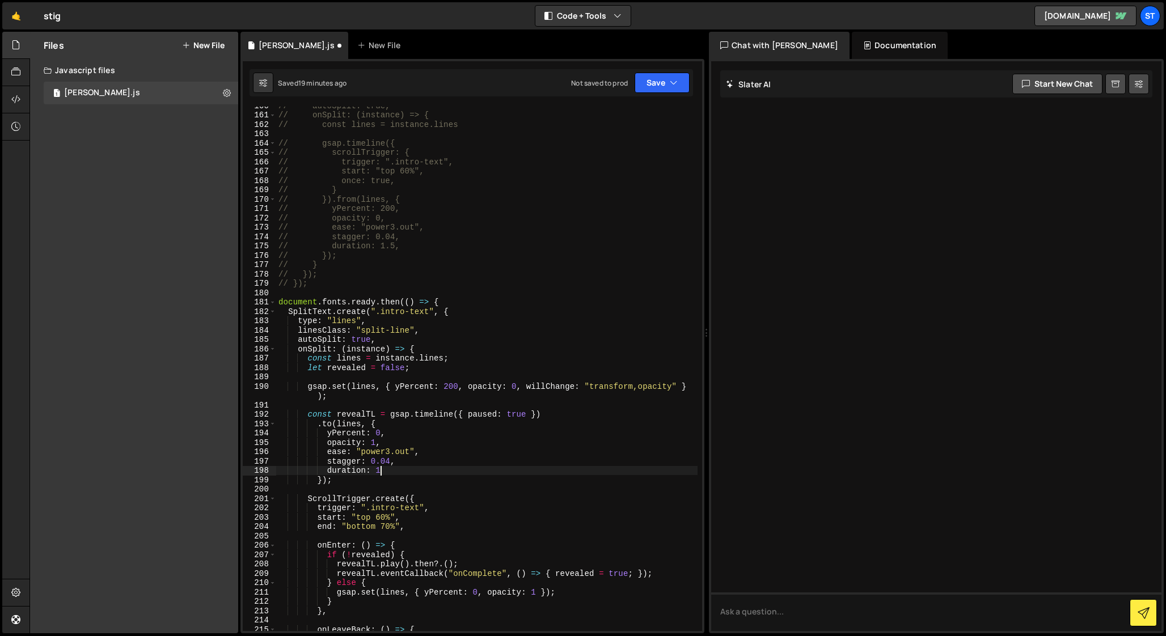
click at [379, 473] on div "// autoSplit: true, // onSplit: (instance) => { // const lines = instance.lines…" at bounding box center [486, 372] width 421 height 543
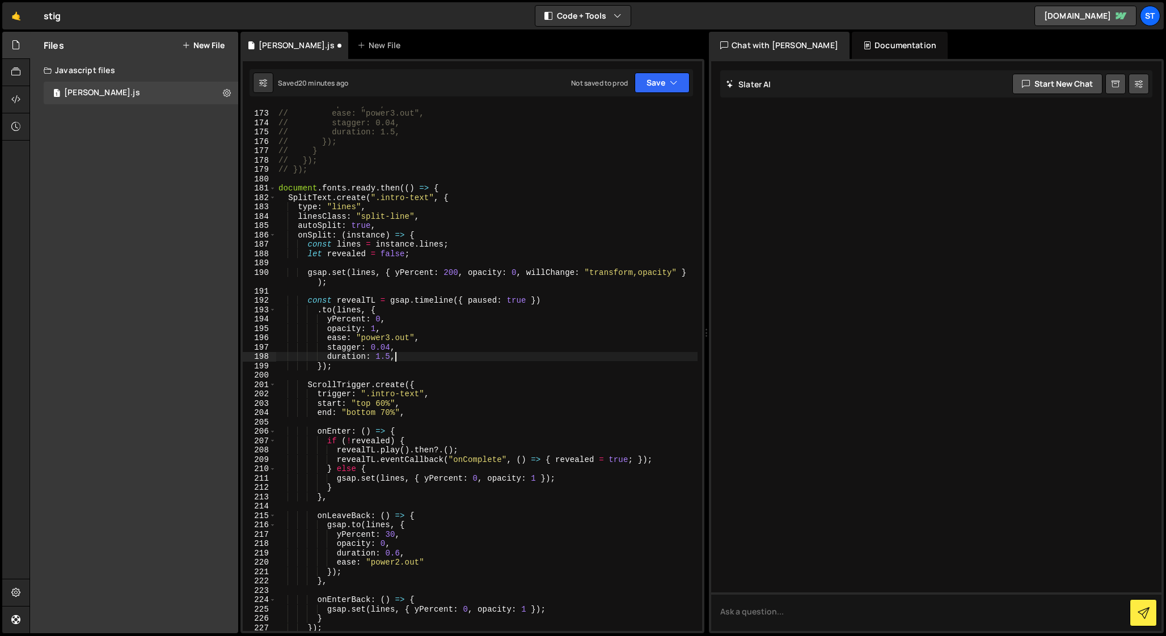
scroll to position [1608, 0]
click at [390, 536] on div "// opacity: 0, // ease: "power3.out", // stagger: 0.04, // duration: 1.5, // })…" at bounding box center [486, 370] width 421 height 543
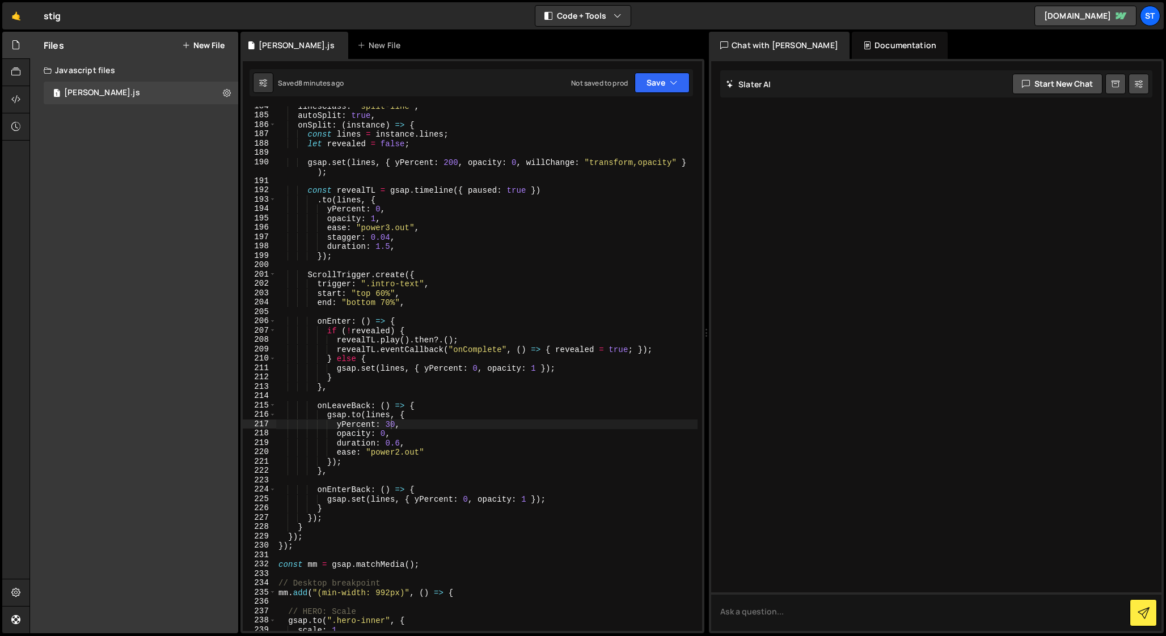
scroll to position [1725, 0]
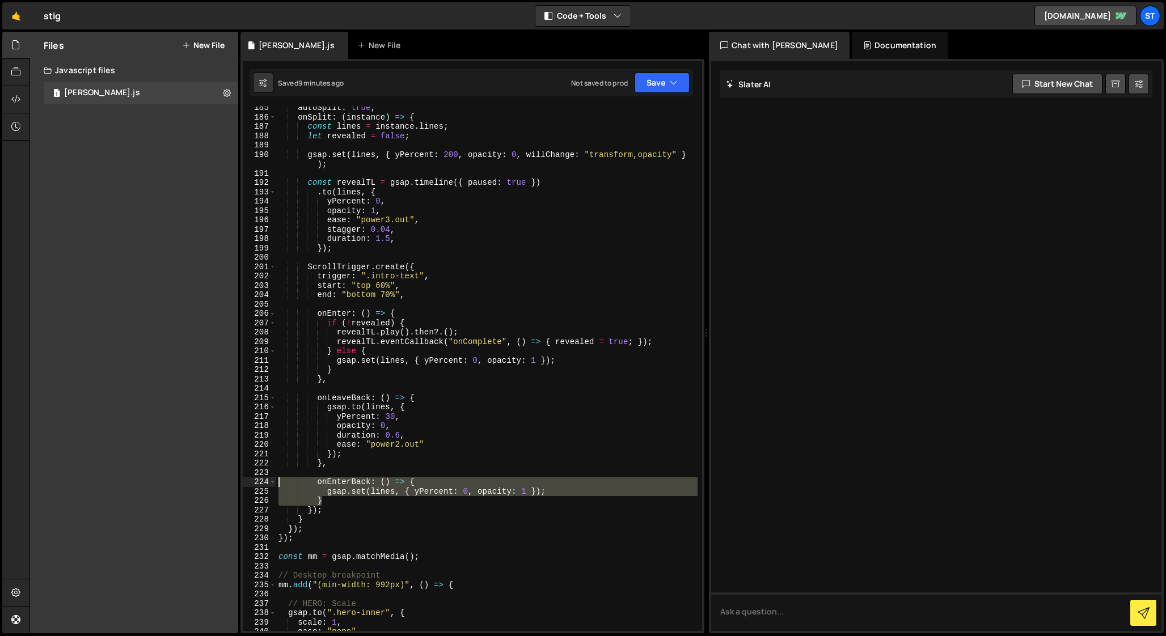
drag, startPoint x: 325, startPoint y: 503, endPoint x: 246, endPoint y: 483, distance: 81.3
click at [246, 483] on div "yPercent: 30, 185 186 187 188 189 190 191 192 193 194 195 196 197 198 199 200 2…" at bounding box center [472, 369] width 459 height 525
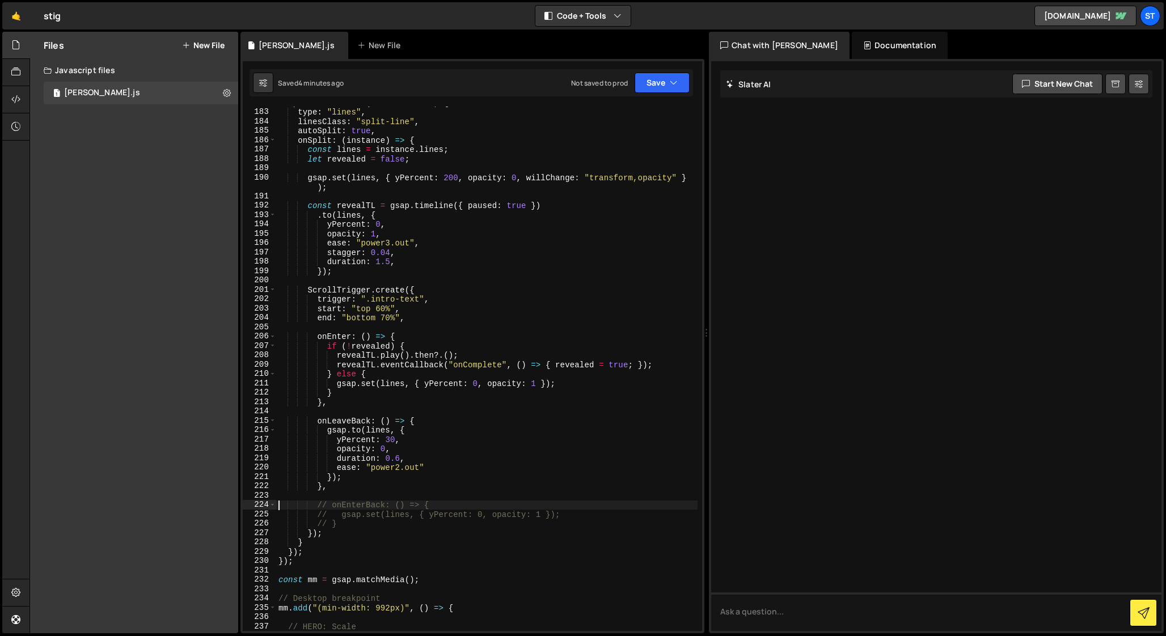
scroll to position [1702, 0]
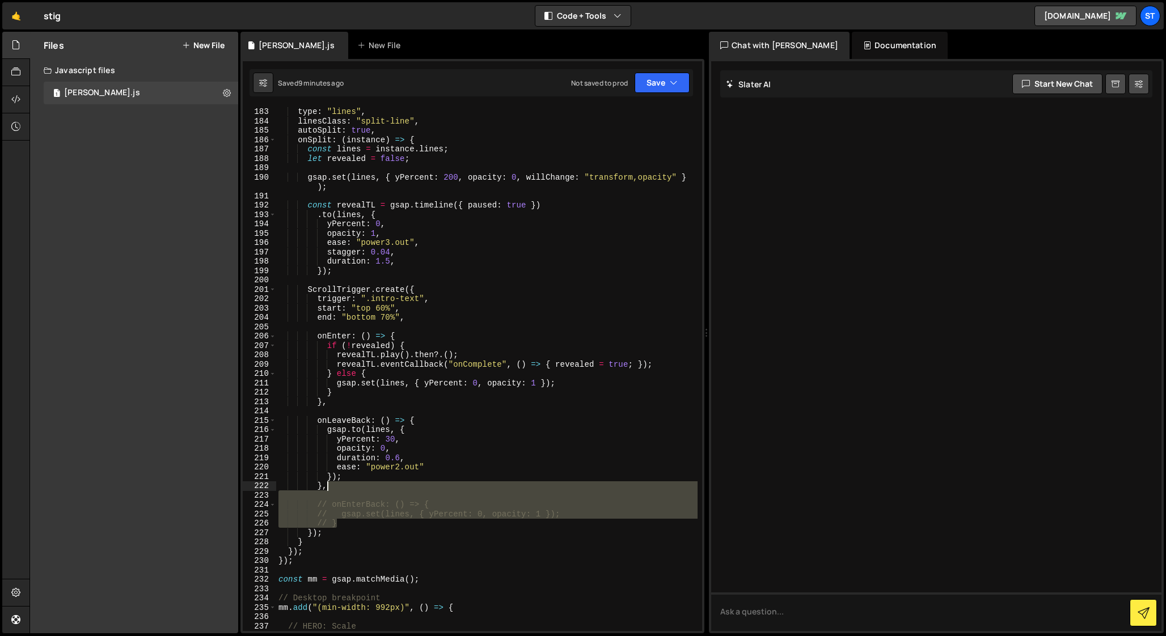
drag, startPoint x: 340, startPoint y: 524, endPoint x: 340, endPoint y: 485, distance: 39.1
click at [340, 485] on div "SplitText . create ( ".intro-text" , { type : "lines" , linesClass : "split-lin…" at bounding box center [486, 369] width 421 height 543
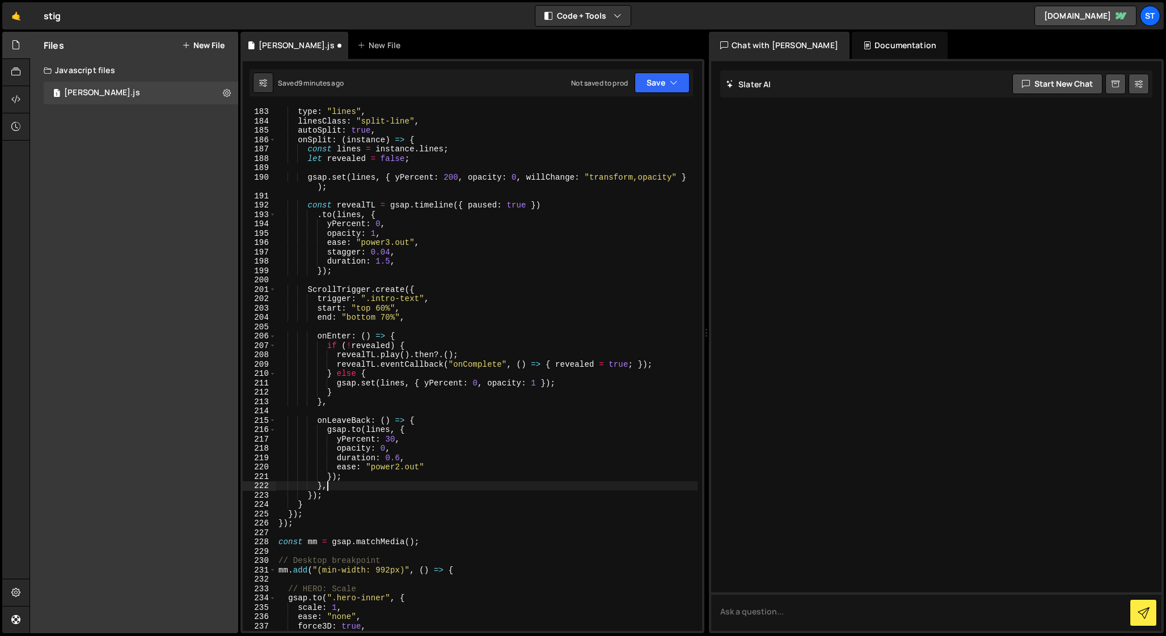
click at [331, 498] on div "SplitText . create ( ".intro-text" , { type : "lines" , linesClass : "split-lin…" at bounding box center [486, 369] width 421 height 543
type textarea "});"
click at [331, 496] on div "SplitText . create ( ".intro-text" , { type : "lines" , linesClass : "split-lin…" at bounding box center [486, 369] width 421 height 543
type textarea "});"
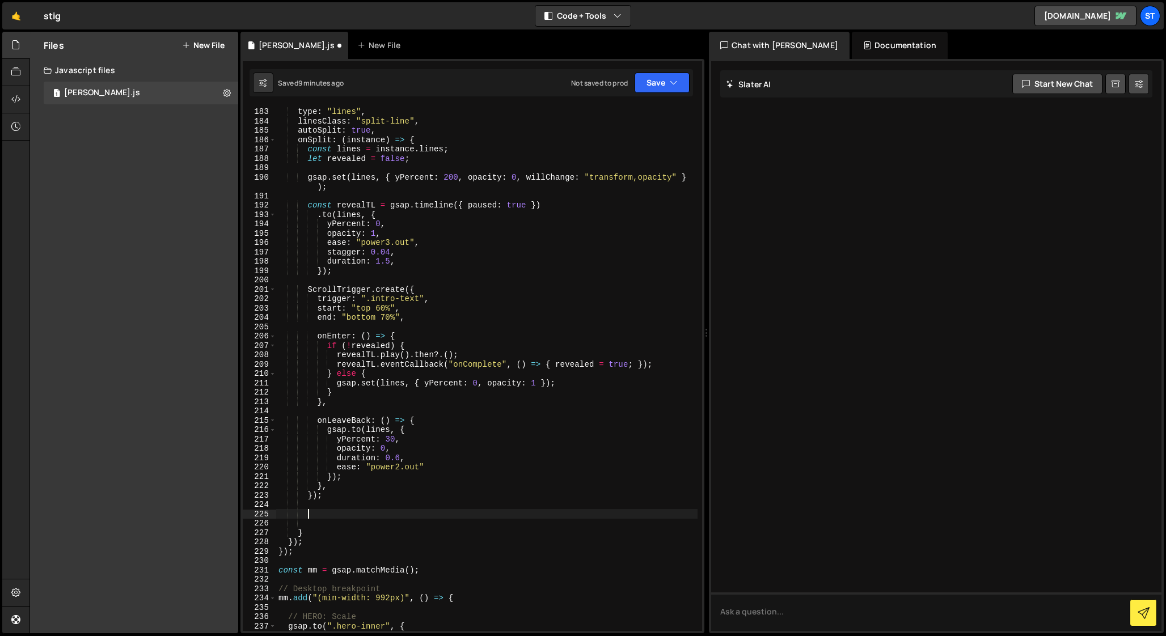
paste textarea "});"
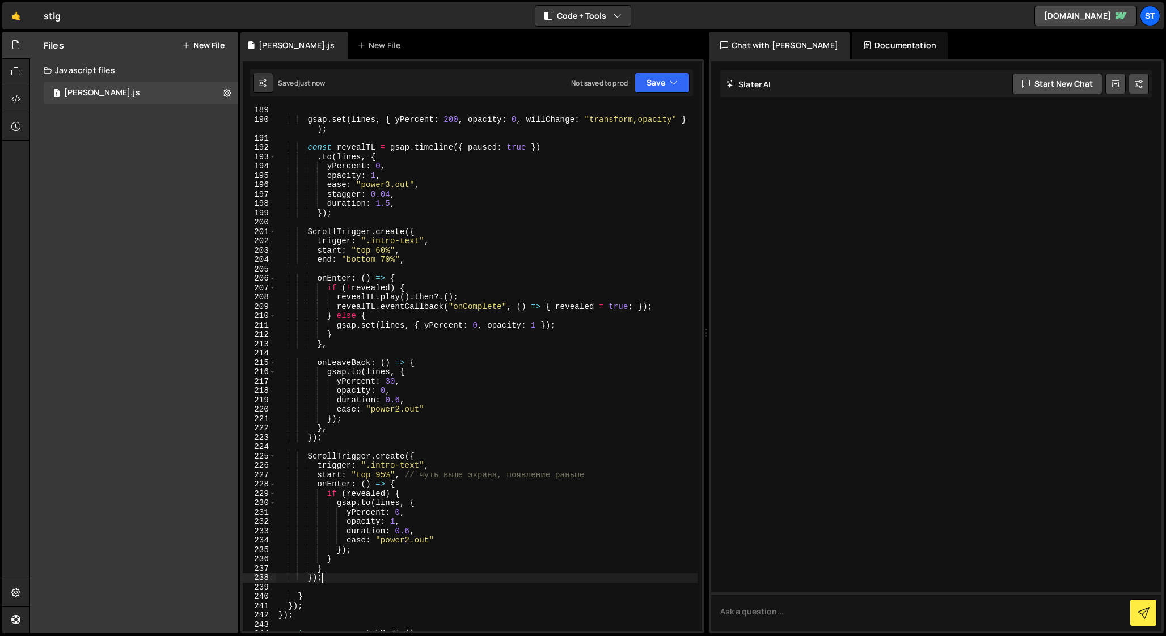
scroll to position [1762, 0]
click at [386, 473] on div "gsap . set ( lines , { yPercent : 200 , opacity : 0 , willChange : "transform,o…" at bounding box center [486, 374] width 421 height 543
drag, startPoint x: 405, startPoint y: 473, endPoint x: 598, endPoint y: 474, distance: 192.2
click at [598, 474] on div "gsap . set ( lines , { yPercent : 200 , opacity : 0 , willChange : "transform,o…" at bounding box center [486, 374] width 421 height 543
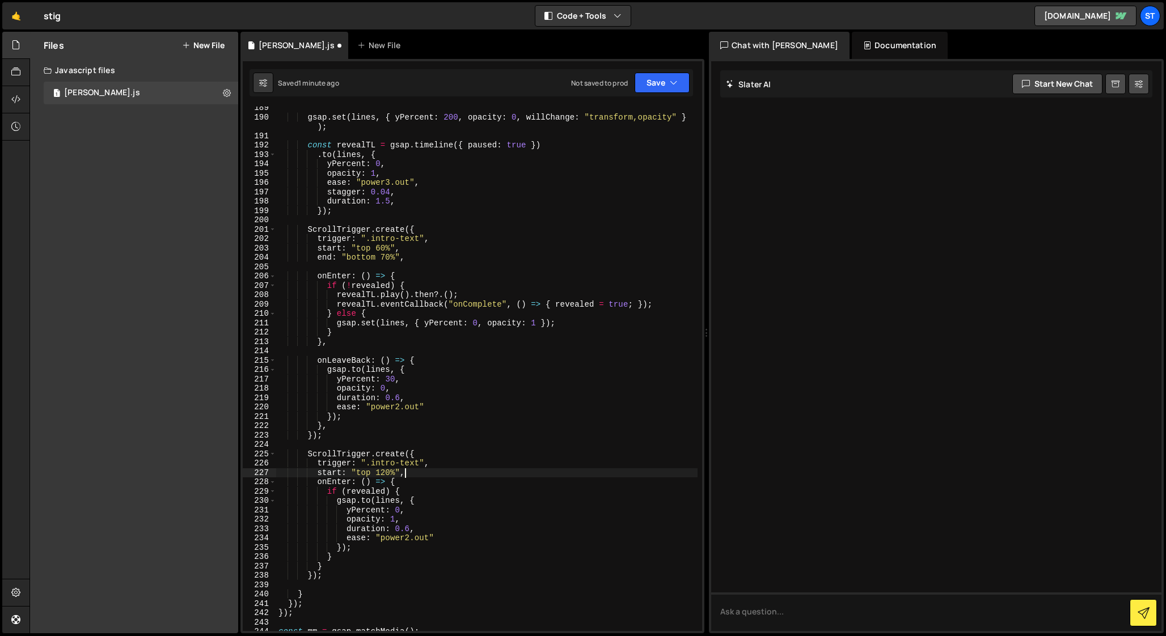
type textarea "start: "top 120%","
paste textarea "end: "+=1","
click at [336, 565] on div "gsap . set ( lines , { yPercent : 200 , opacity : 0 , willChange : "transform,o…" at bounding box center [486, 374] width 421 height 543
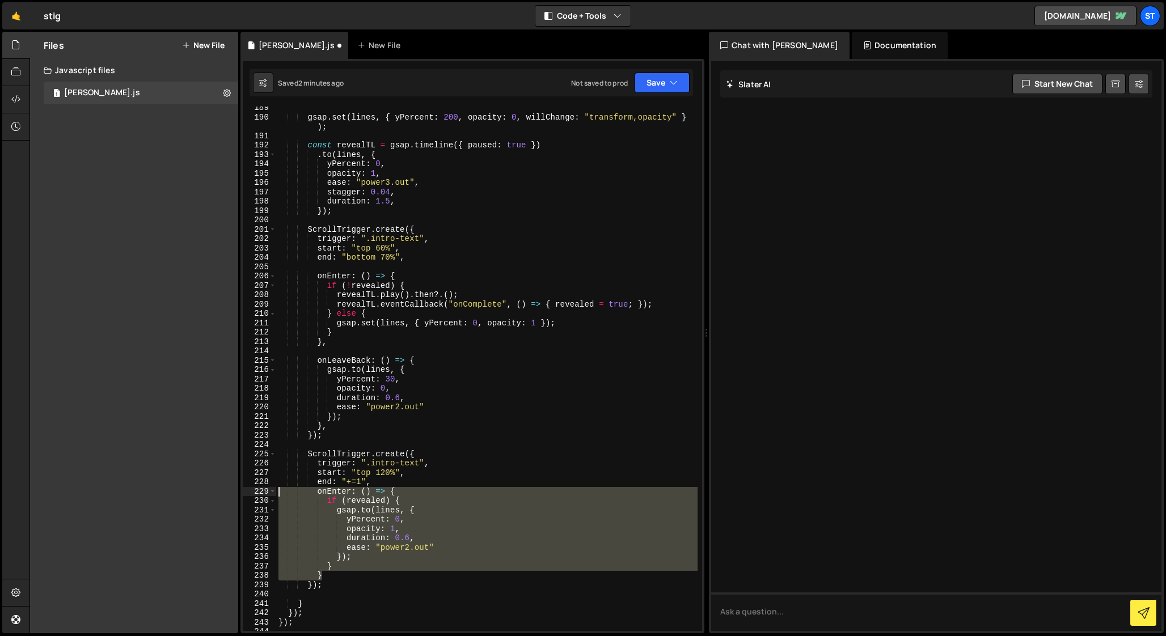
drag, startPoint x: 327, startPoint y: 574, endPoint x: 257, endPoint y: 489, distance: 110.0
click at [257, 489] on div "} 189 190 191 192 193 194 195 196 197 198 199 200 201 202 203 204 205 206 207 2…" at bounding box center [472, 369] width 459 height 525
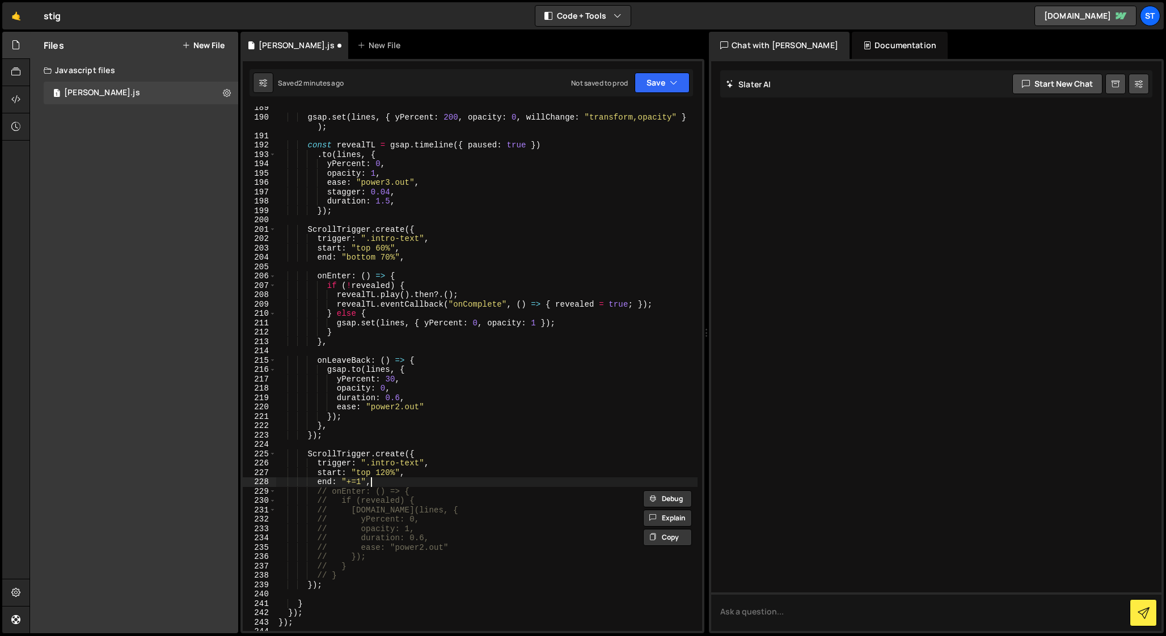
click at [383, 482] on div "gsap . set ( lines , { yPercent : 200 , opacity : 0 , willChange : "transform,o…" at bounding box center [486, 374] width 421 height 543
type textarea "end: "+=1","
paste textarea "}"
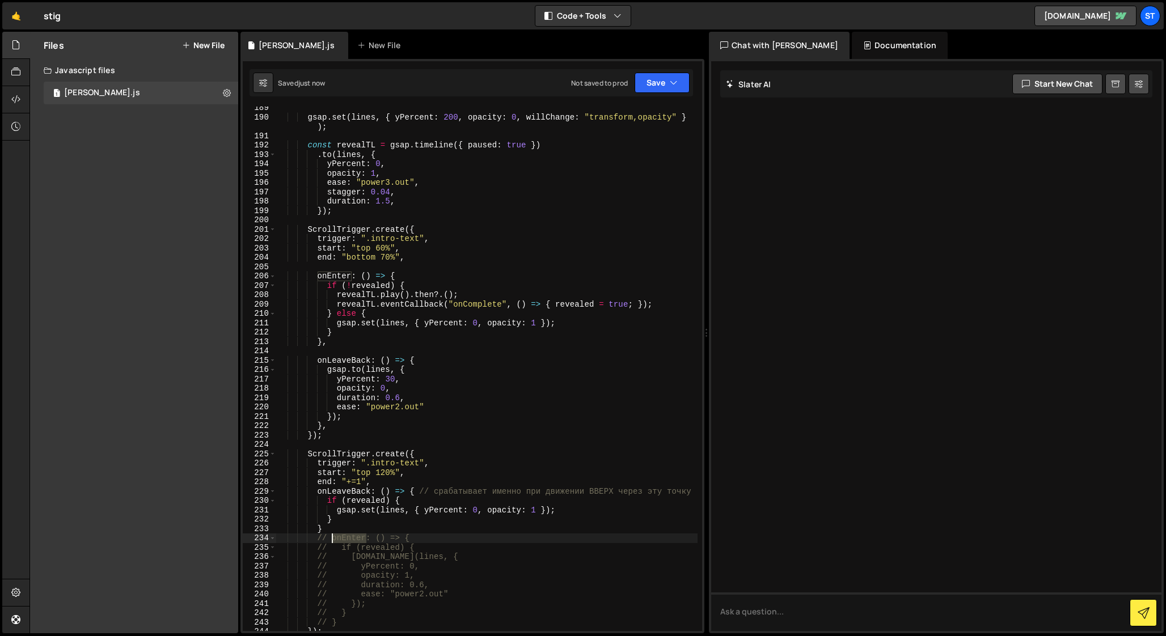
drag, startPoint x: 366, startPoint y: 539, endPoint x: 333, endPoint y: 539, distance: 33.5
click at [333, 539] on div "gsap . set ( lines , { yPercent : 200 , opacity : 0 , willChange : "transform,o…" at bounding box center [486, 374] width 421 height 543
drag, startPoint x: 371, startPoint y: 492, endPoint x: 319, endPoint y: 491, distance: 51.6
click at [319, 491] on div "gsap . set ( lines , { yPercent : 200 , opacity : 0 , willChange : "transform,o…" at bounding box center [486, 374] width 421 height 543
paste textarea "Enter"
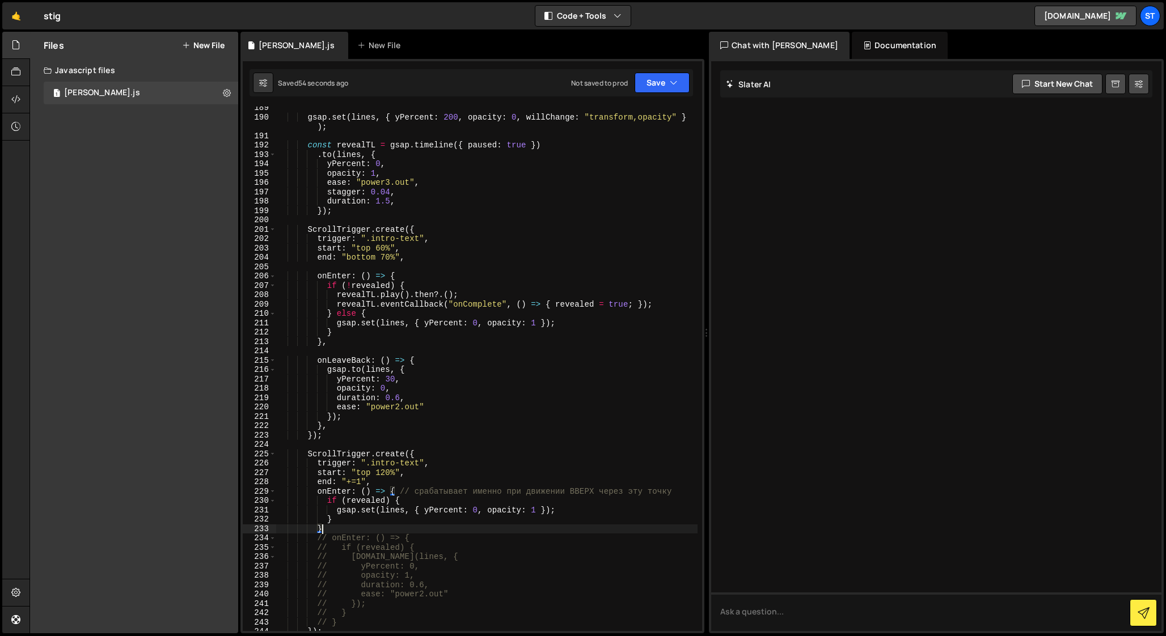
click at [334, 526] on div "gsap . set ( lines , { yPercent : 200 , opacity : 0 , willChange : "transform,o…" at bounding box center [486, 374] width 421 height 543
type textarea "}"
paste textarea "}"
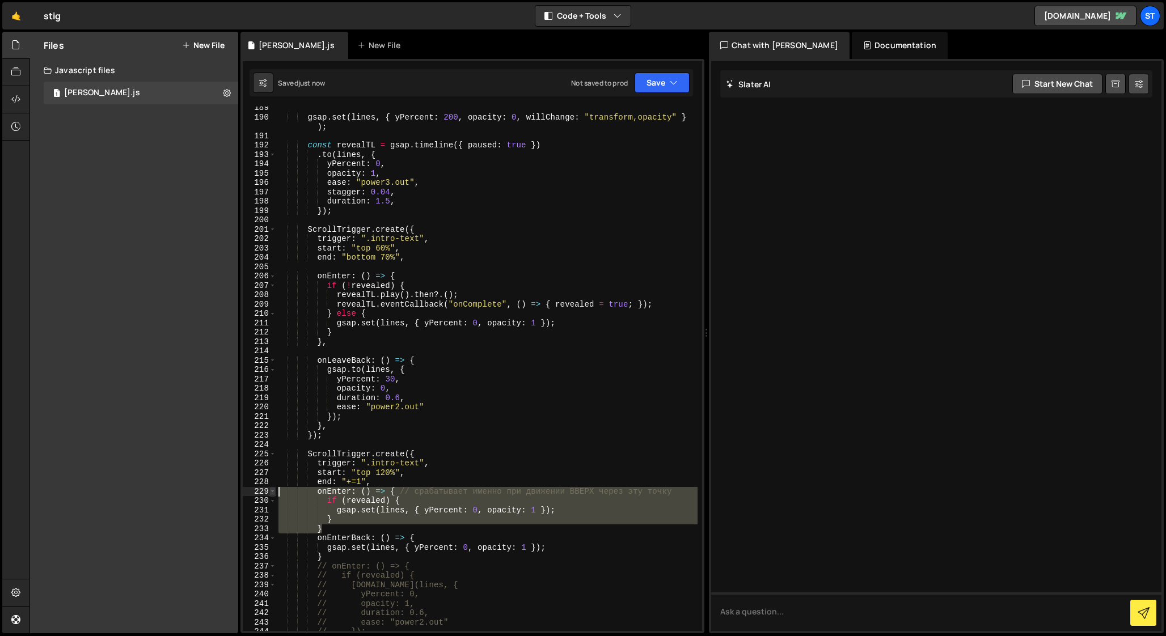
drag, startPoint x: 328, startPoint y: 526, endPoint x: 274, endPoint y: 493, distance: 63.6
click at [274, 493] on div "} 189 190 191 192 193 194 195 196 197 198 199 200 201 202 203 204 205 206 207 2…" at bounding box center [472, 369] width 459 height 525
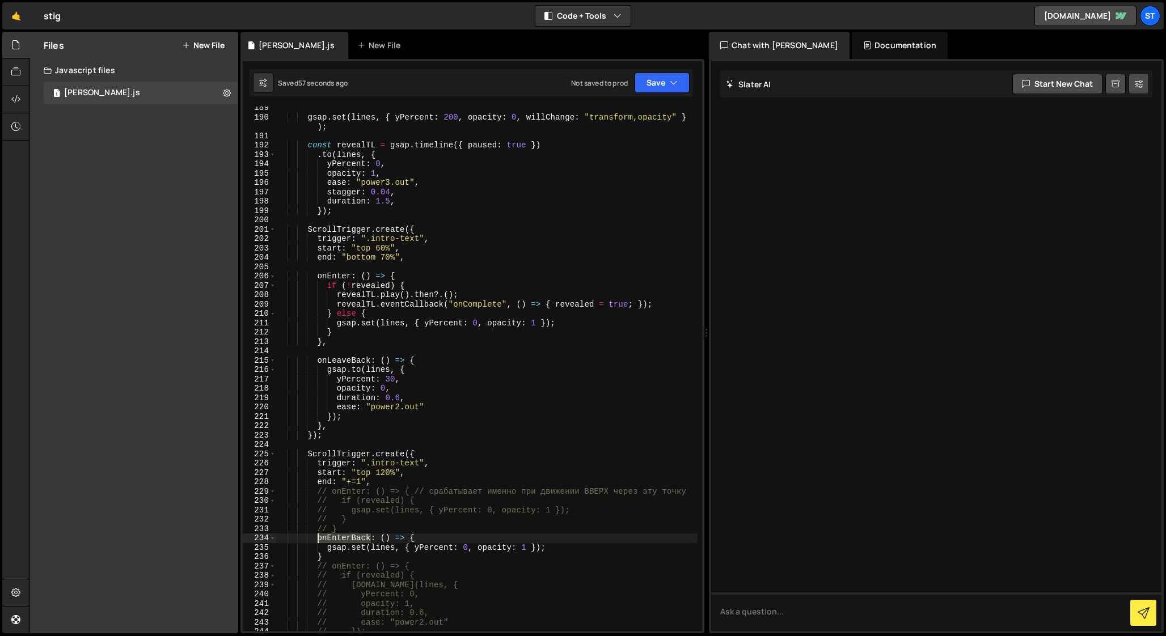
drag, startPoint x: 370, startPoint y: 539, endPoint x: 318, endPoint y: 536, distance: 51.7
click at [318, 536] on div "gsap . set ( lines , { yPercent : 200 , opacity : 0 , willChange : "transform,o…" at bounding box center [486, 374] width 421 height 543
click at [352, 535] on div "gsap . set ( lines , { yPercent : 200 , opacity : 0 , willChange : "transform,o…" at bounding box center [486, 369] width 421 height 525
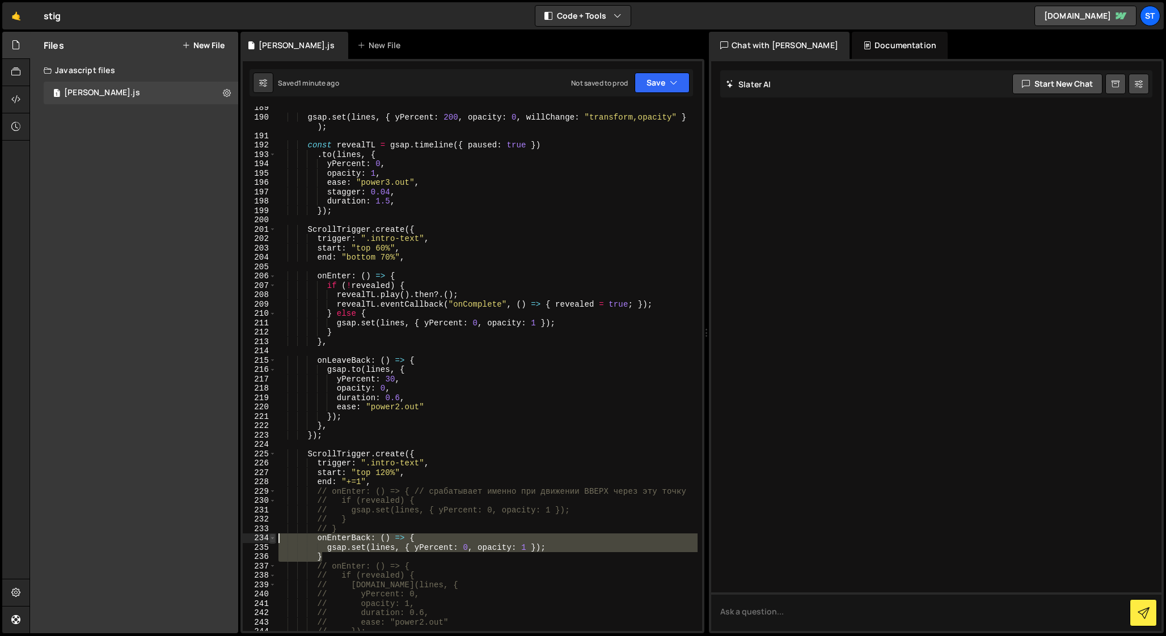
drag, startPoint x: 326, startPoint y: 557, endPoint x: 270, endPoint y: 541, distance: 57.8
click at [270, 541] on div "onEnterBack: () => { 189 190 191 192 193 194 195 196 197 198 199 200 201 202 20…" at bounding box center [472, 369] width 459 height 525
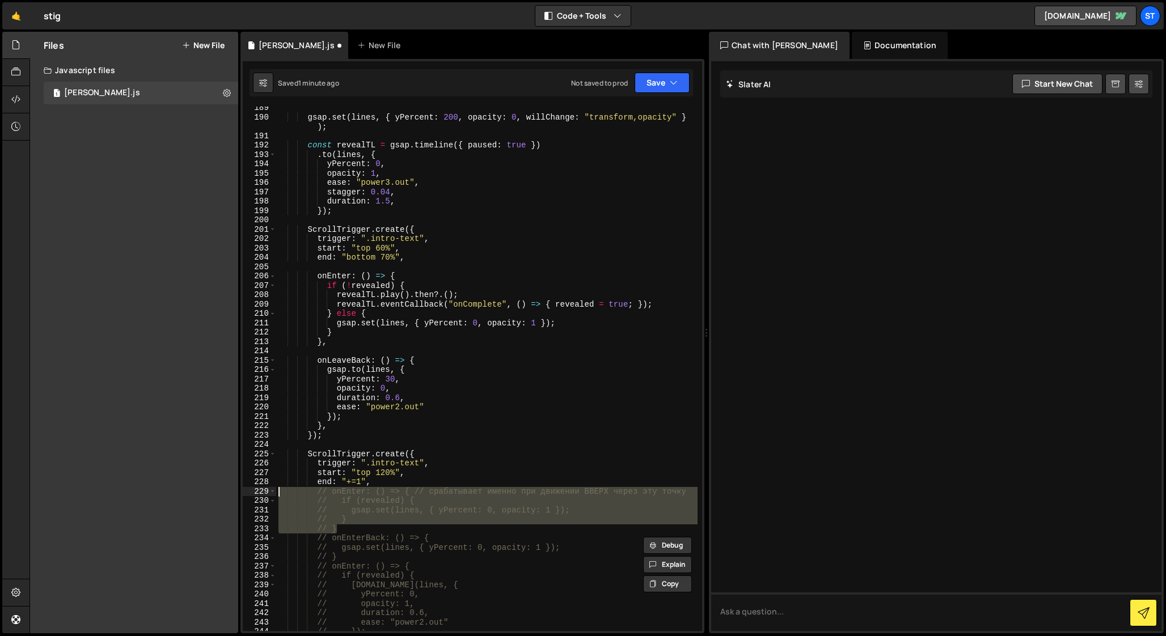
drag, startPoint x: 348, startPoint y: 529, endPoint x: 265, endPoint y: 492, distance: 90.6
click at [265, 492] on div "// onEnterBack: () => { // gsap.set(lines, { yPercent: 0, opacity: 1 }); 189 19…" at bounding box center [472, 369] width 459 height 525
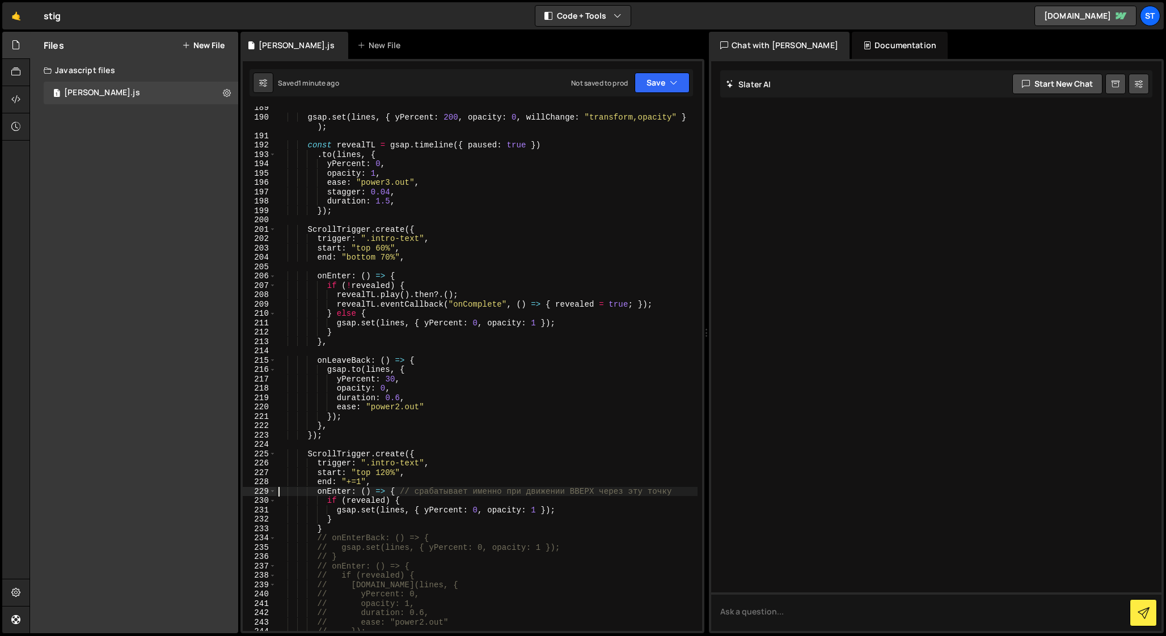
click at [436, 495] on div "gsap . set ( lines , { yPercent : 200 , opacity : 0 , willChange : "transform,o…" at bounding box center [486, 374] width 421 height 543
drag, startPoint x: 398, startPoint y: 492, endPoint x: 678, endPoint y: 492, distance: 279.6
click at [678, 492] on div "gsap . set ( lines , { yPercent : 200 , opacity : 0 , willChange : "transform,o…" at bounding box center [486, 374] width 421 height 543
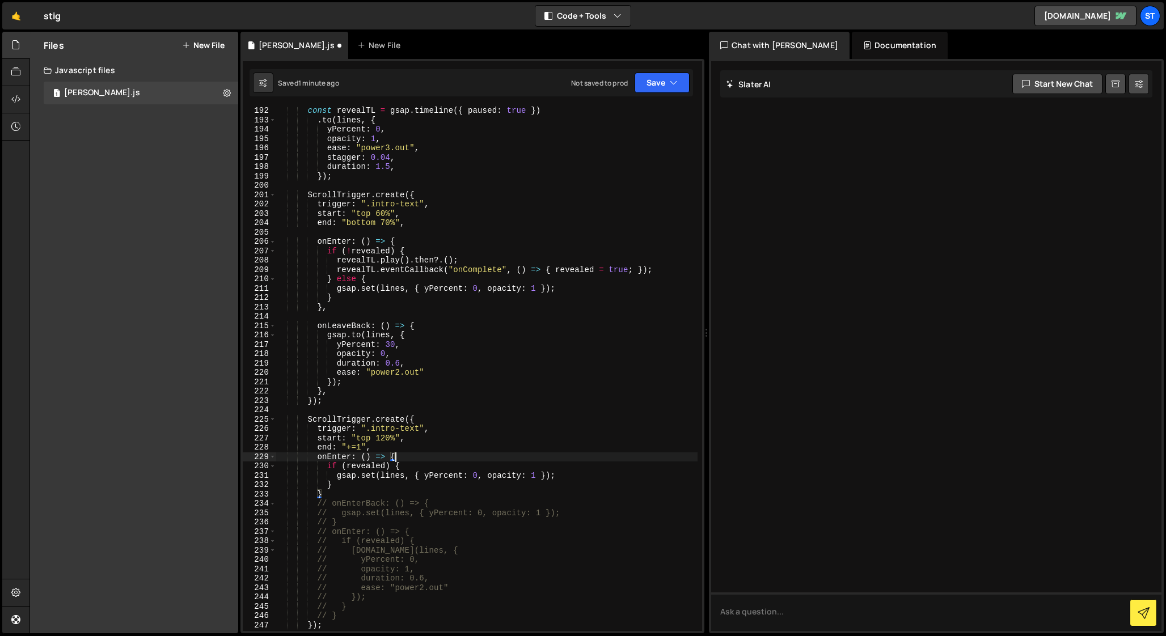
scroll to position [1832, 0]
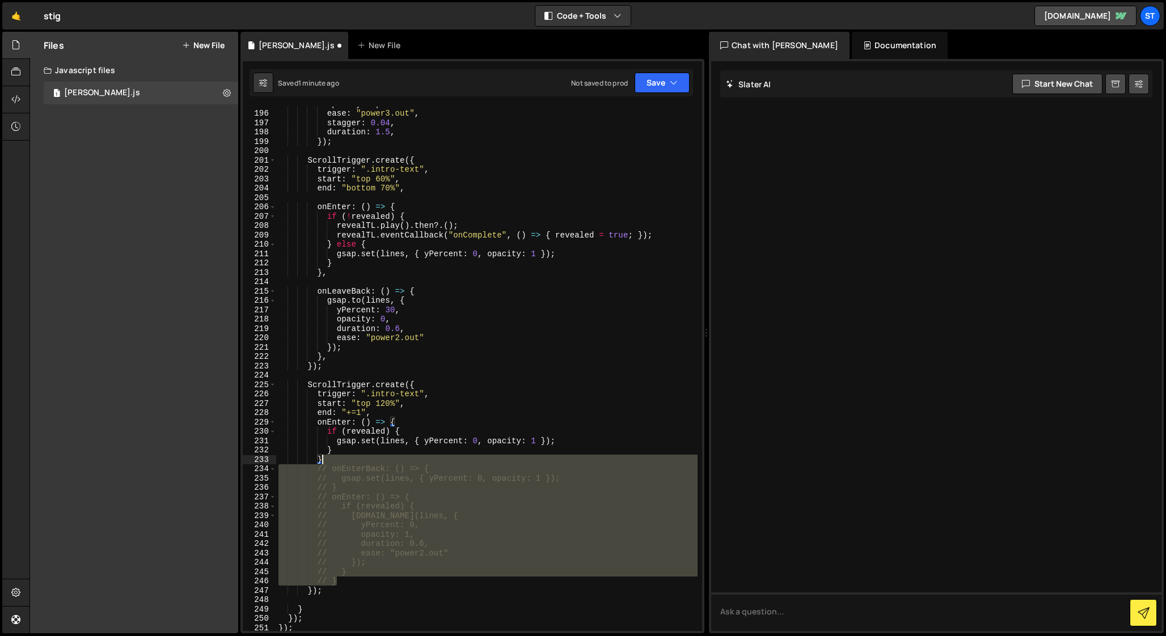
drag, startPoint x: 339, startPoint y: 580, endPoint x: 339, endPoint y: 462, distance: 118.0
click at [339, 462] on div "opacity : 1 , ease : "power3.out" , stagger : 0.04 , duration : 1.5 , }) ; Scro…" at bounding box center [486, 370] width 421 height 543
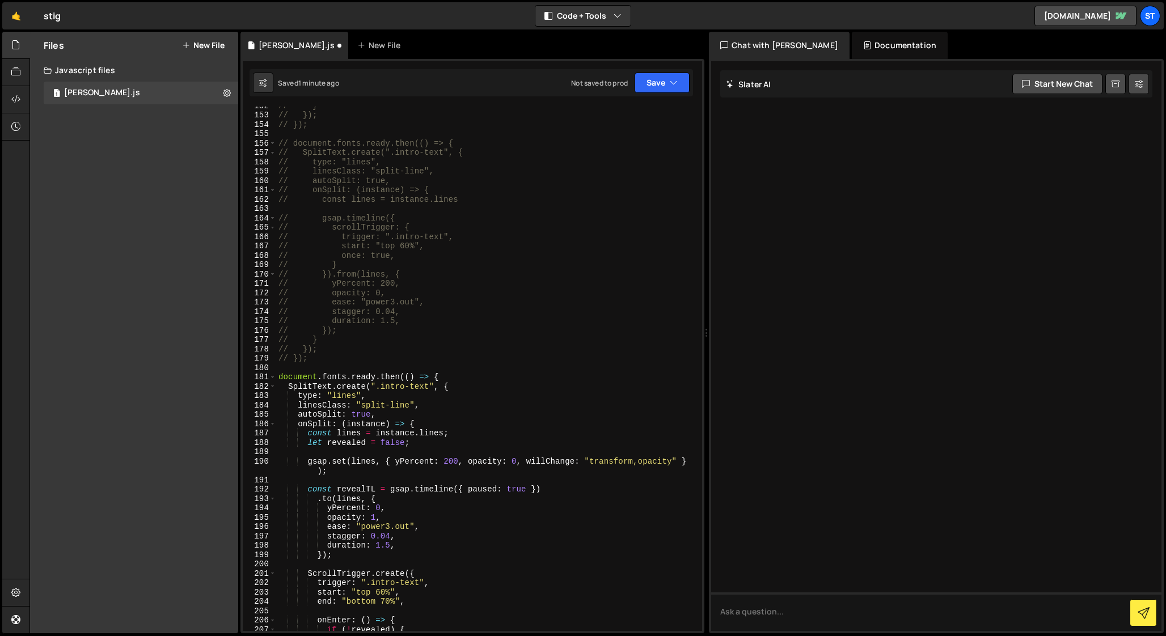
scroll to position [1248, 0]
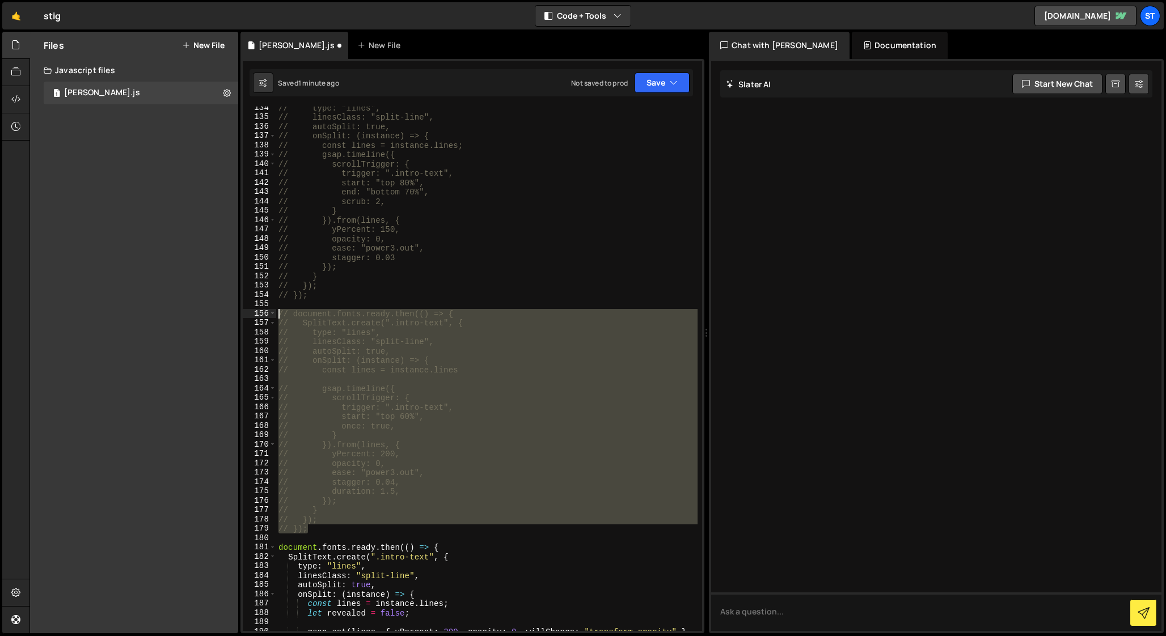
drag, startPoint x: 315, startPoint y: 529, endPoint x: 222, endPoint y: 316, distance: 232.1
click at [222, 315] on div "Files New File Javascript files 1 [PERSON_NAME].js 0 CSS files Copy share link …" at bounding box center [597, 333] width 1136 height 602
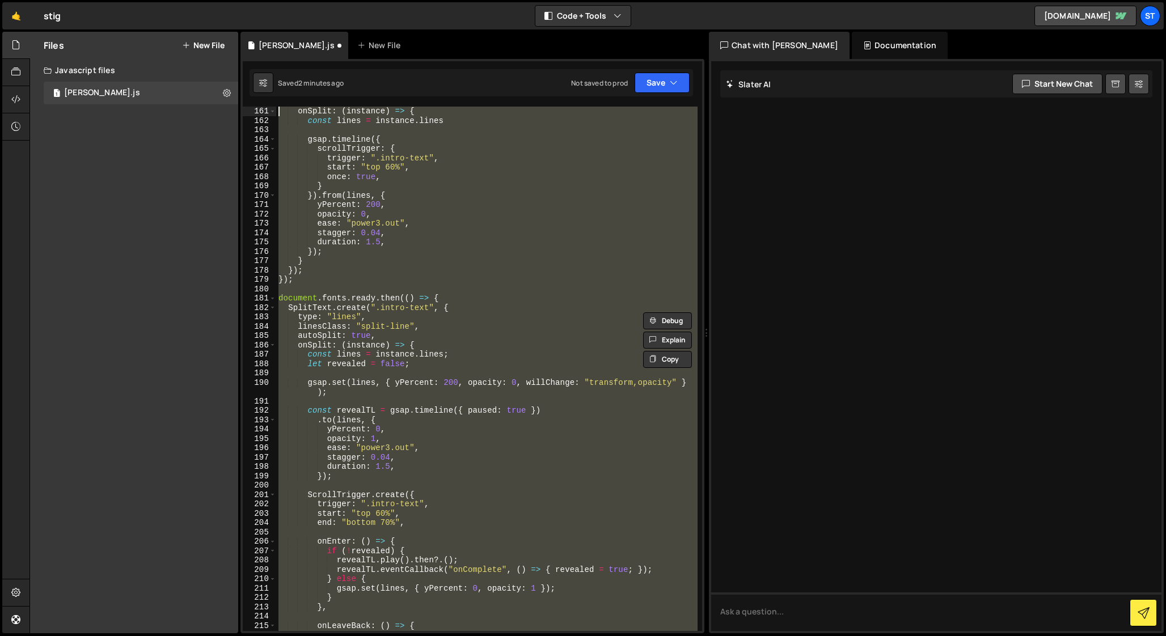
scroll to position [1487, 0]
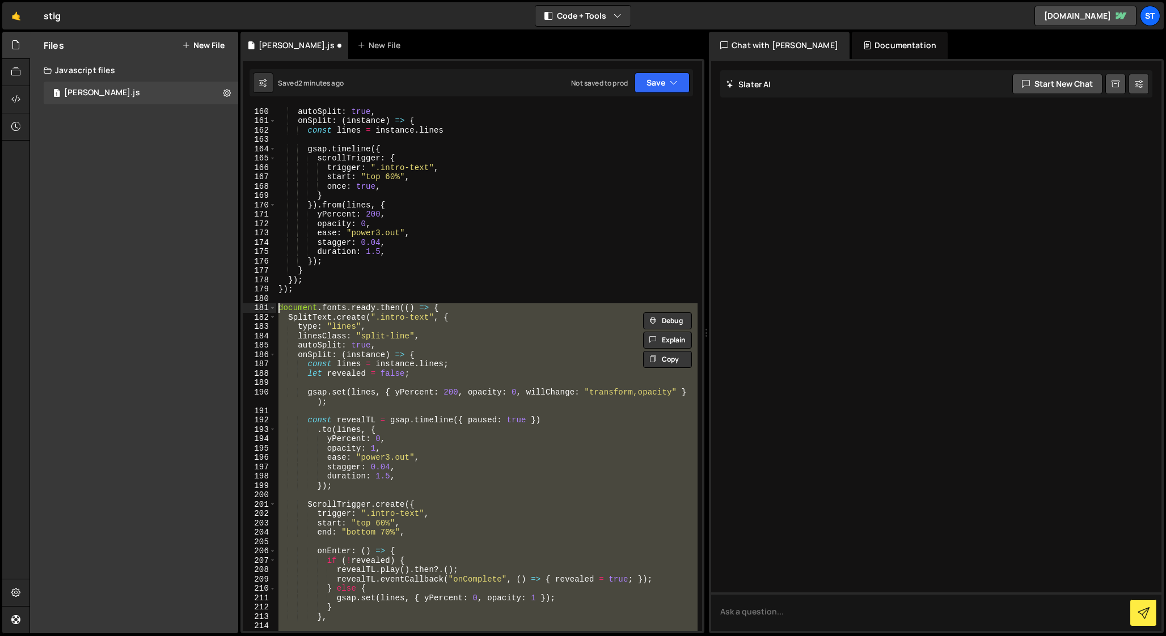
drag, startPoint x: 298, startPoint y: 561, endPoint x: 267, endPoint y: 307, distance: 255.3
click at [267, 307] on div "document.fonts.ready.then(() => { SplitText.create(".intro-text", { 160 161 162…" at bounding box center [472, 369] width 459 height 525
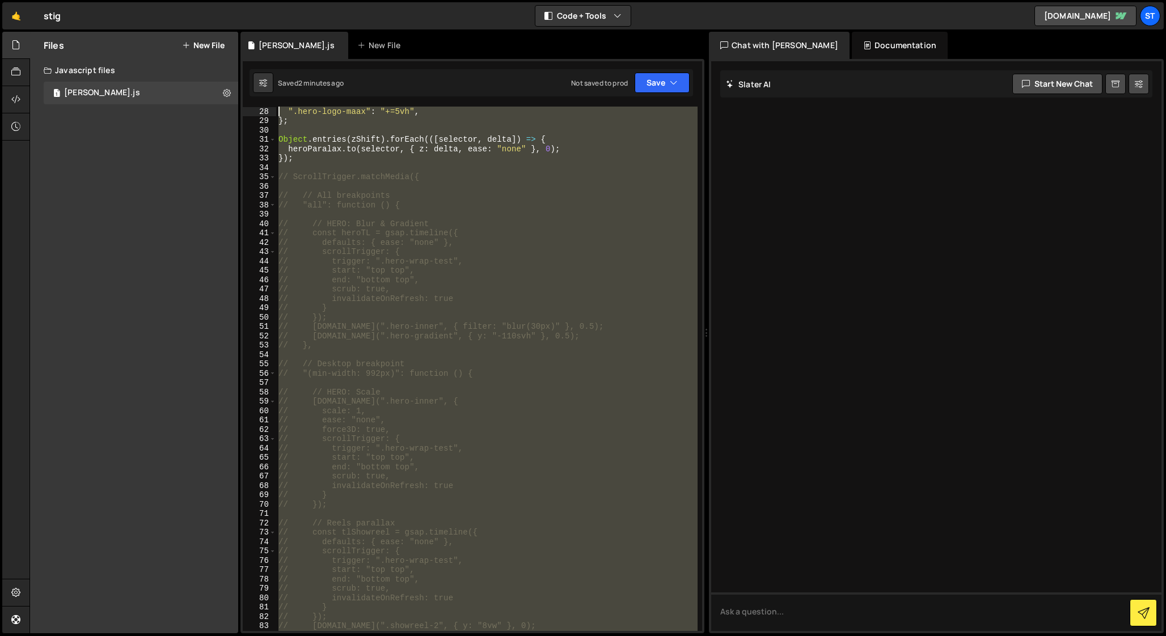
scroll to position [140, 0]
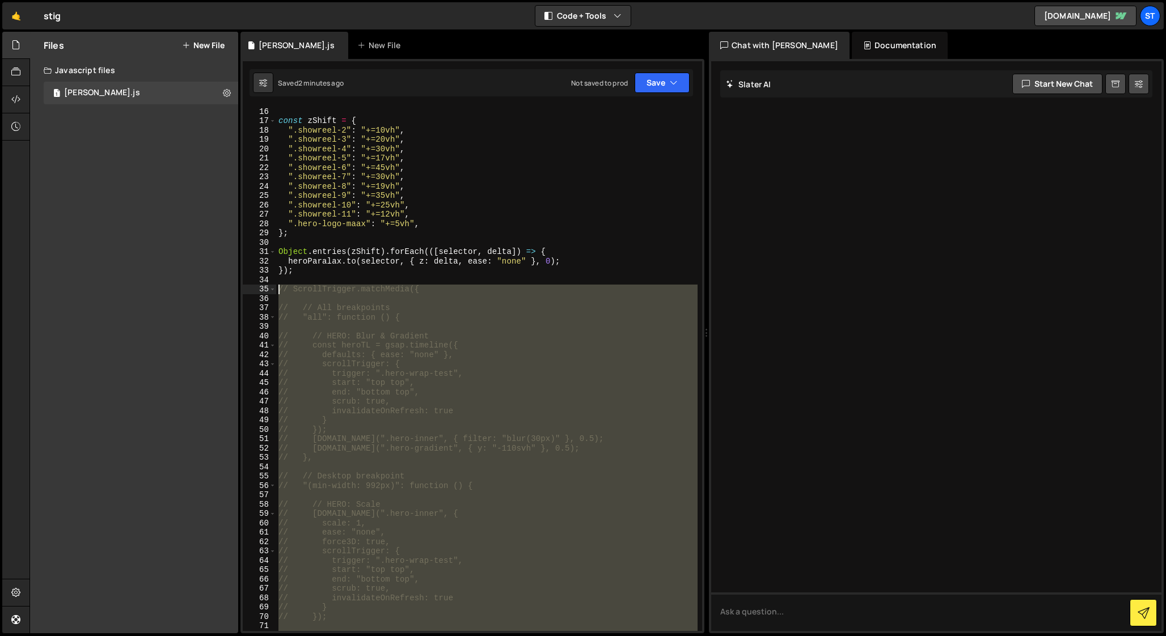
drag, startPoint x: 315, startPoint y: 462, endPoint x: 181, endPoint y: 288, distance: 218.8
click at [181, 288] on div "Files New File Javascript files 1 [PERSON_NAME].js 0 CSS files Copy share link …" at bounding box center [597, 333] width 1136 height 602
type textarea "// ScrollTrigger.matchMedia({"
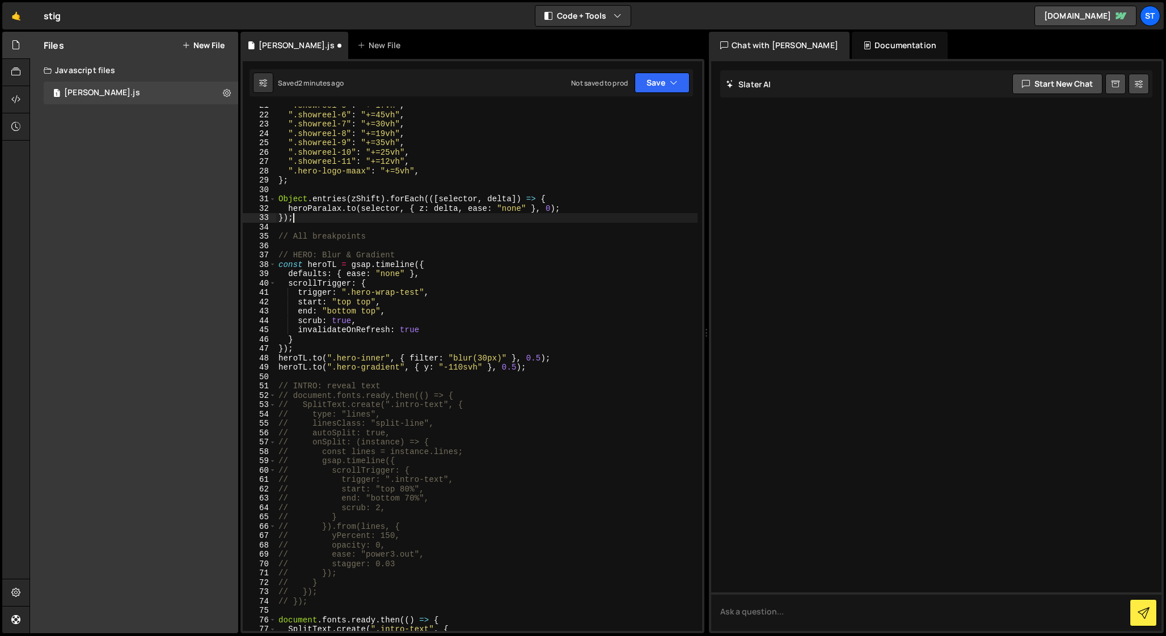
scroll to position [193, 0]
drag, startPoint x: 366, startPoint y: 508, endPoint x: 340, endPoint y: 508, distance: 26.1
click at [340, 508] on div "".showreel-5" : "+=17vh" , ".showreel-6" : "+=45vh" , ".showreel-7" : "+=30vh" …" at bounding box center [486, 372] width 421 height 543
click at [396, 382] on div "".showreel-5" : "+=17vh" , ".showreel-6" : "+=45vh" , ".showreel-7" : "+=30vh" …" at bounding box center [486, 372] width 421 height 543
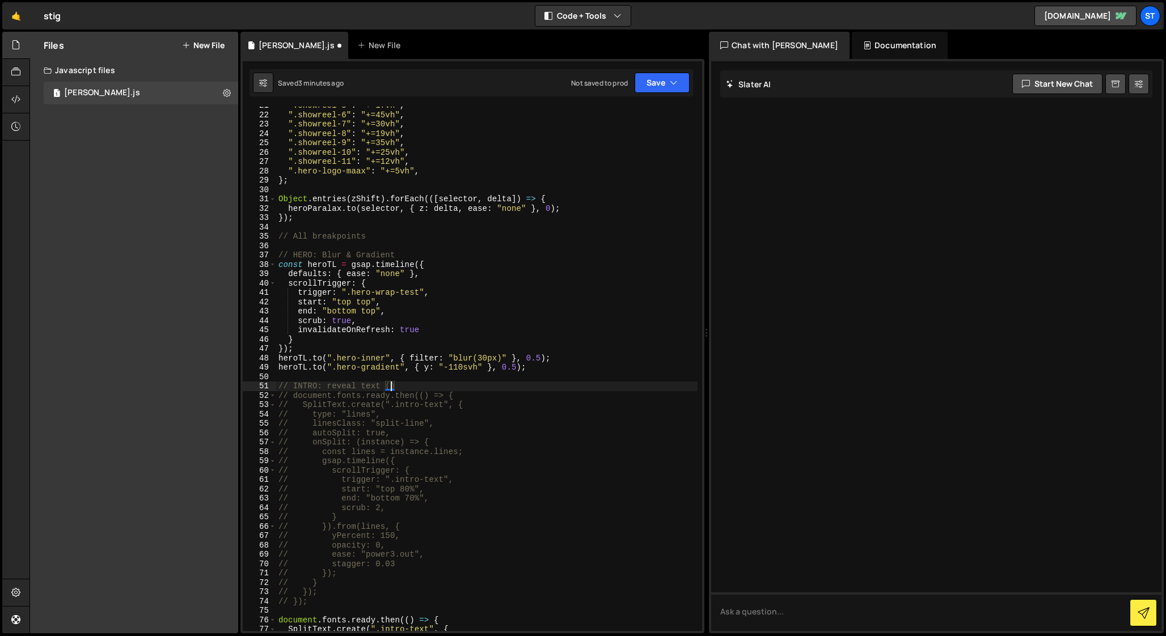
paste textarea "scrub"
type textarea "// INTRO: reveal text (scrub)"
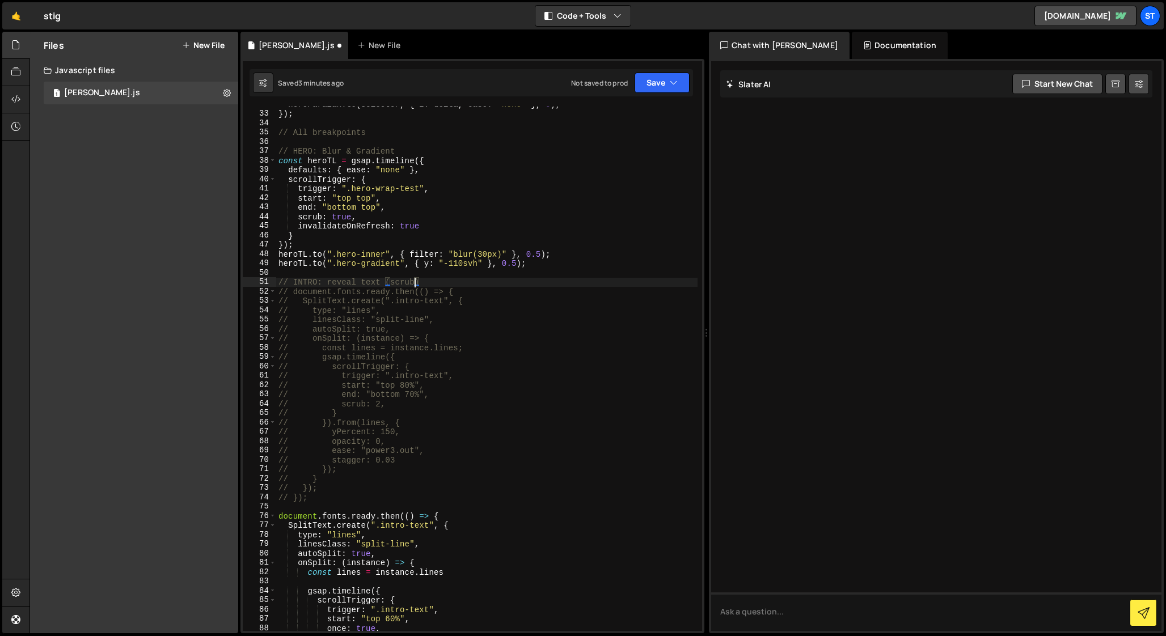
scroll to position [338, 0]
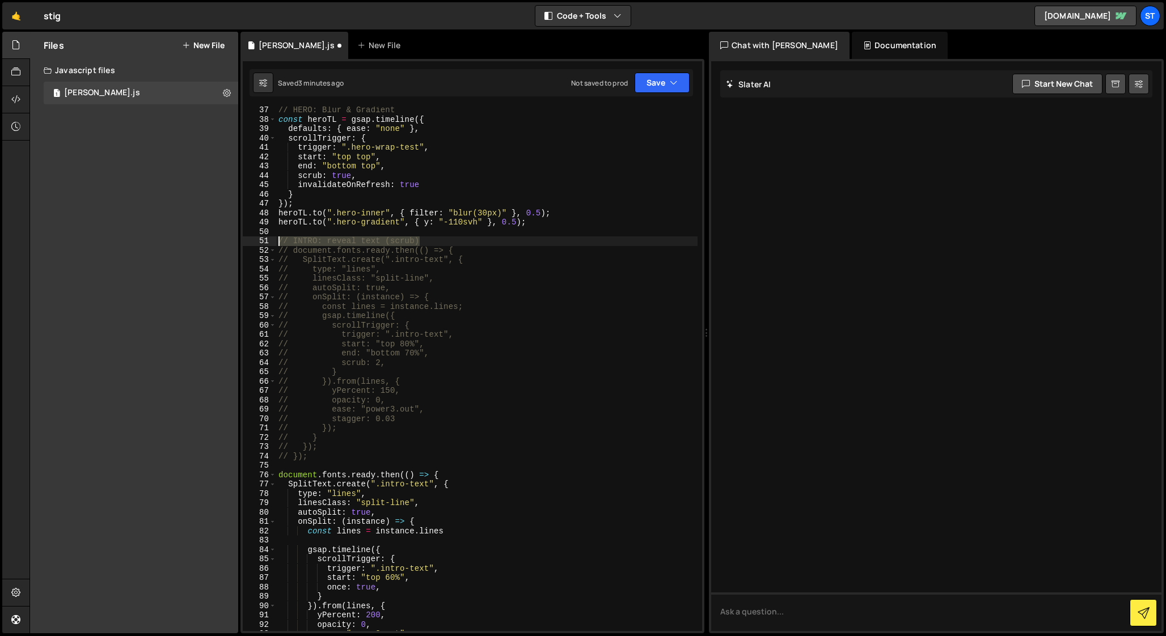
drag, startPoint x: 433, startPoint y: 239, endPoint x: 268, endPoint y: 242, distance: 165.0
click at [268, 242] on div "// INTRO: reveal text (scrub) 37 38 39 40 41 42 43 44 45 46 47 48 49 50 51 52 5…" at bounding box center [472, 369] width 459 height 525
click at [284, 467] on div "// HERO: Blur & Gradient const heroTL = gsap . timeline ({ defaults : { ease : …" at bounding box center [486, 376] width 421 height 543
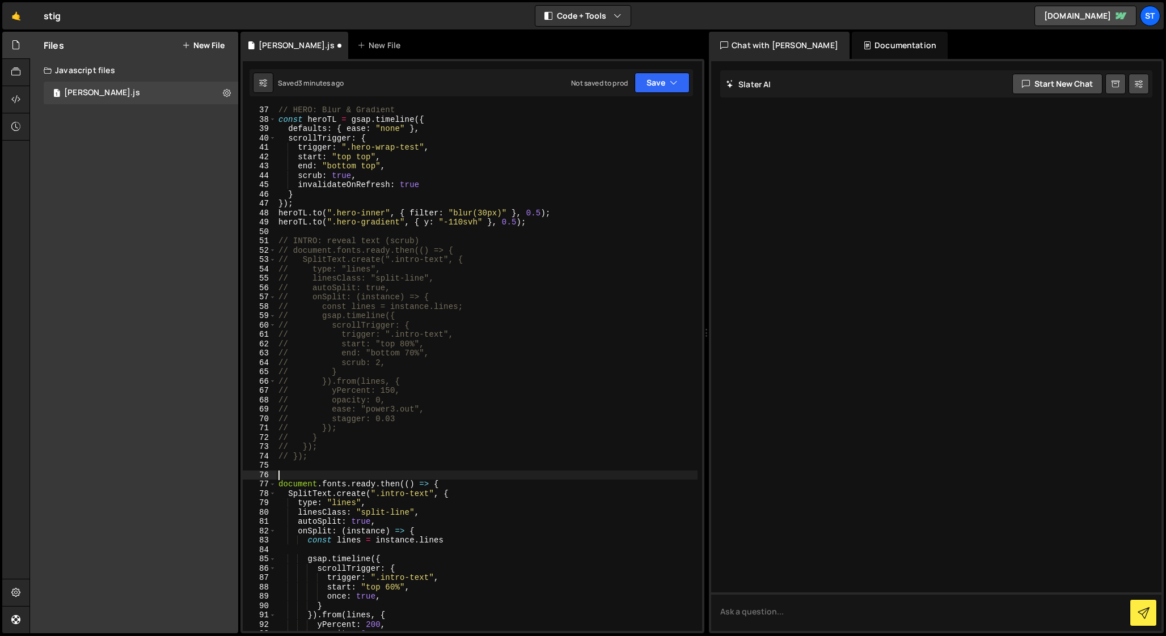
paste textarea "// INTRO: reveal text (scrub)"
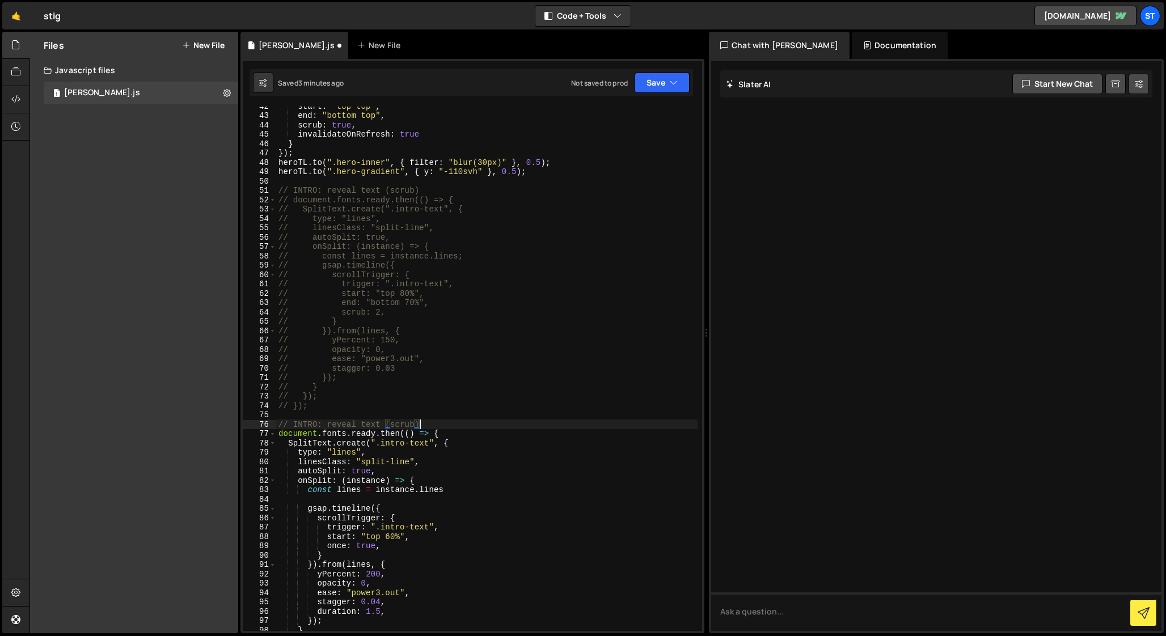
scroll to position [412, 0]
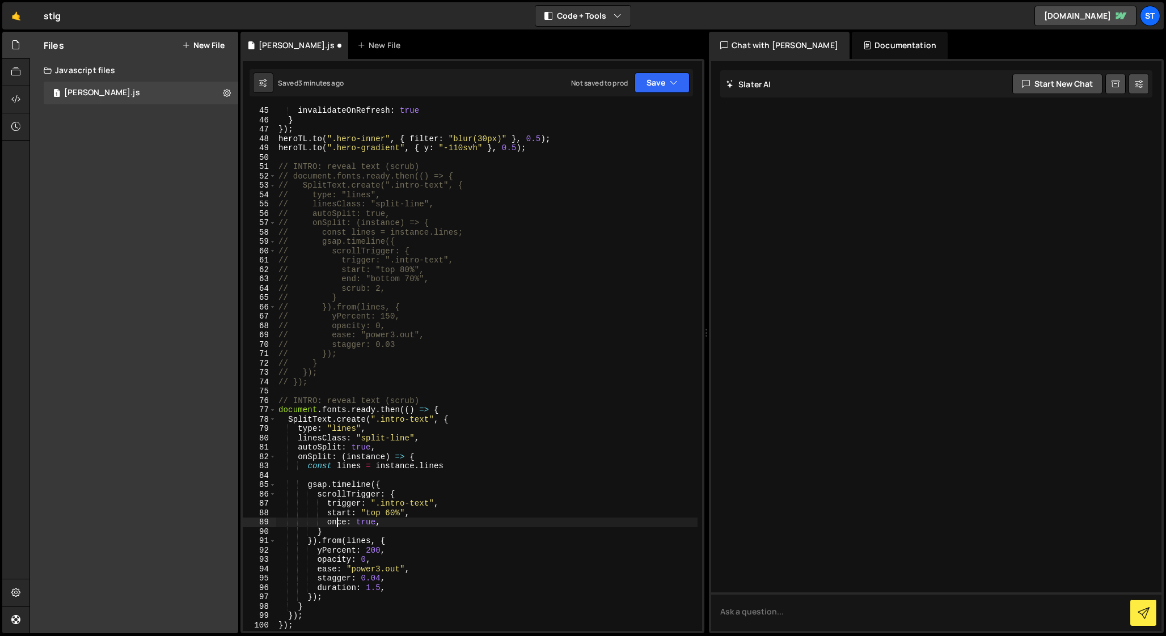
click at [337, 523] on div "invalidateOnRefresh : true } }) ; heroTL . to ( ".hero-inner" , { filter : "blu…" at bounding box center [486, 377] width 421 height 543
click at [403, 400] on div "invalidateOnRefresh : true } }) ; heroTL . to ( ".hero-inner" , { filter : "blu…" at bounding box center [486, 377] width 421 height 543
paste textarea "once"
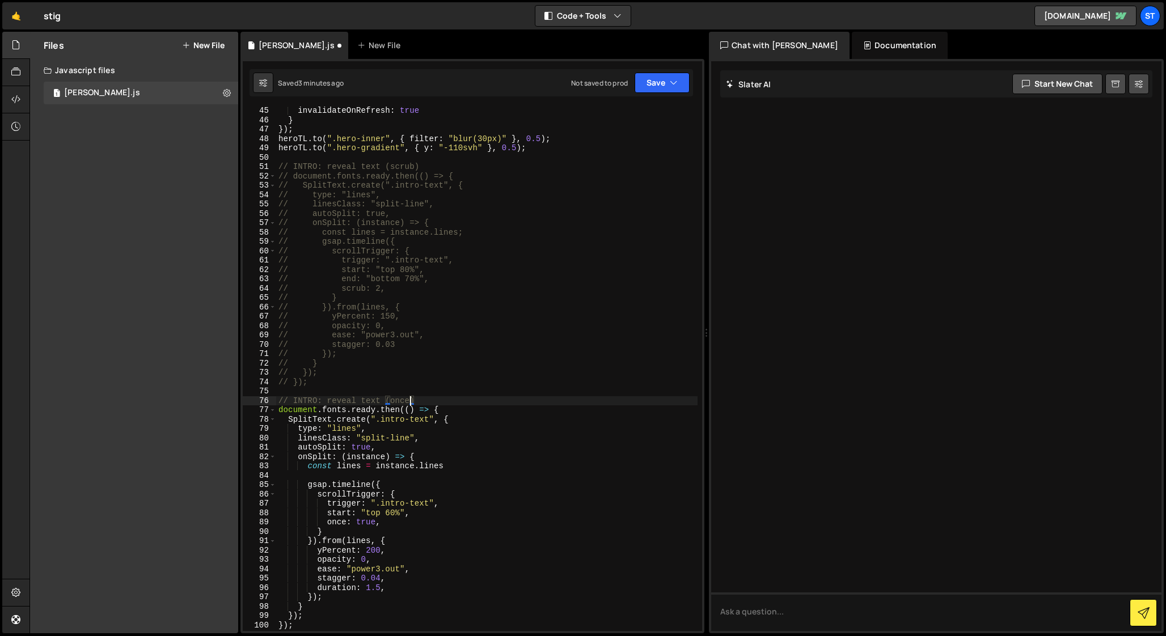
click at [447, 399] on div "invalidateOnRefresh : true } }) ; heroTL . to ( ".hero-inner" , { filter : "blu…" at bounding box center [486, 377] width 421 height 543
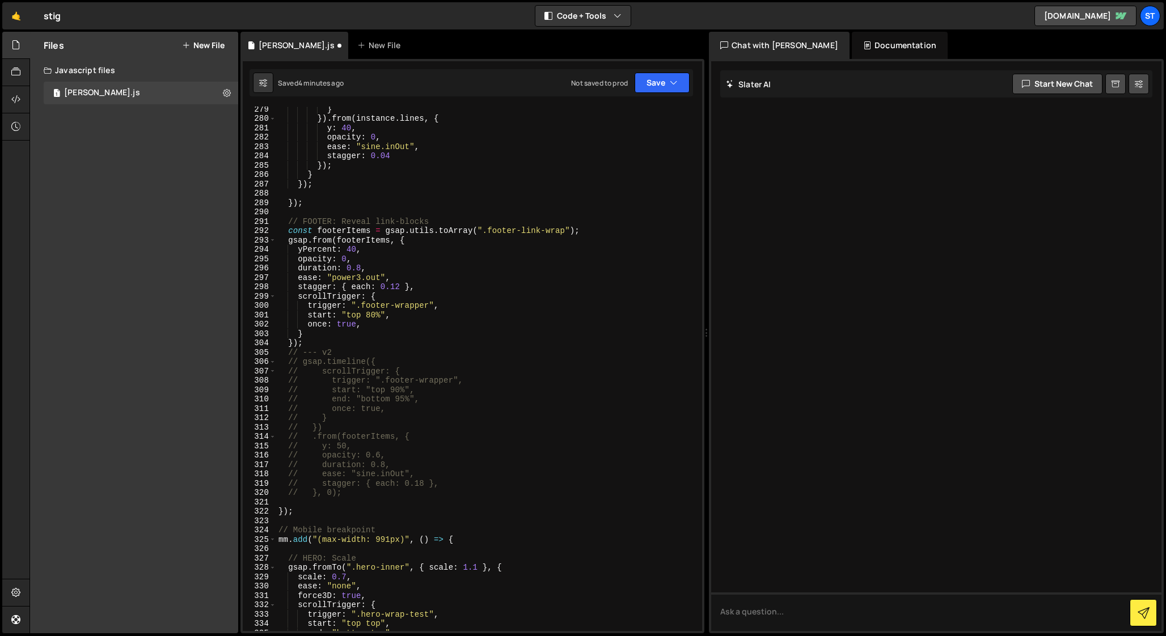
scroll to position [2618, 0]
type textarea "// INTRO: reveal text (once)"
